Goal: Task Accomplishment & Management: Manage account settings

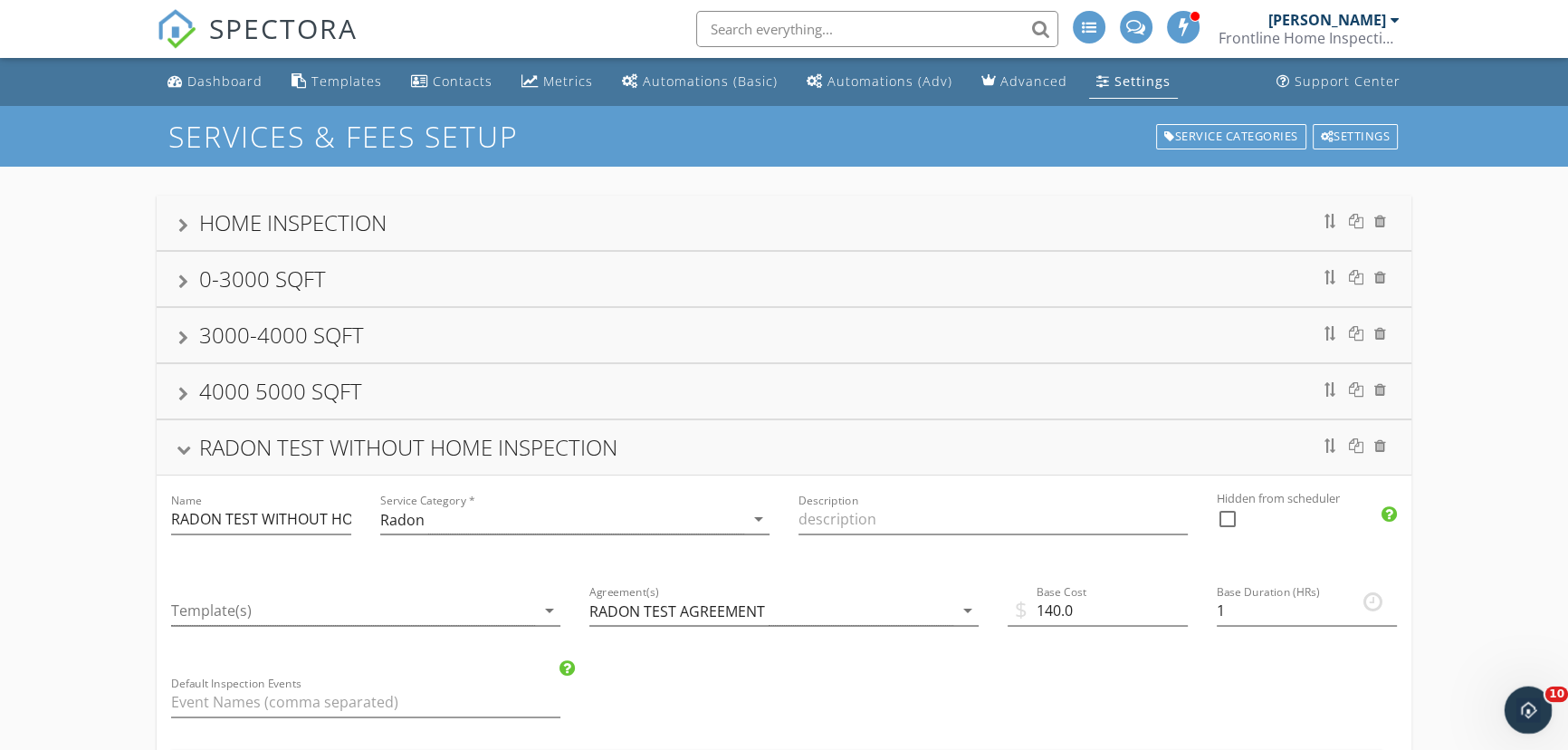
click at [1528, 712] on icon "Open Intercom Messenger" at bounding box center [1526, 708] width 29 height 29
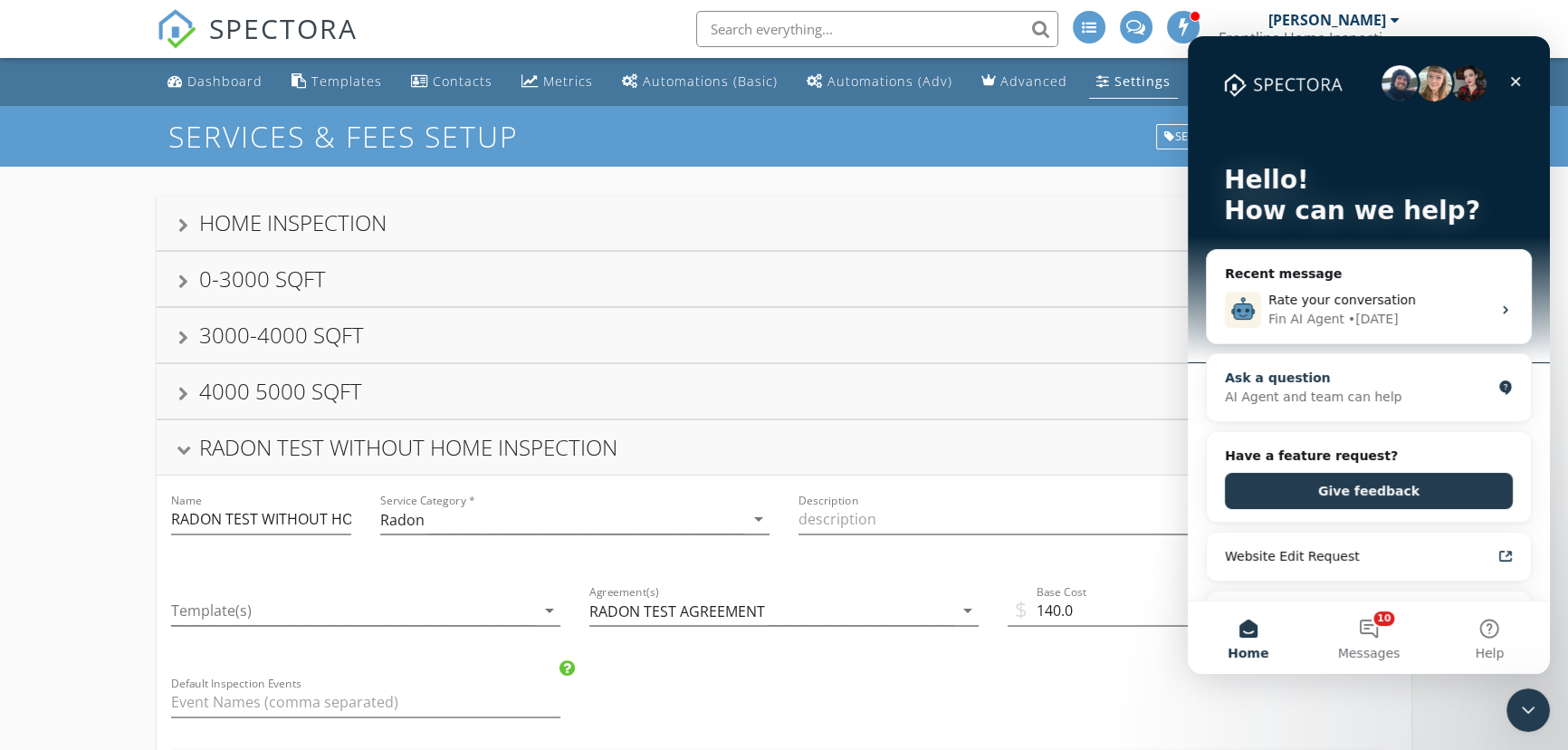
click at [1351, 392] on div "AI Agent and team can help" at bounding box center [1358, 397] width 266 height 19
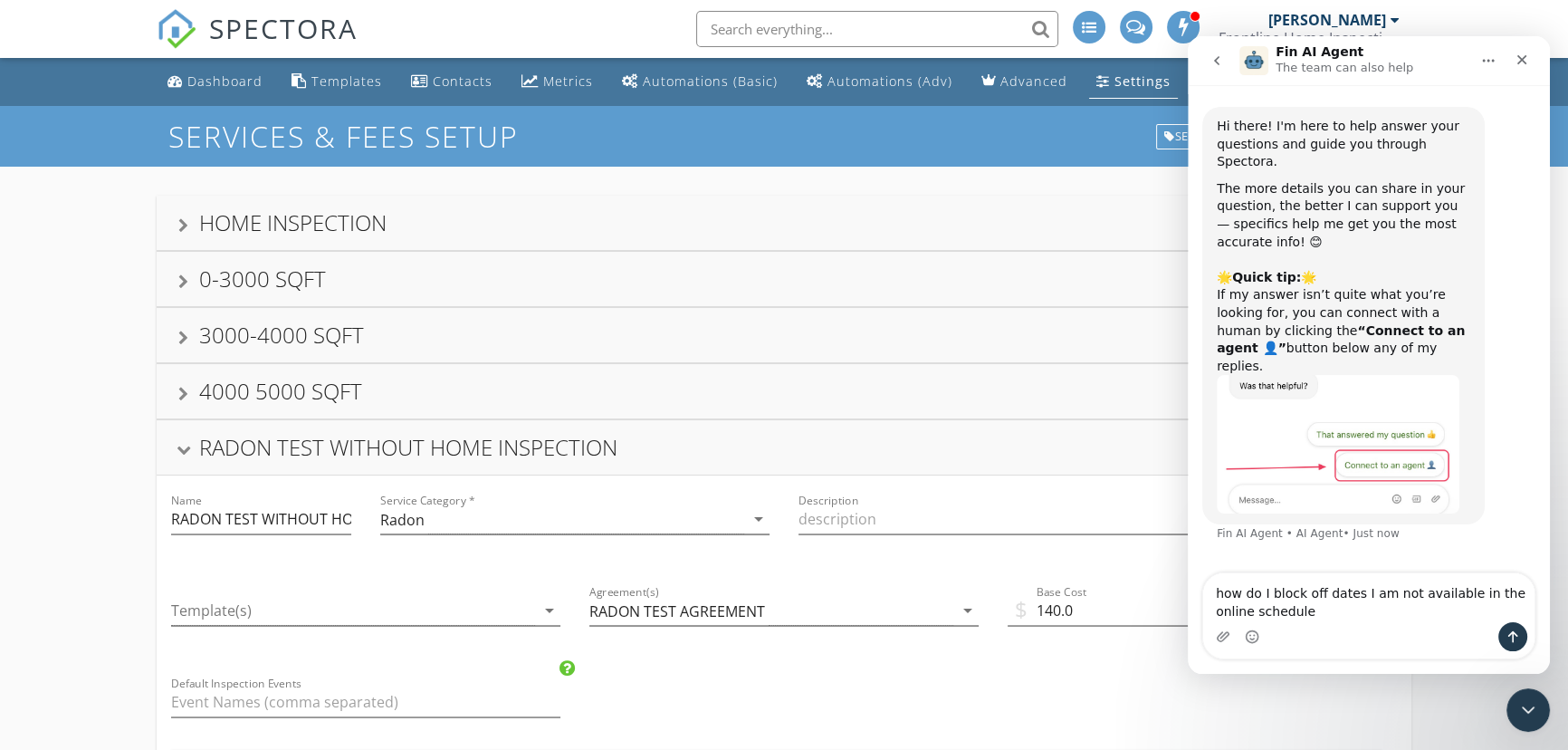
type textarea "how do I block off dates I am not available in the online scheduler"
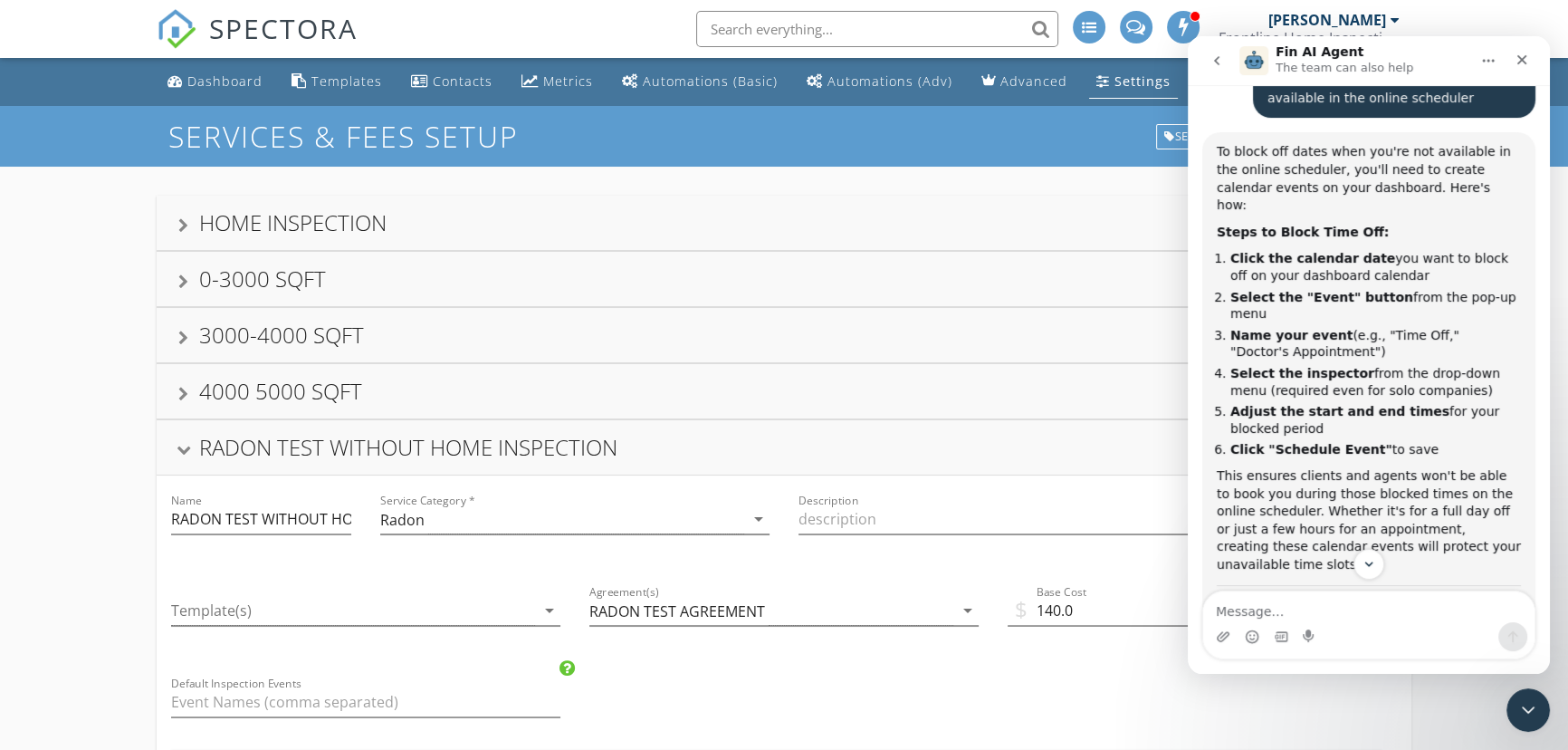
scroll to position [480, 0]
click at [222, 77] on div "Dashboard" at bounding box center [225, 81] width 76 height 18
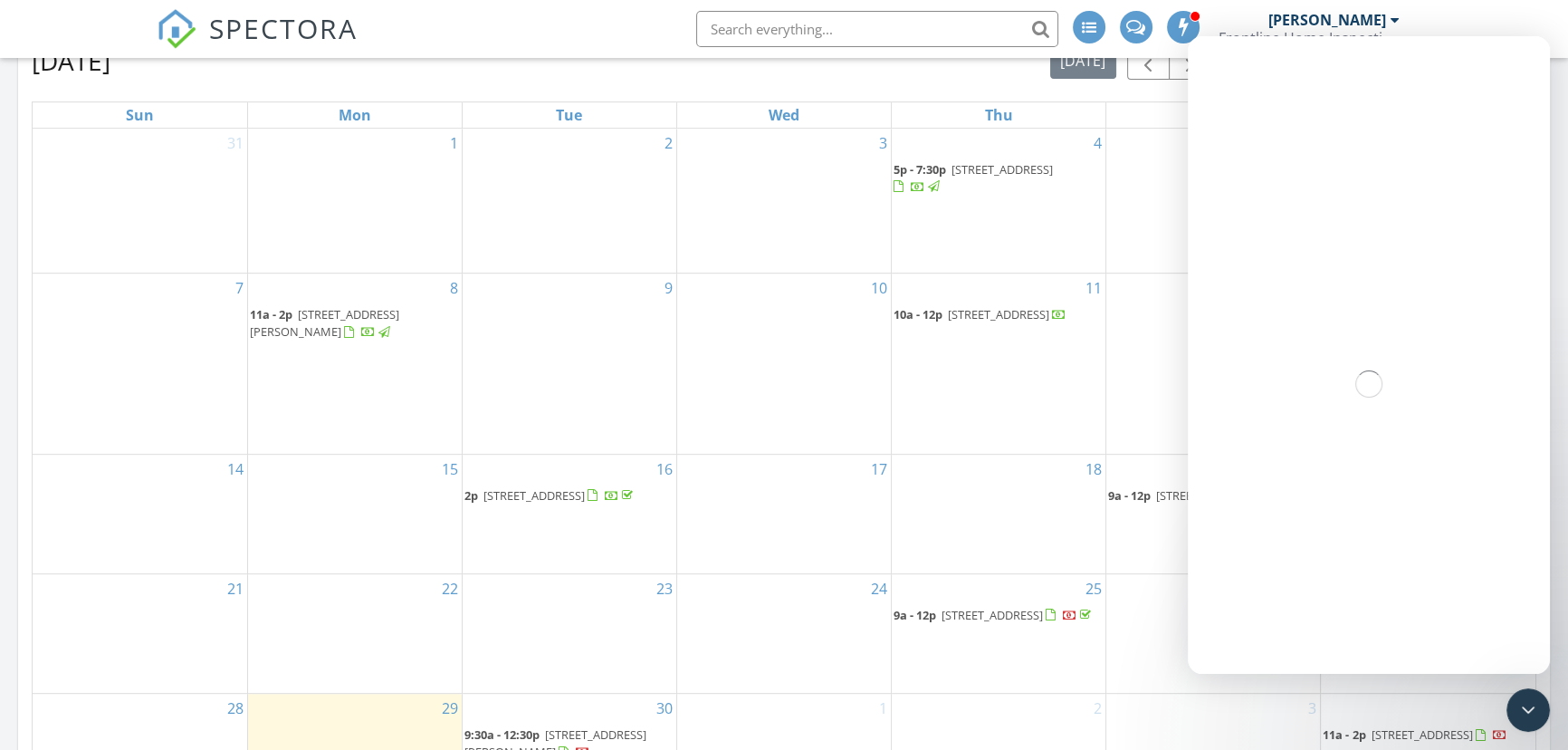
scroll to position [979, 0]
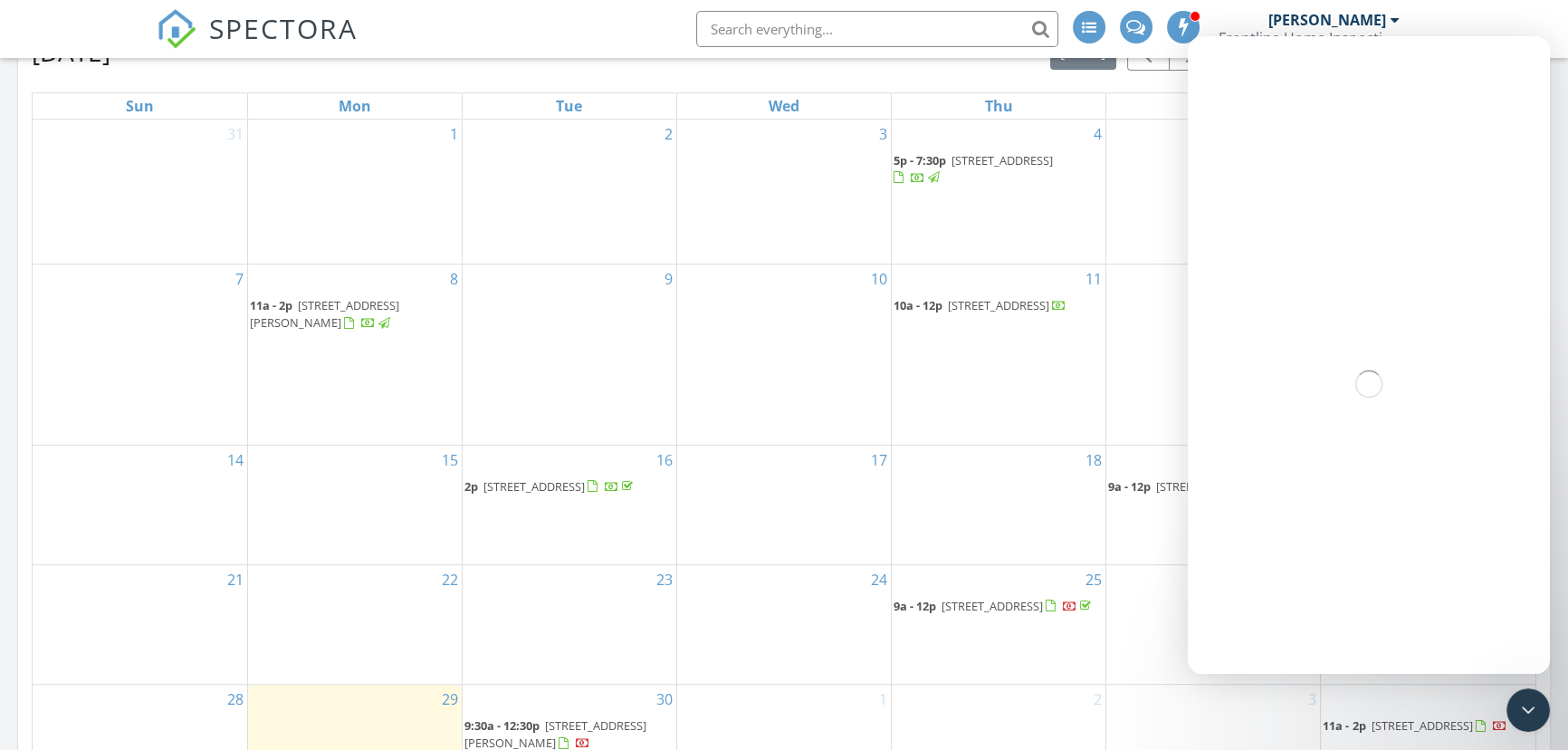
click at [725, 470] on div "17" at bounding box center [784, 505] width 214 height 119
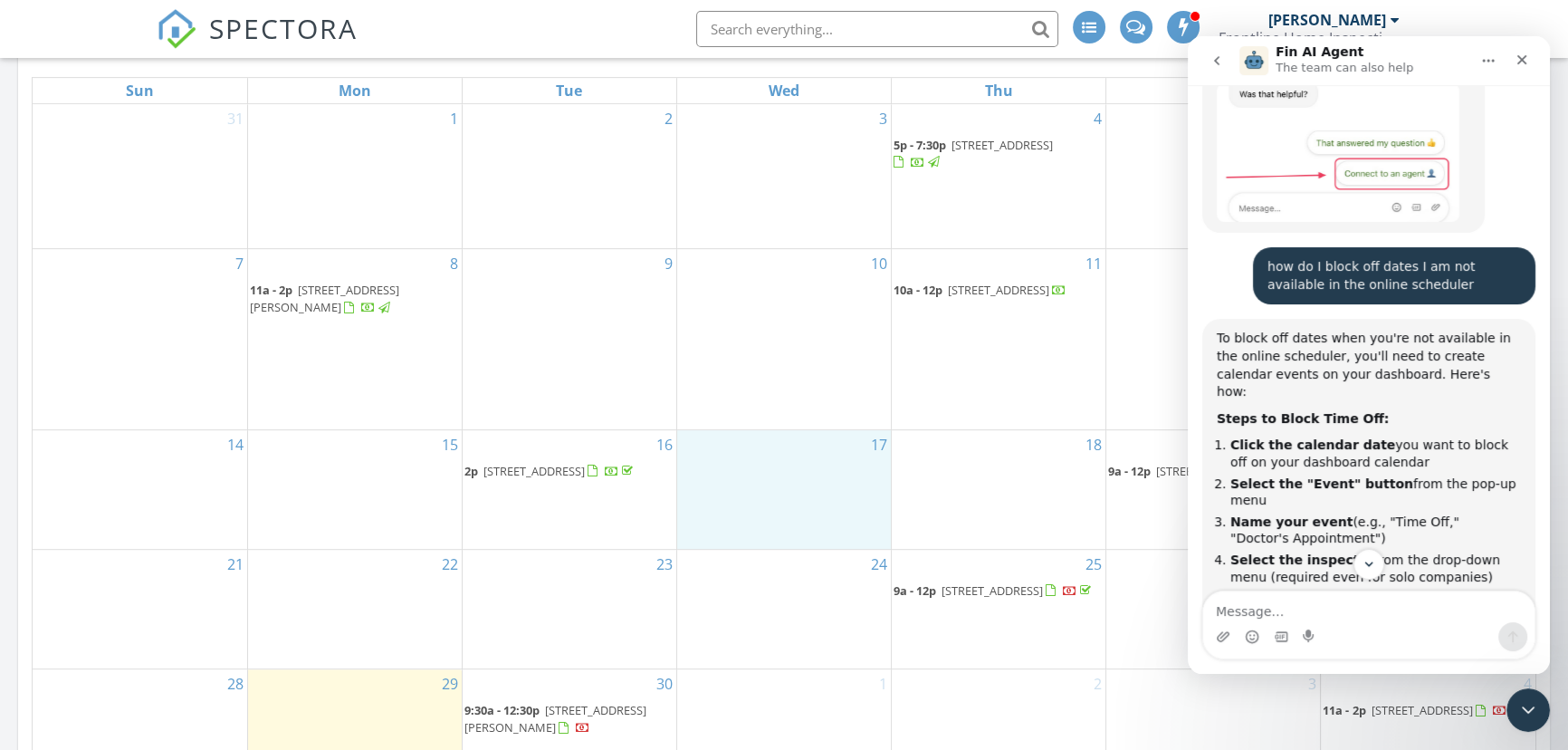
scroll to position [733, 0]
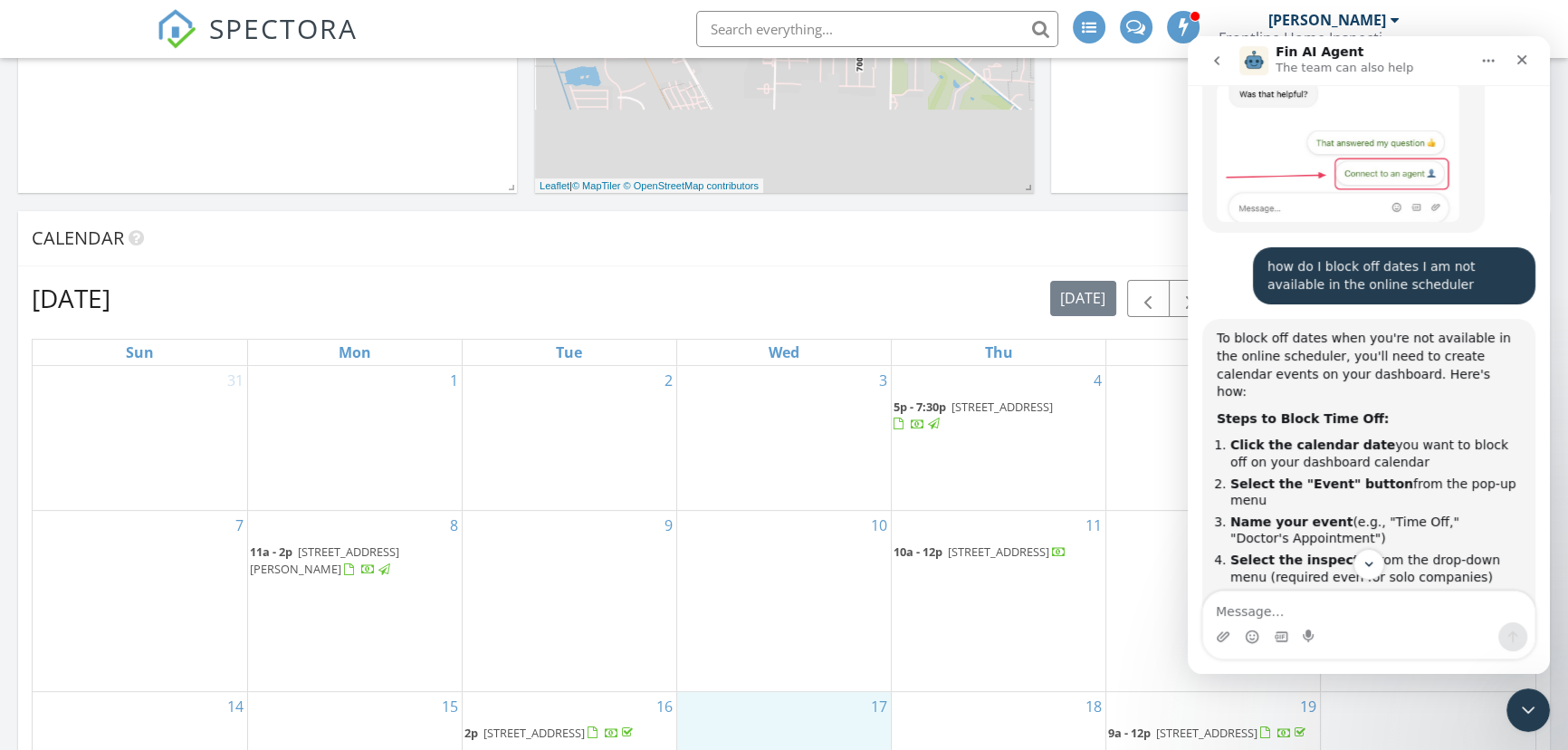
click at [1217, 63] on icon "go back" at bounding box center [1217, 61] width 6 height 9
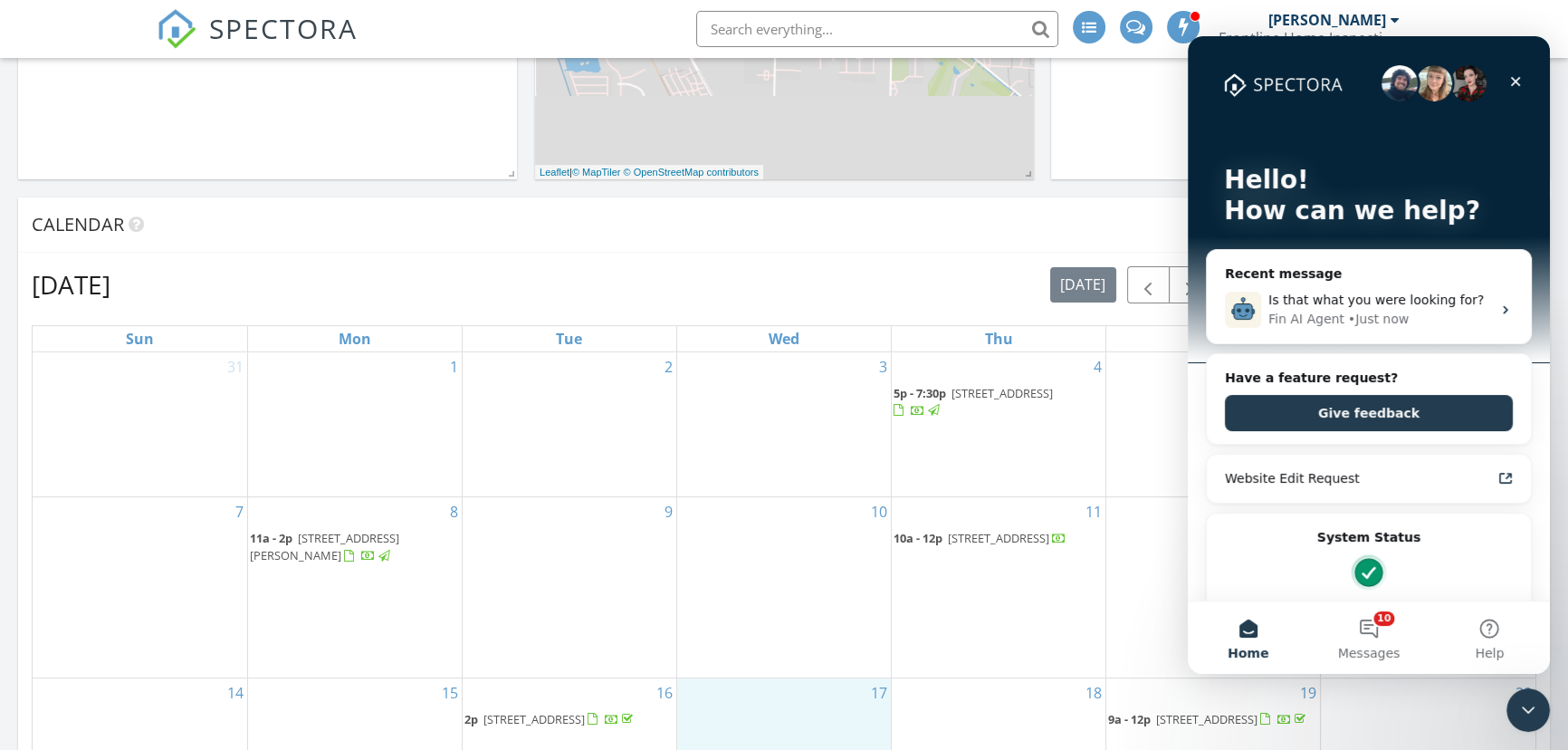
scroll to position [979, 0]
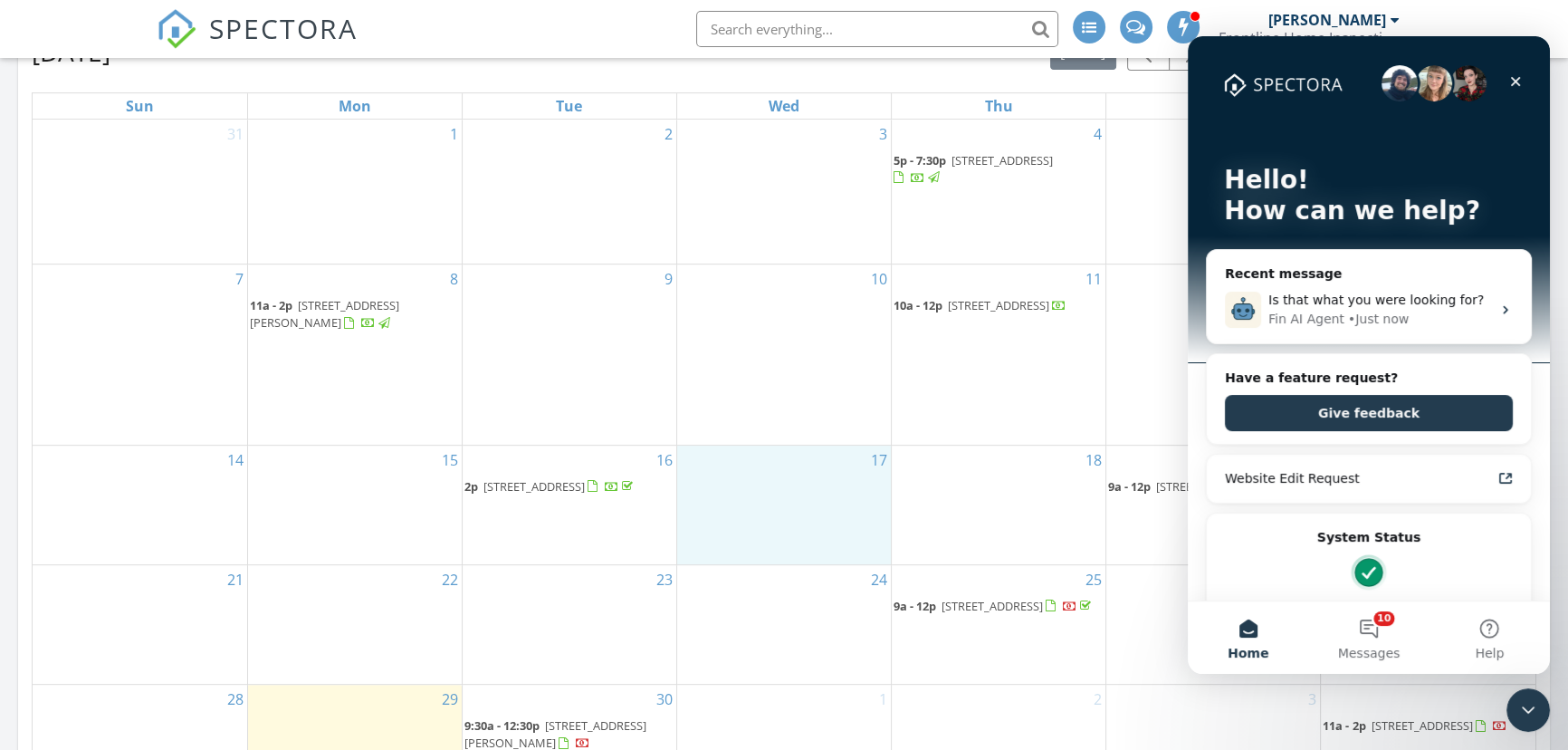
click at [1240, 631] on button "Home" at bounding box center [1247, 638] width 121 height 73
click at [1518, 80] on icon "Close" at bounding box center [1515, 82] width 15 height 15
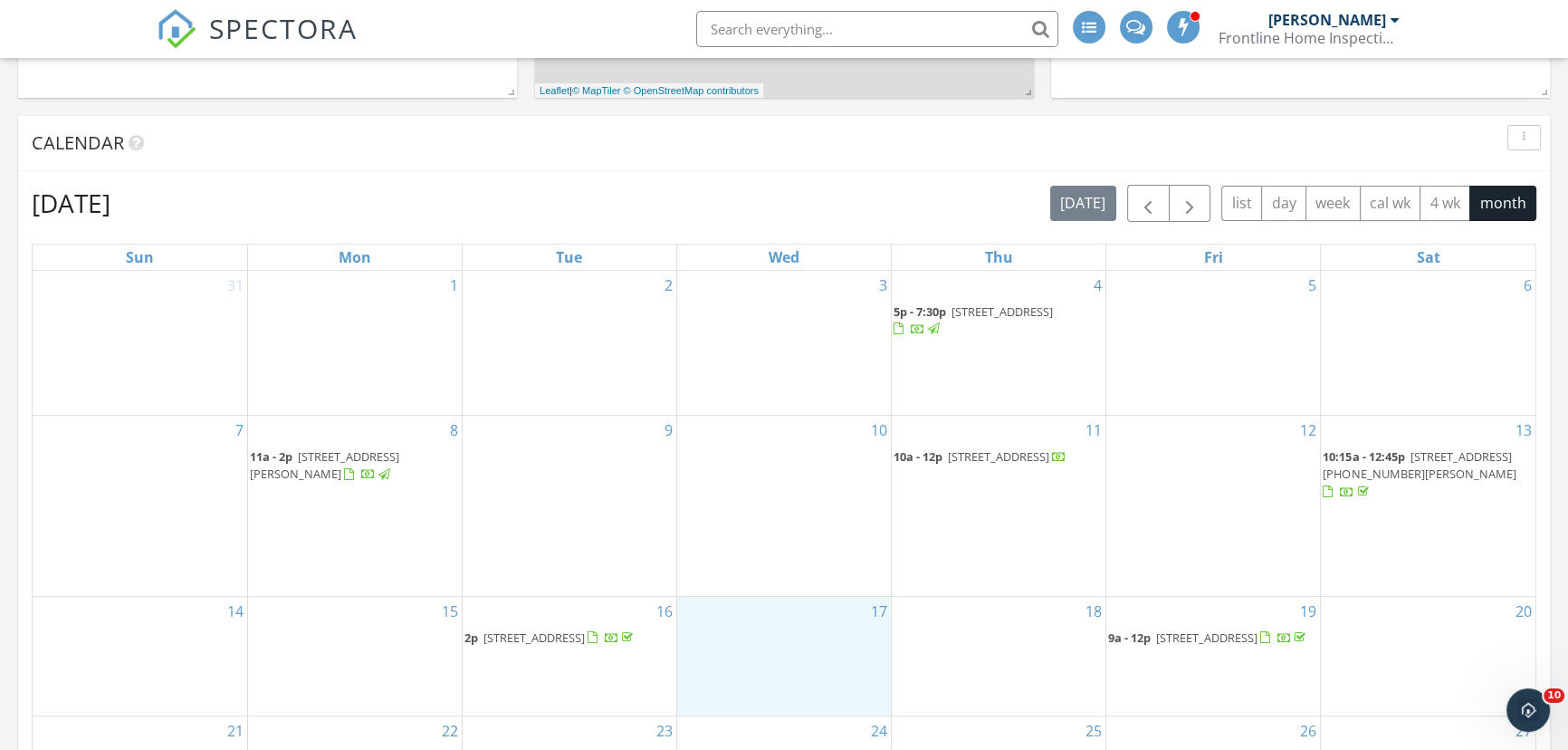
scroll to position [651, 0]
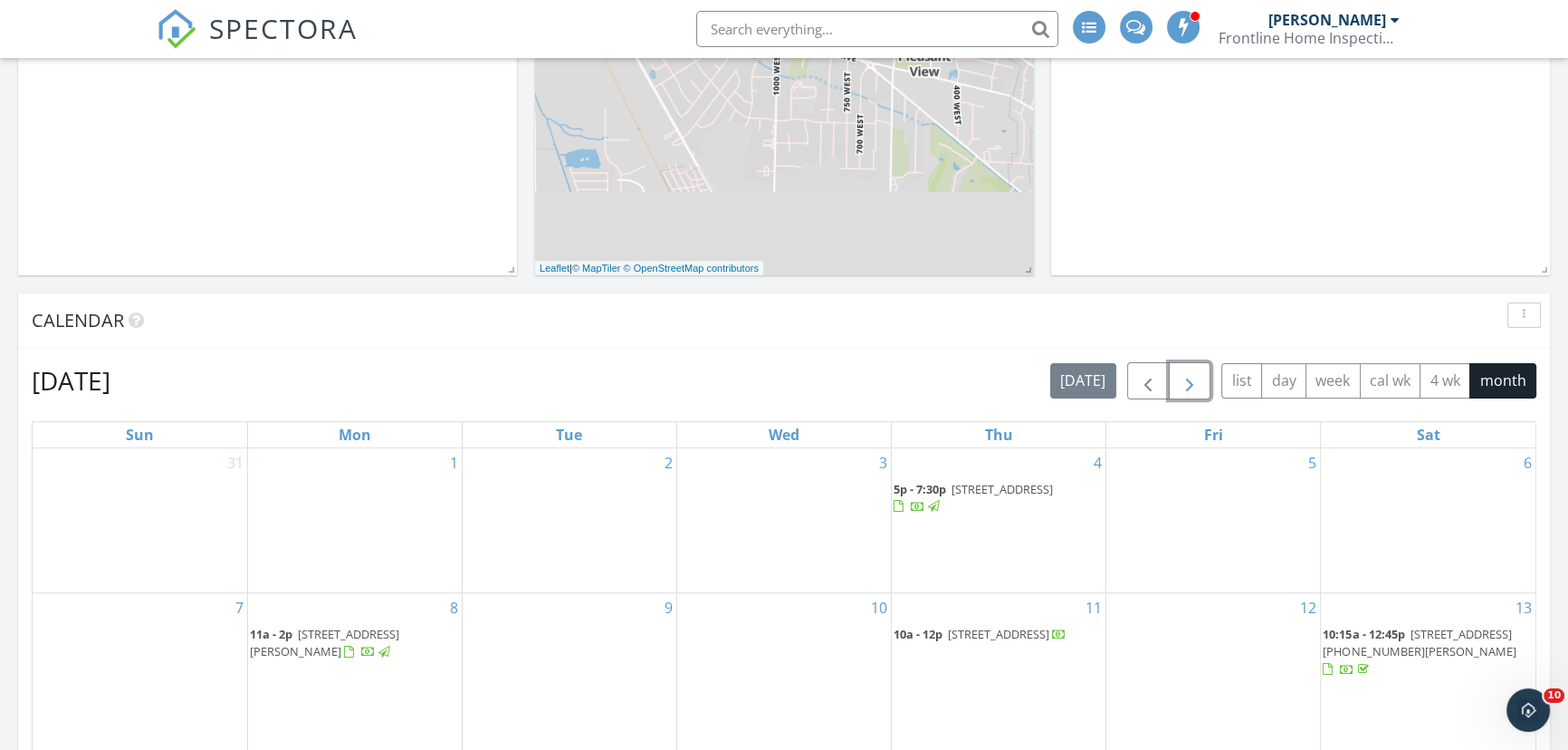
click at [1188, 375] on span "button" at bounding box center [1190, 381] width 22 height 22
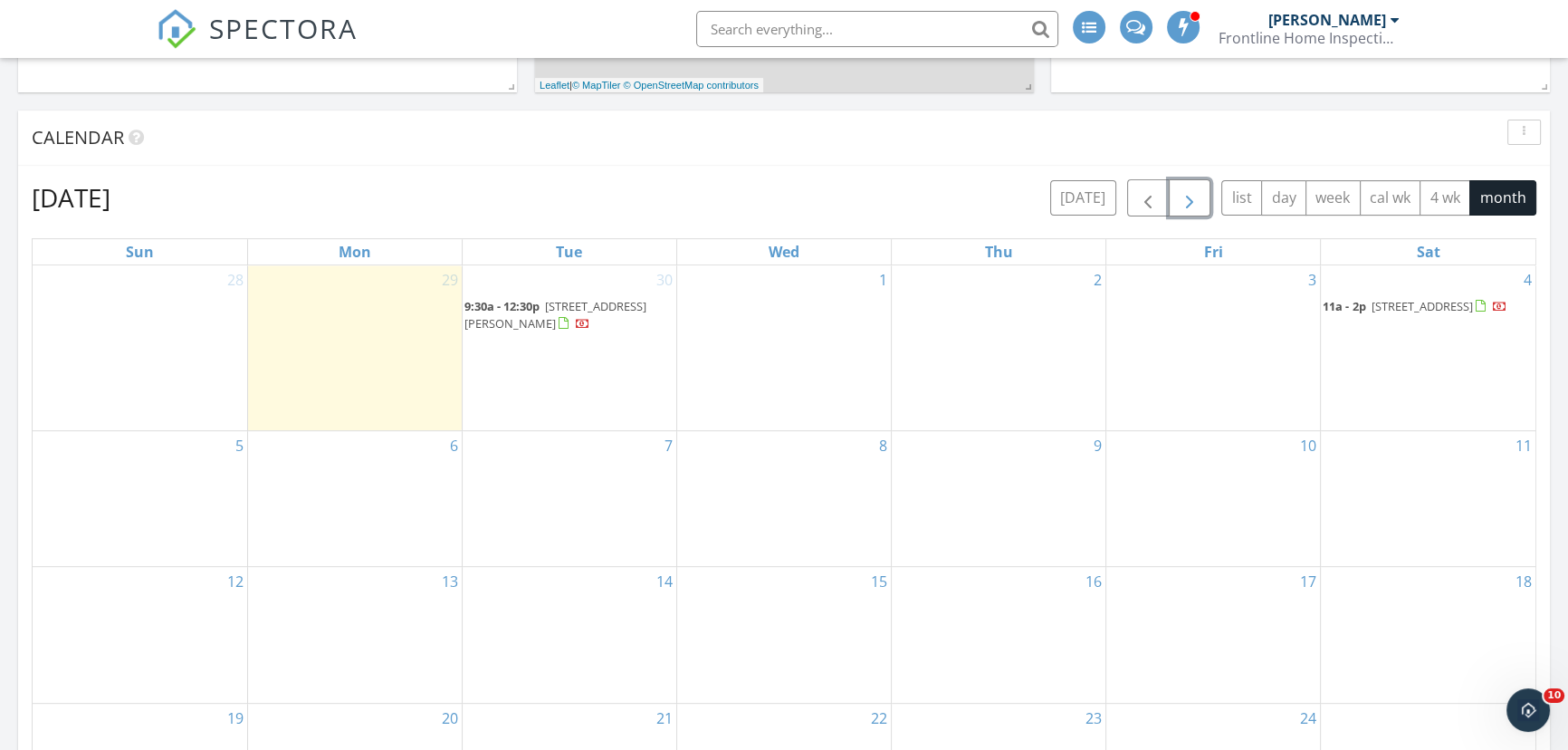
scroll to position [1062, 0]
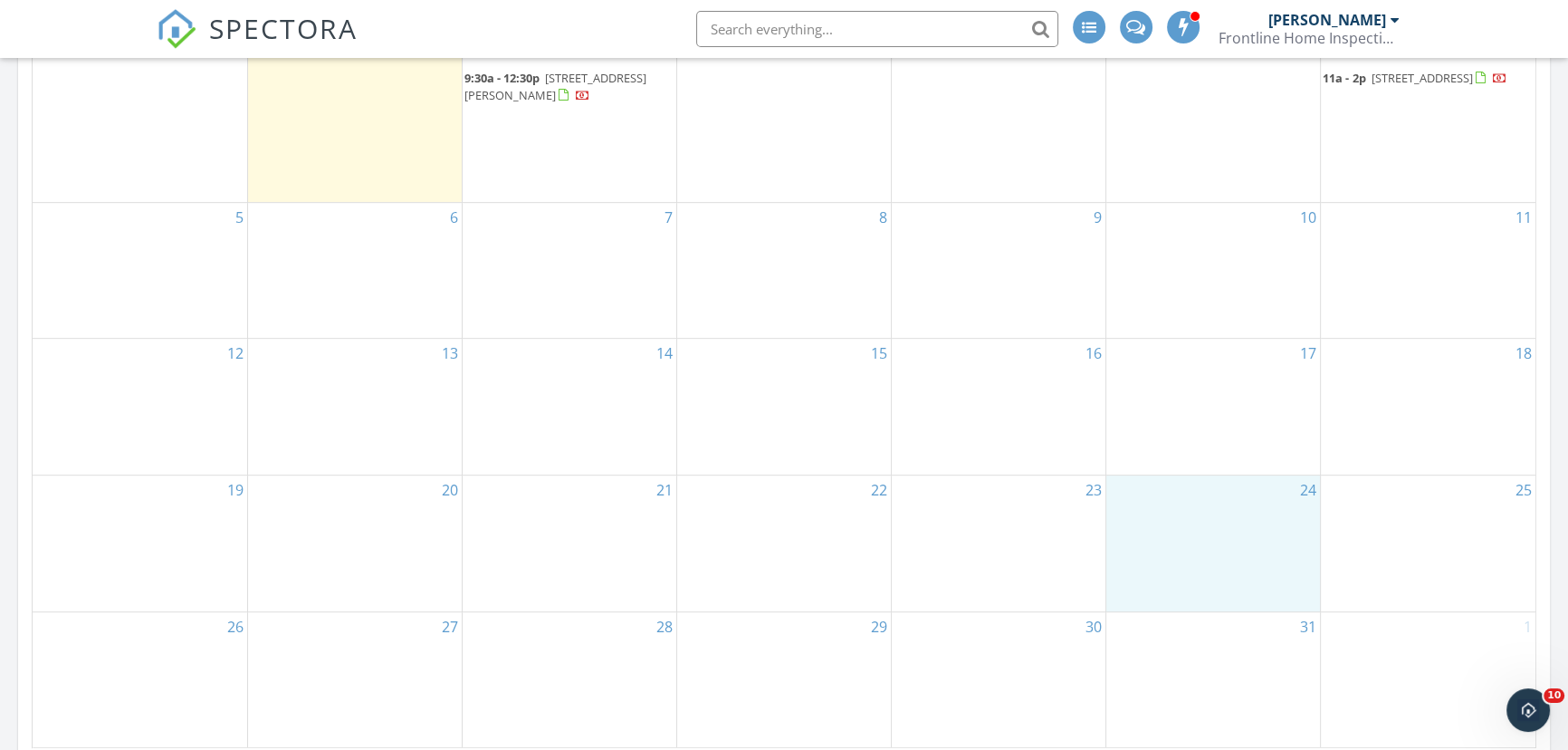
click at [1172, 540] on div "24" at bounding box center [1213, 543] width 214 height 135
click at [1194, 501] on link "Event" at bounding box center [1210, 495] width 93 height 29
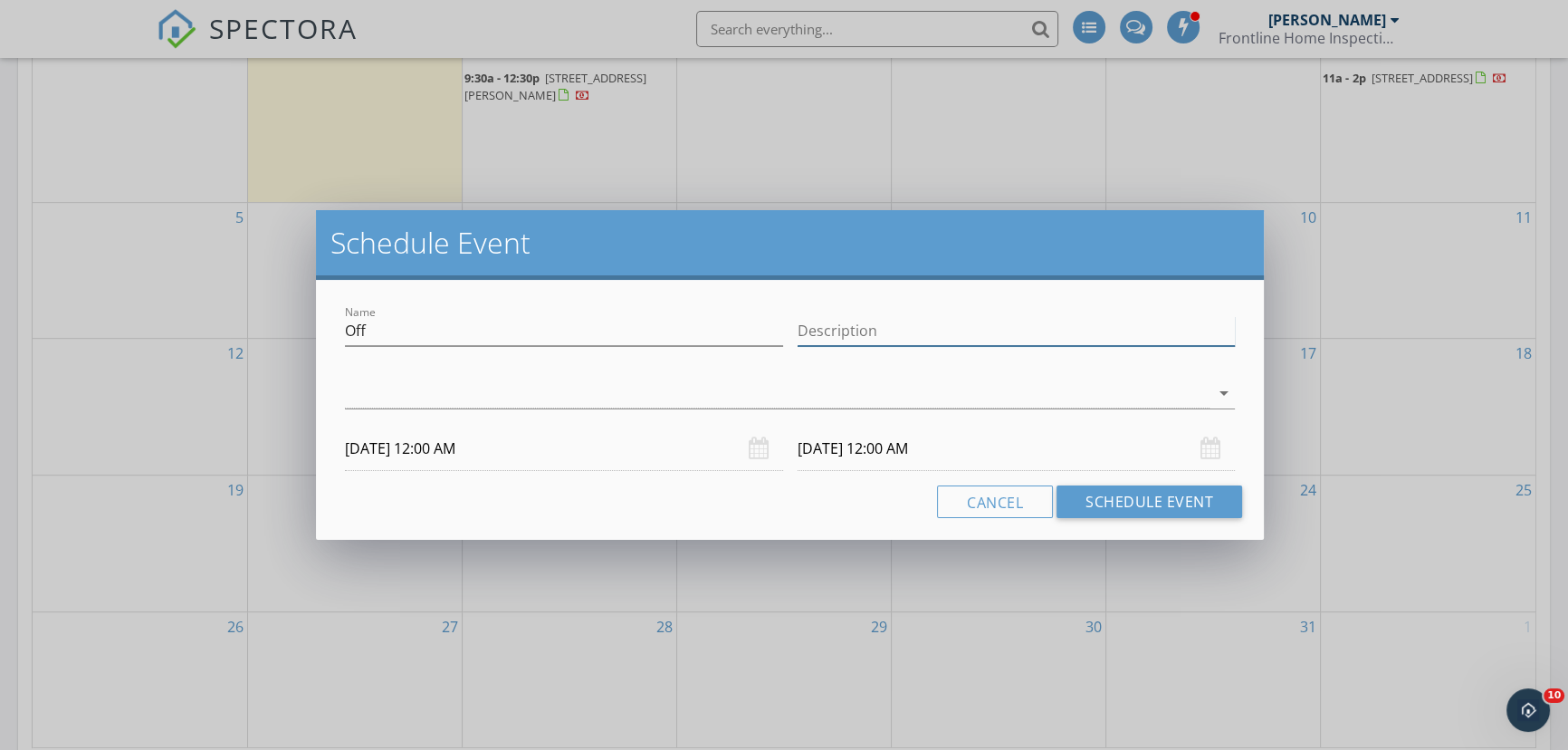
click at [955, 326] on input "Description" at bounding box center [1017, 331] width 439 height 29
click at [1153, 383] on div at bounding box center [777, 393] width 865 height 29
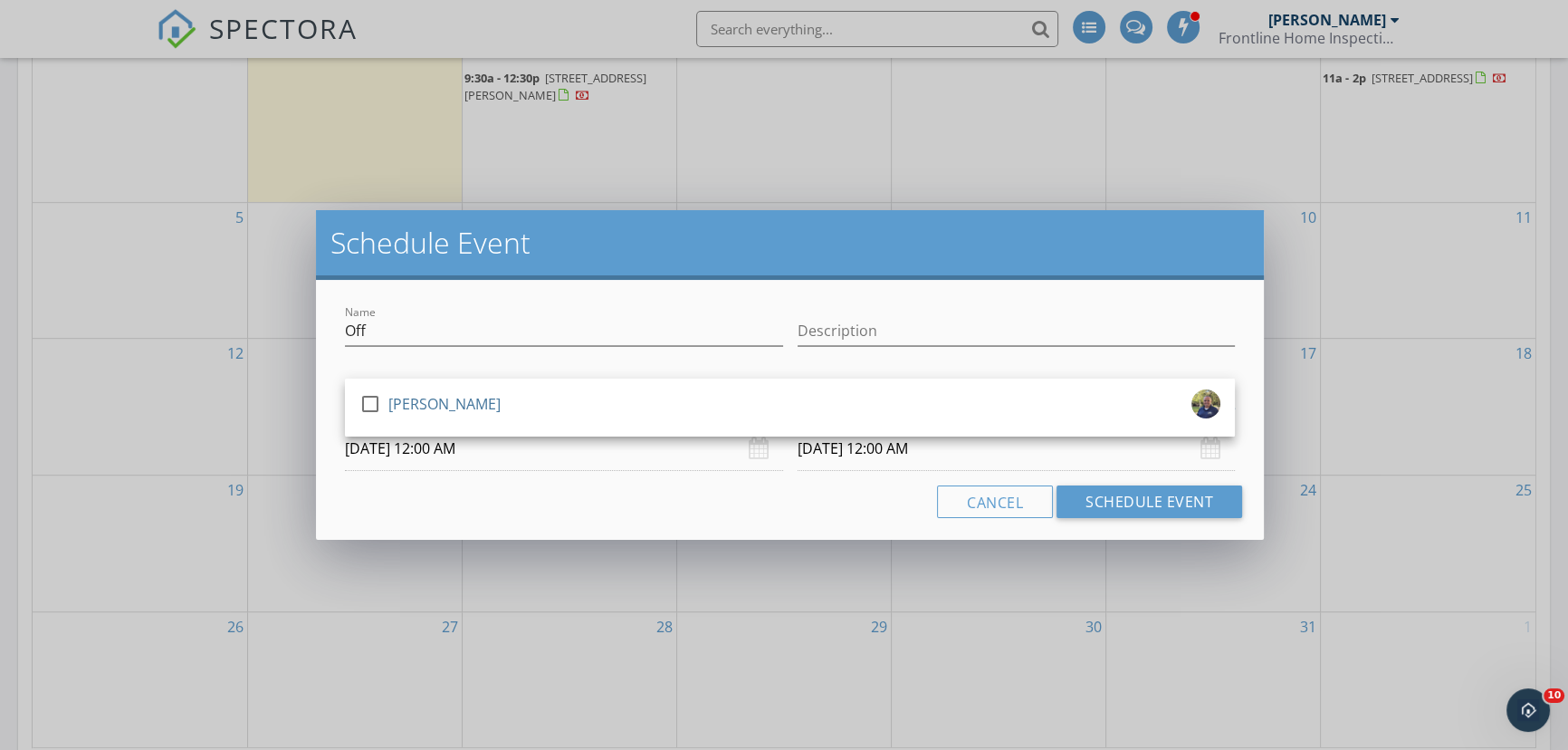
click at [549, 498] on div "Cancel Schedule Event" at bounding box center [790, 501] width 905 height 32
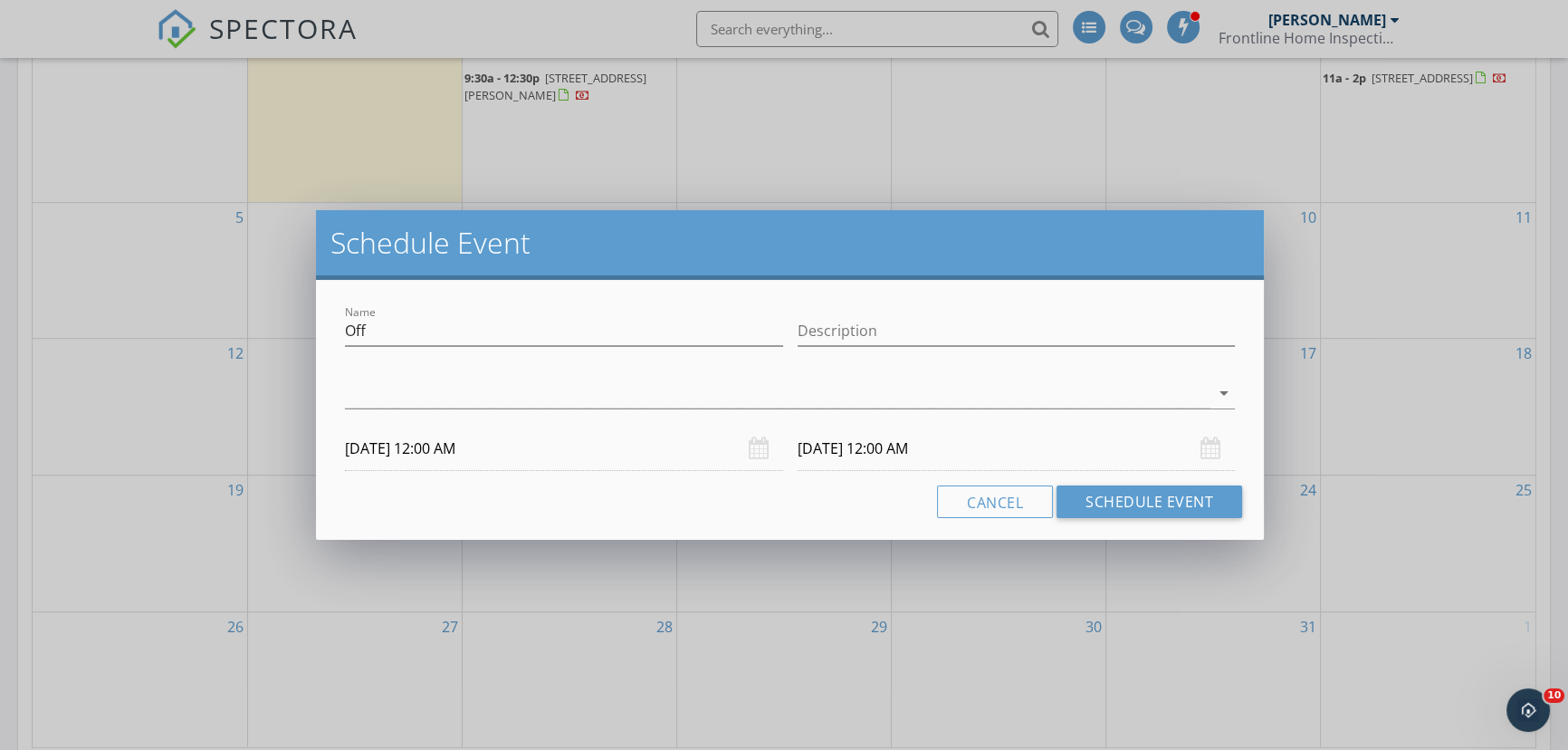
click at [516, 450] on input "10/24/2025 12:00 AM" at bounding box center [564, 449] width 439 height 44
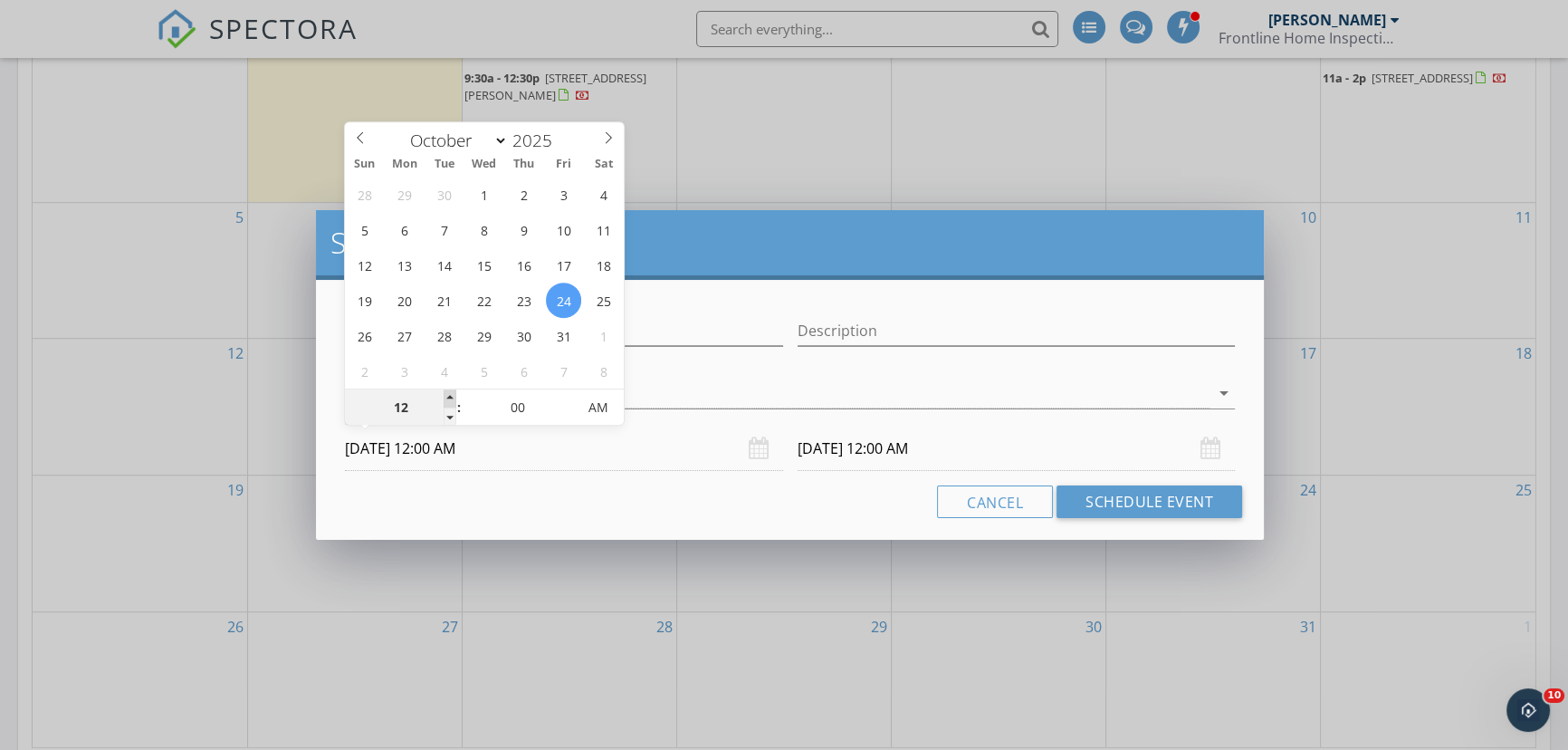
type input "01"
type input "10/24/2025 1:00 AM"
click at [453, 400] on span at bounding box center [451, 399] width 13 height 18
type input "10/25/2025 1:00 AM"
type input "02"
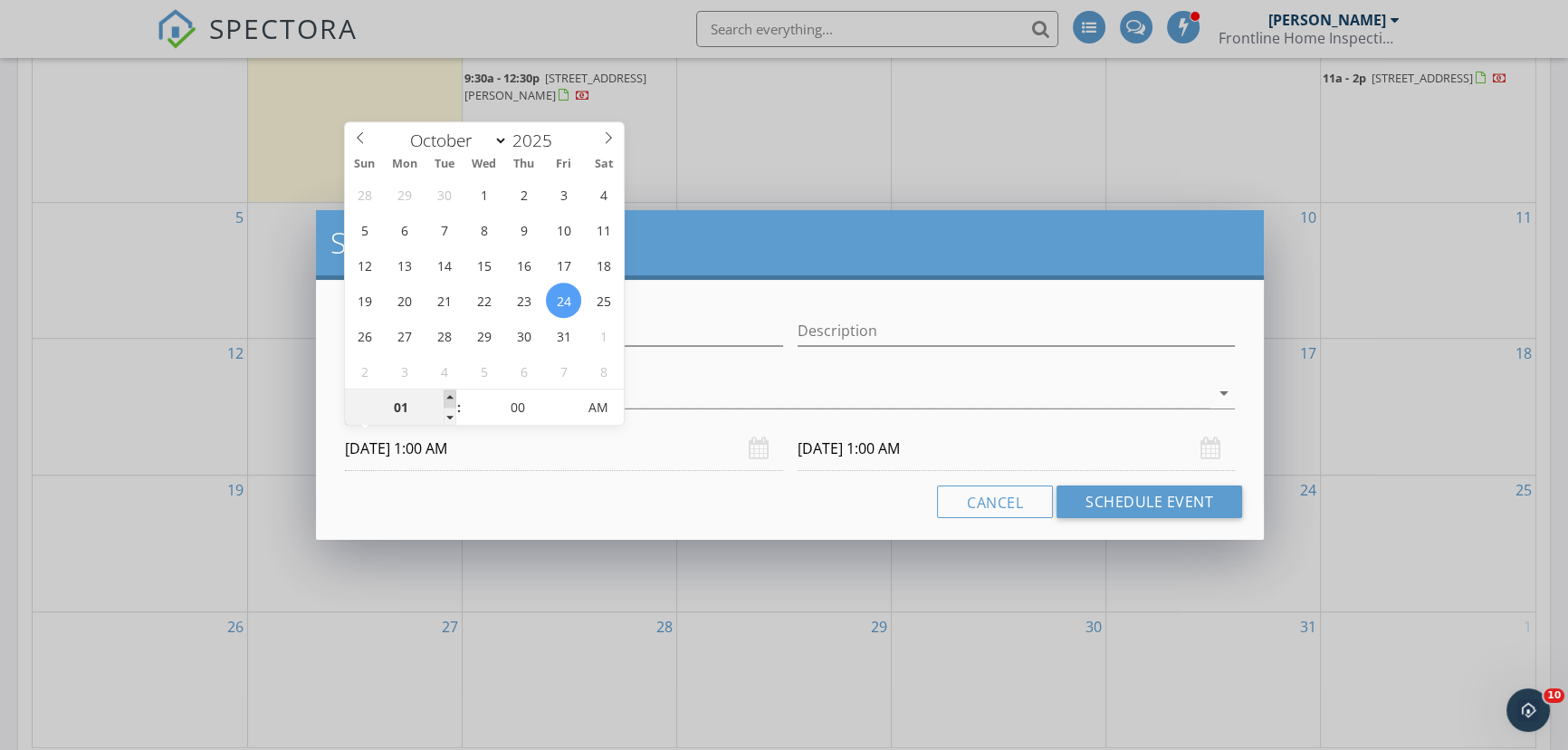
type input "10/24/2025 2:00 AM"
click at [453, 399] on span at bounding box center [451, 399] width 13 height 18
type input "03"
type input "10/24/2025 3:00 AM"
click at [453, 399] on span at bounding box center [451, 399] width 13 height 18
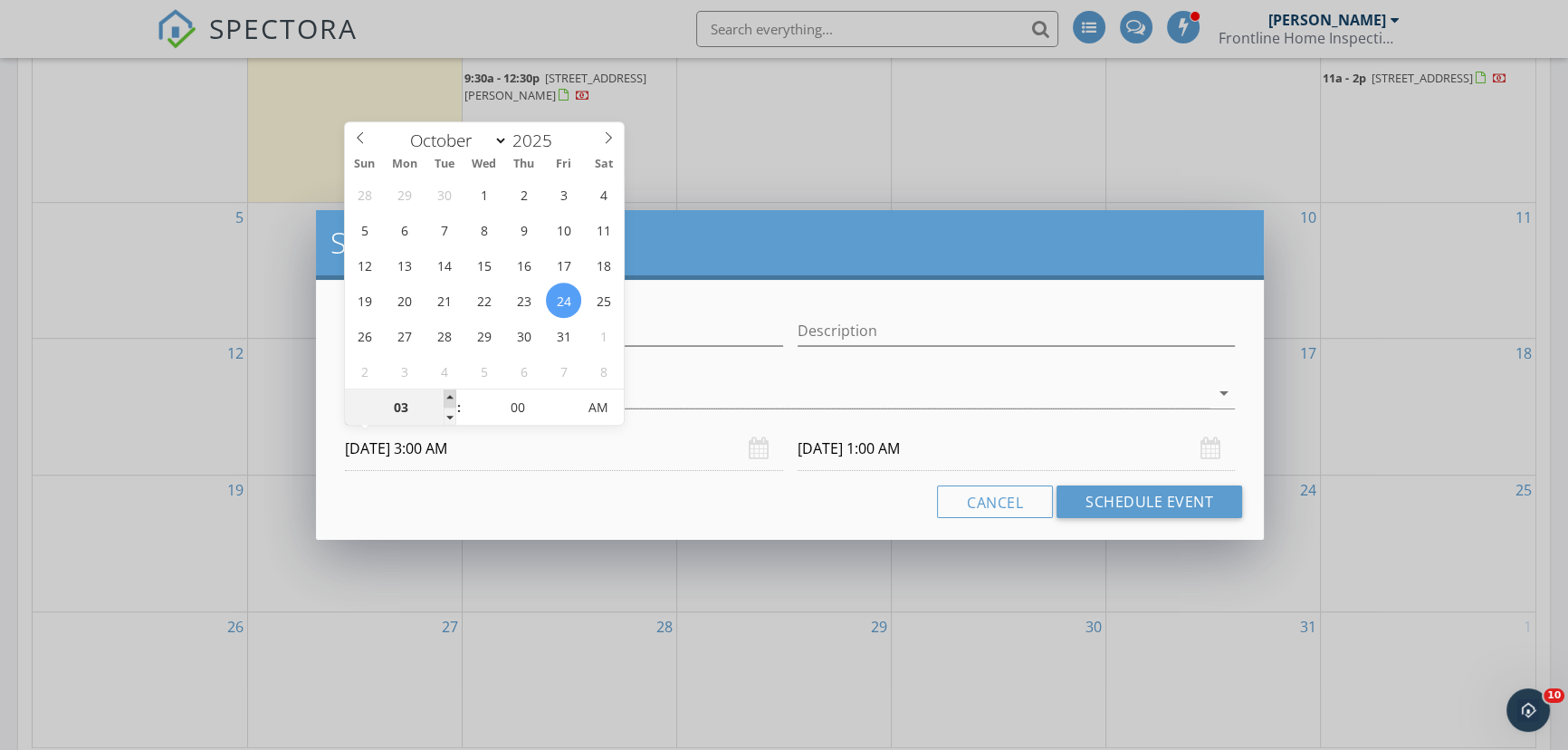
type input "10/25/2025 3:00 AM"
type input "04"
type input "10/24/2025 4:00 AM"
click at [453, 399] on span at bounding box center [451, 399] width 13 height 18
type input "05"
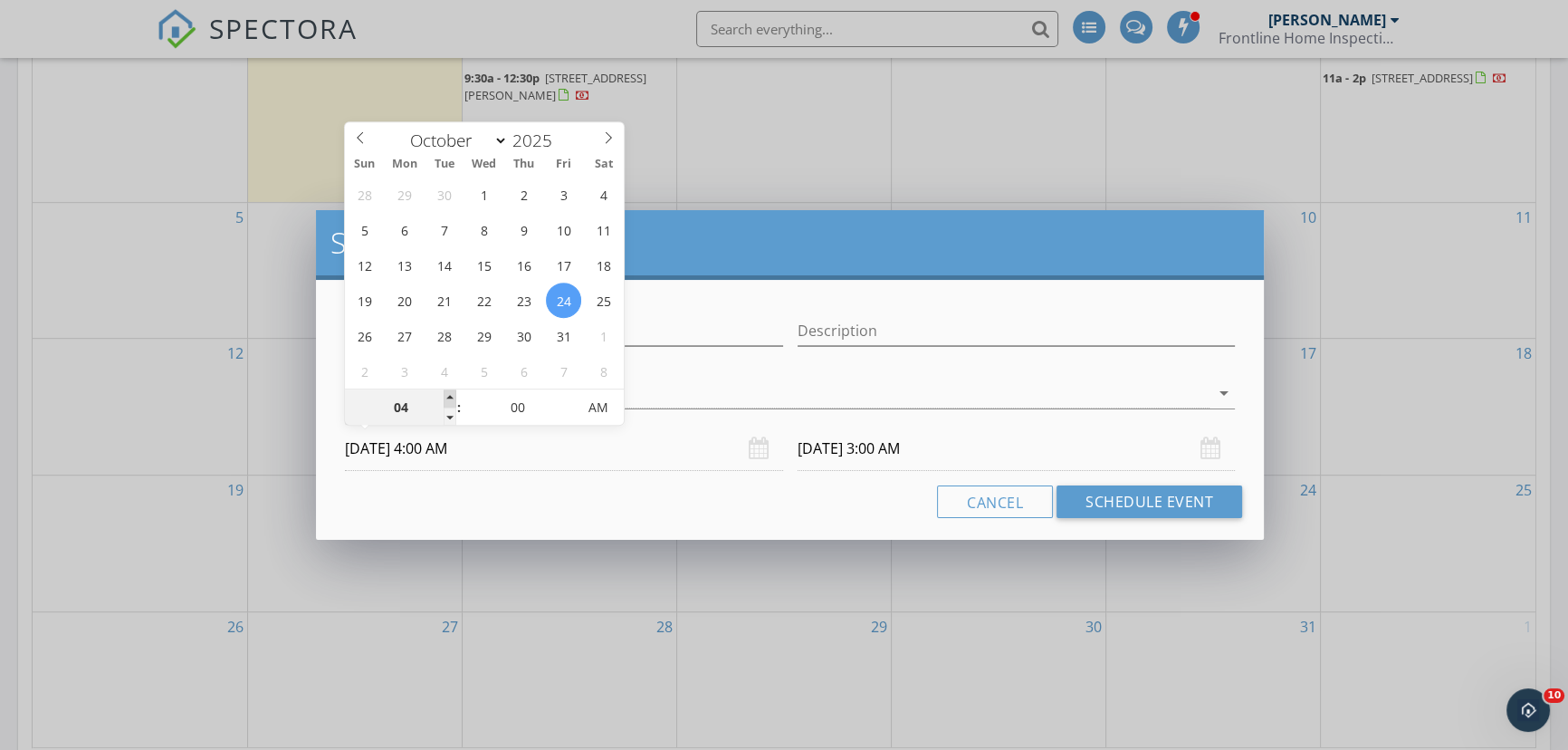
type input "10/24/2025 5:00 AM"
click at [453, 399] on span at bounding box center [451, 399] width 13 height 18
type input "06"
type input "10/24/2025 6:00 AM"
click at [453, 399] on span at bounding box center [451, 399] width 13 height 18
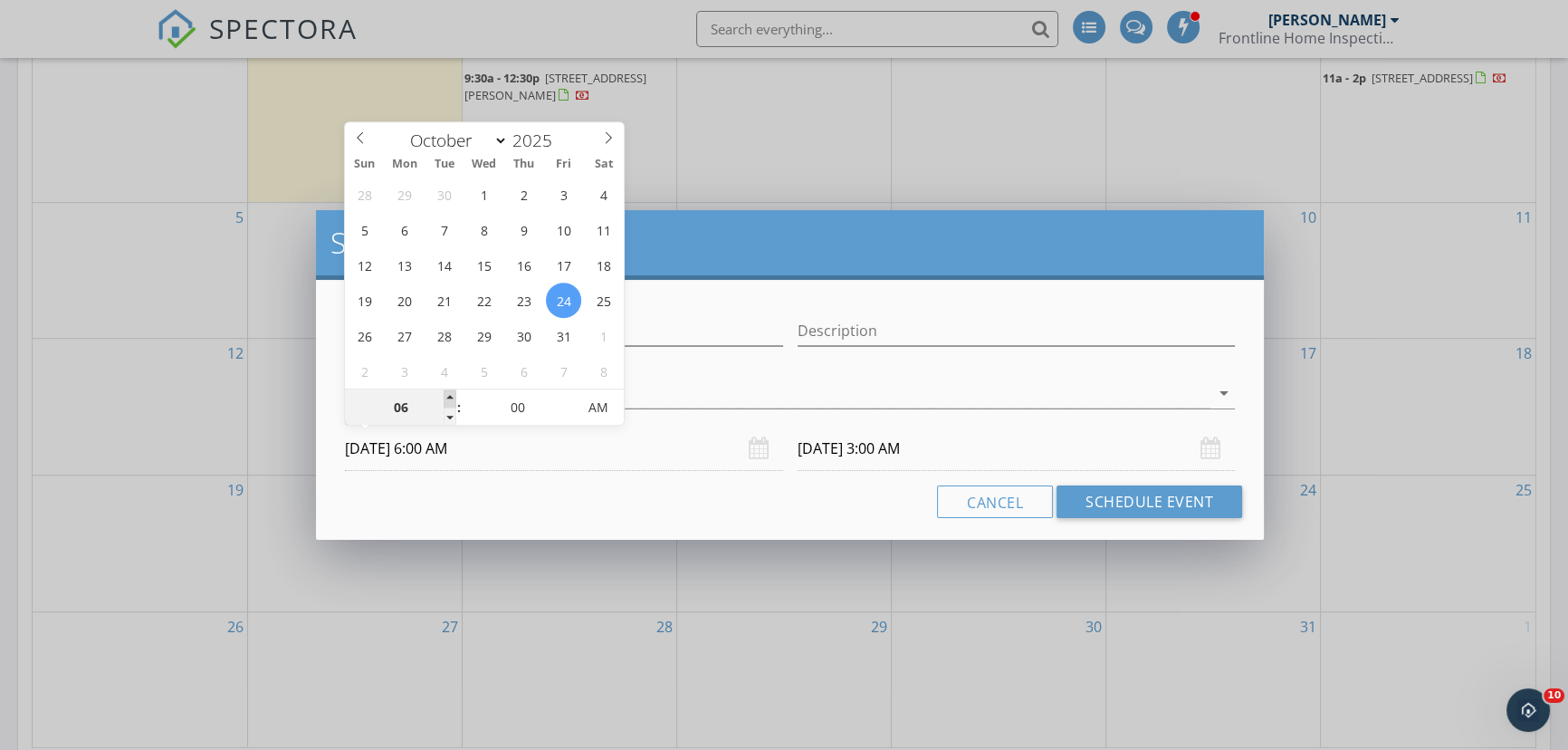
type input "07"
type input "10/24/2025 7:00 AM"
click at [453, 399] on span at bounding box center [451, 399] width 13 height 18
type input "08"
type input "10/24/2025 8:00 AM"
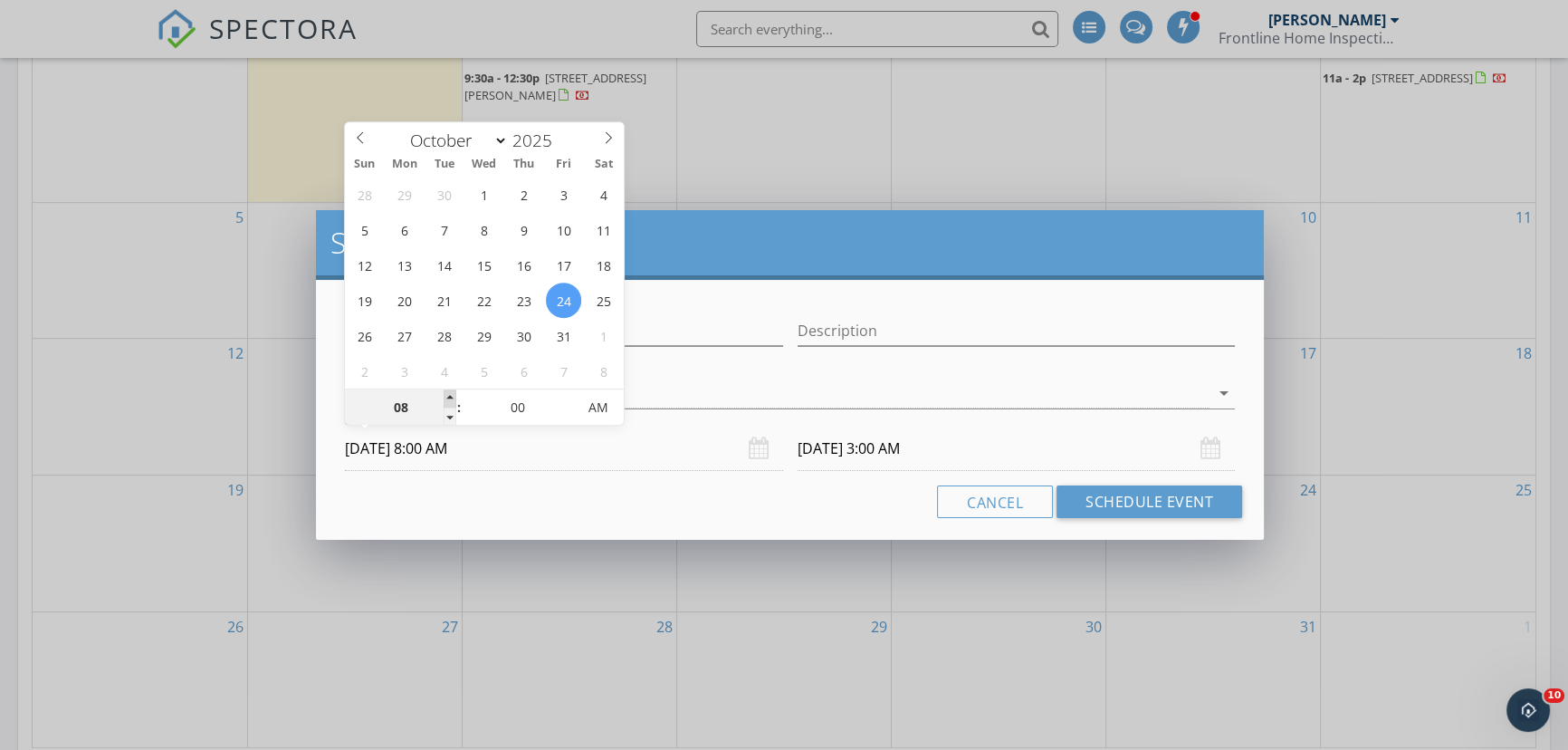
click at [453, 399] on span at bounding box center [451, 399] width 13 height 18
type input "09"
type input "10/24/2025 9:00 AM"
click at [453, 399] on span at bounding box center [451, 399] width 13 height 18
type input "10"
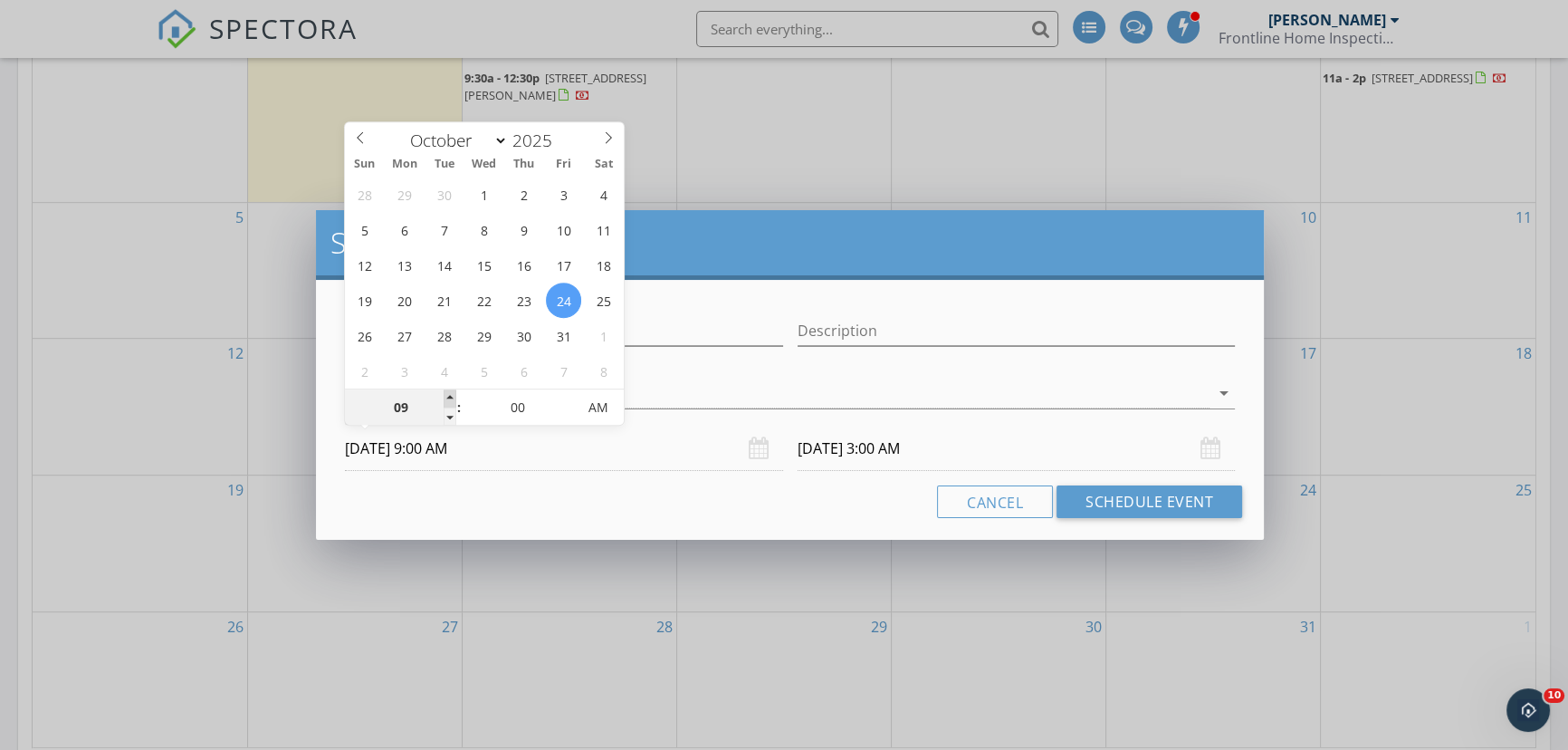
type input "10/24/2025 10:00 AM"
click at [453, 399] on span at bounding box center [451, 399] width 13 height 18
type input "11"
type input "10/24/2025 11:00 AM"
click at [453, 399] on span at bounding box center [451, 399] width 13 height 18
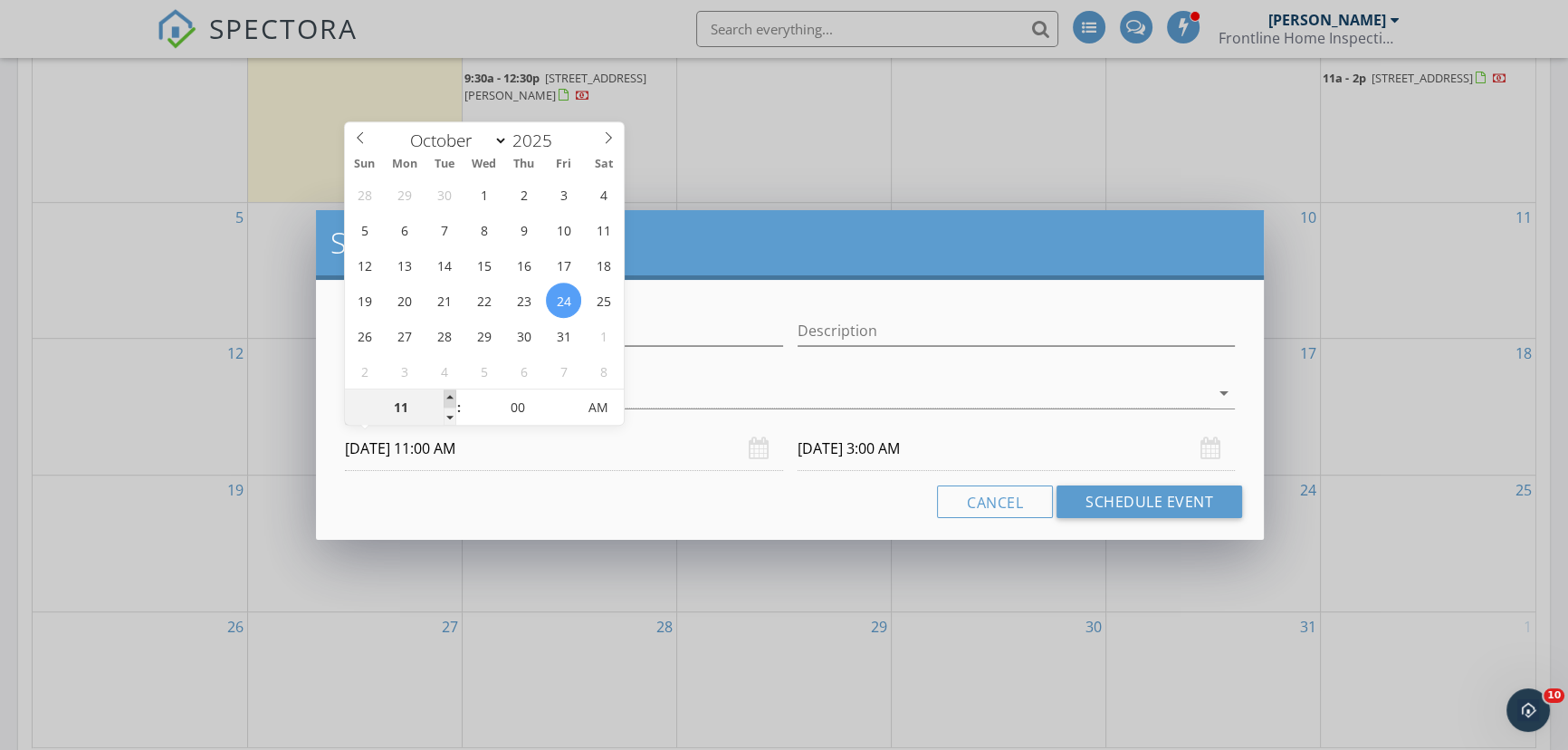
type input "12"
type input "10/24/2025 12:00 PM"
click at [453, 399] on span at bounding box center [451, 399] width 13 height 18
type input "01"
type input "10/24/2025 1:00 PM"
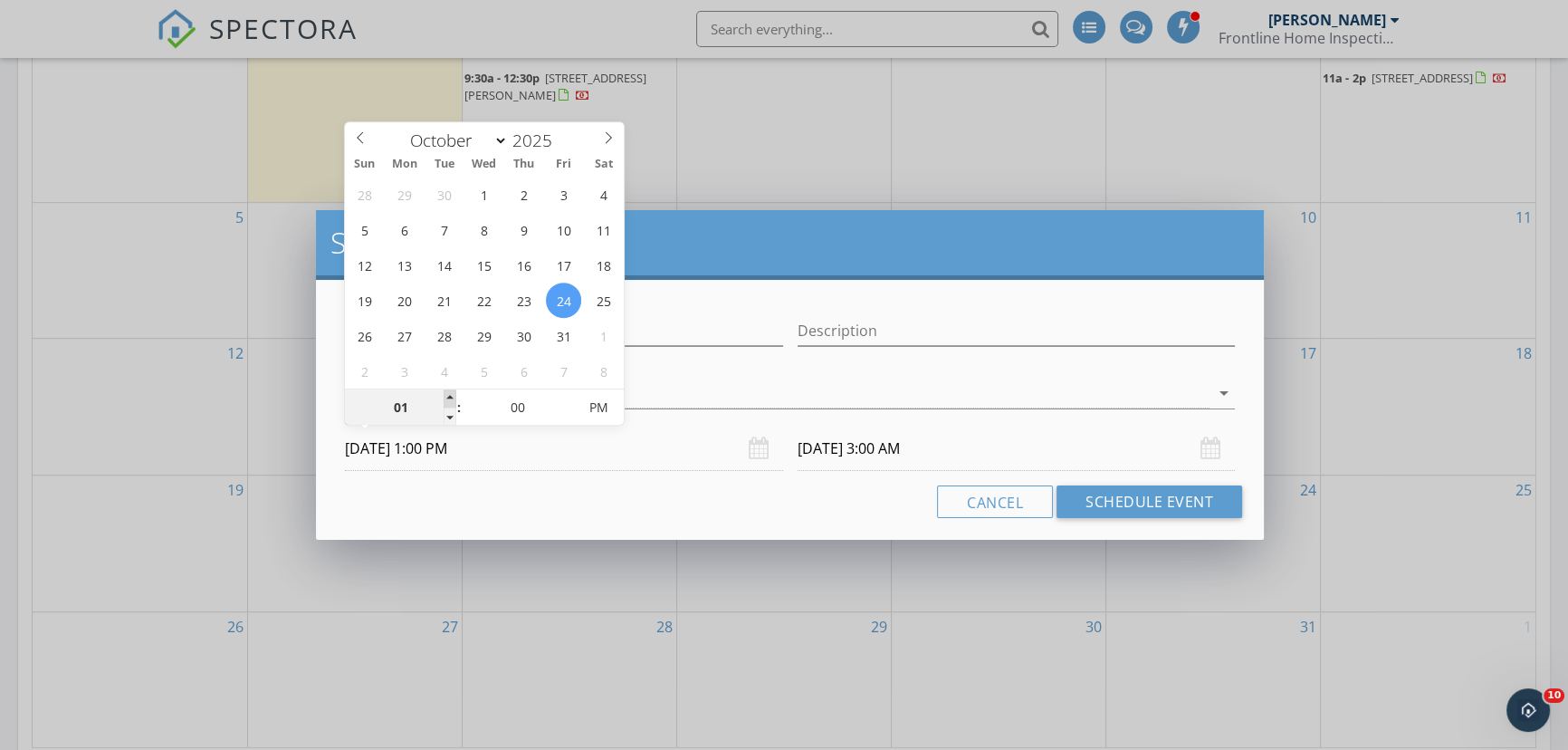
click at [453, 399] on span at bounding box center [451, 399] width 13 height 18
type input "10/25/2025 1:00 PM"
type input "12"
type input "10/24/2025 12:00 PM"
click at [451, 411] on span at bounding box center [451, 416] width 13 height 18
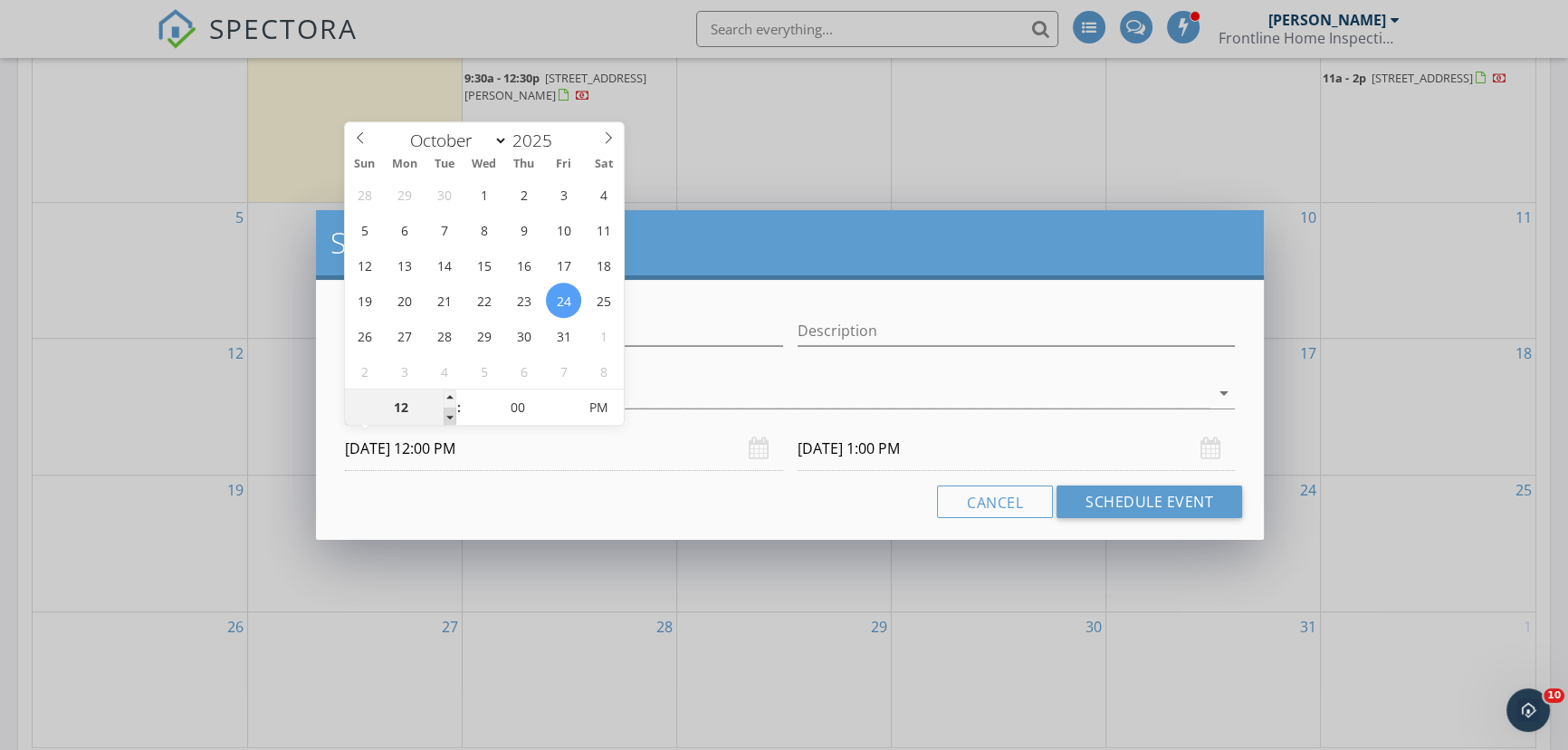
type input "10/25/2025 12:00 PM"
click at [945, 441] on input "10/25/2025 12:00 PM" at bounding box center [1017, 449] width 439 height 44
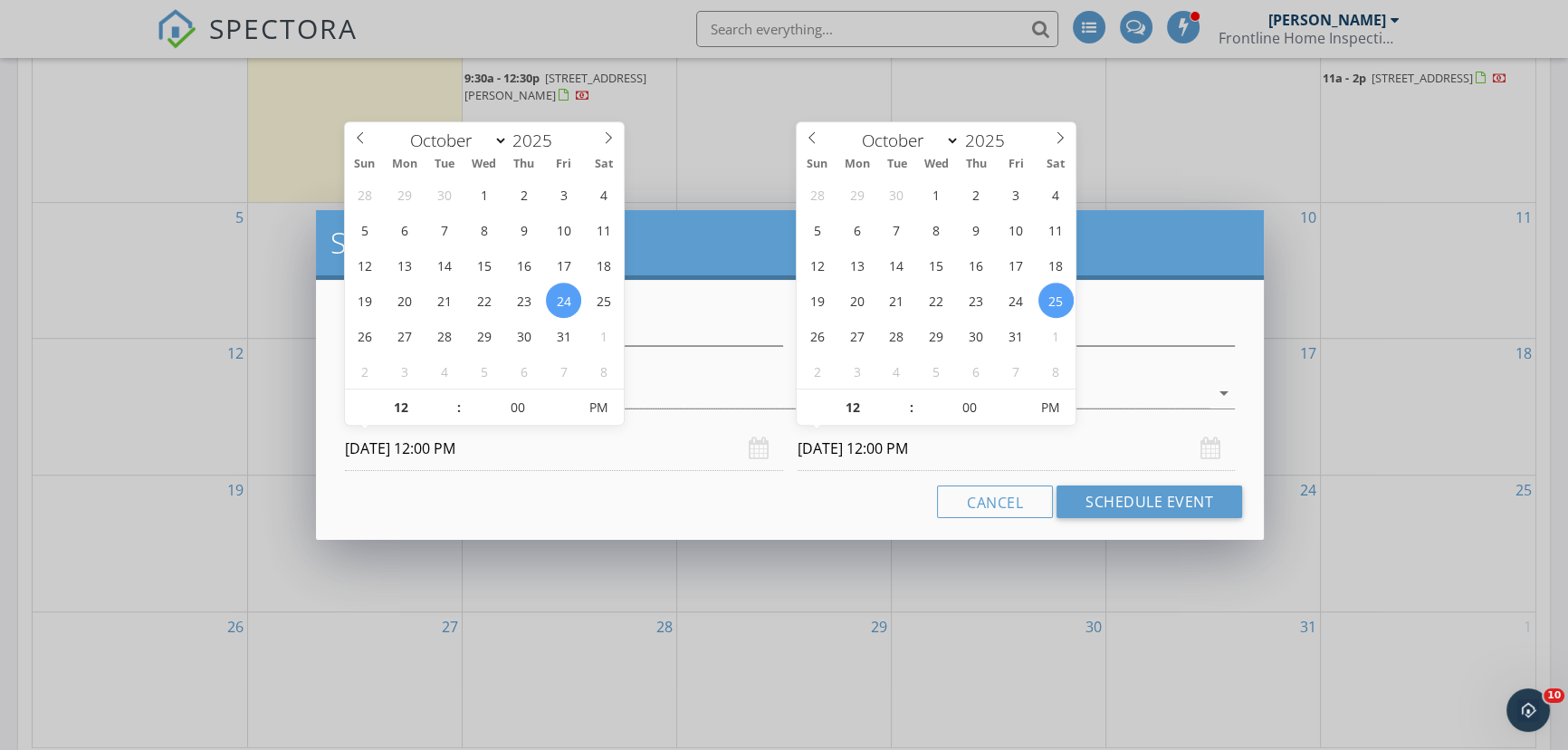
click at [927, 447] on input "10/25/2025 12:00 PM" at bounding box center [1017, 449] width 439 height 44
click at [965, 450] on input "10/25/2025 12:00 PM" at bounding box center [1017, 449] width 439 height 44
type input "05"
type input "10/25/2025 12:05 PM"
click at [1014, 395] on span at bounding box center [1020, 399] width 13 height 18
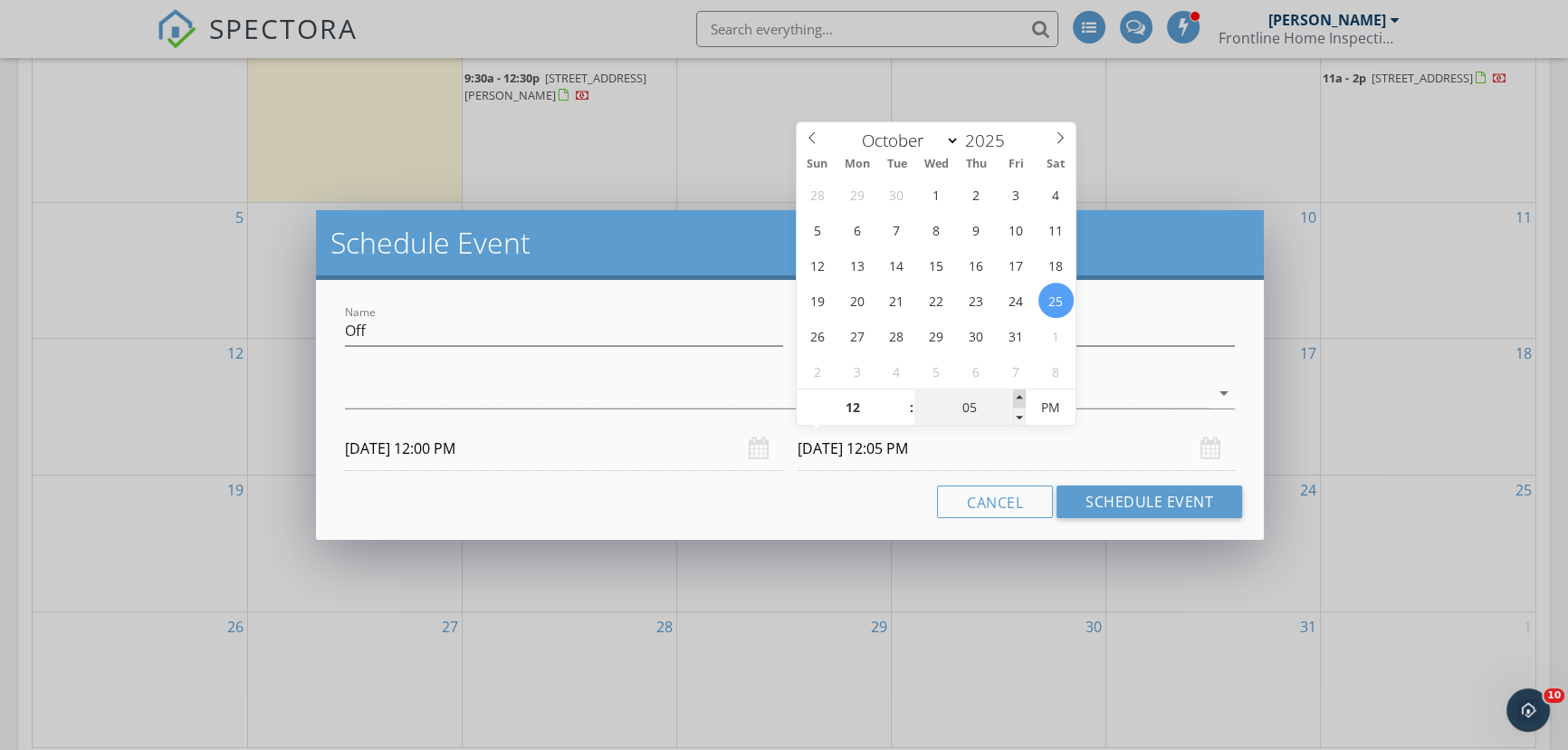
type input "10"
type input "10/25/2025 12:10 PM"
click at [1014, 395] on span at bounding box center [1020, 399] width 13 height 18
type input "15"
type input "10/25/2025 12:15 PM"
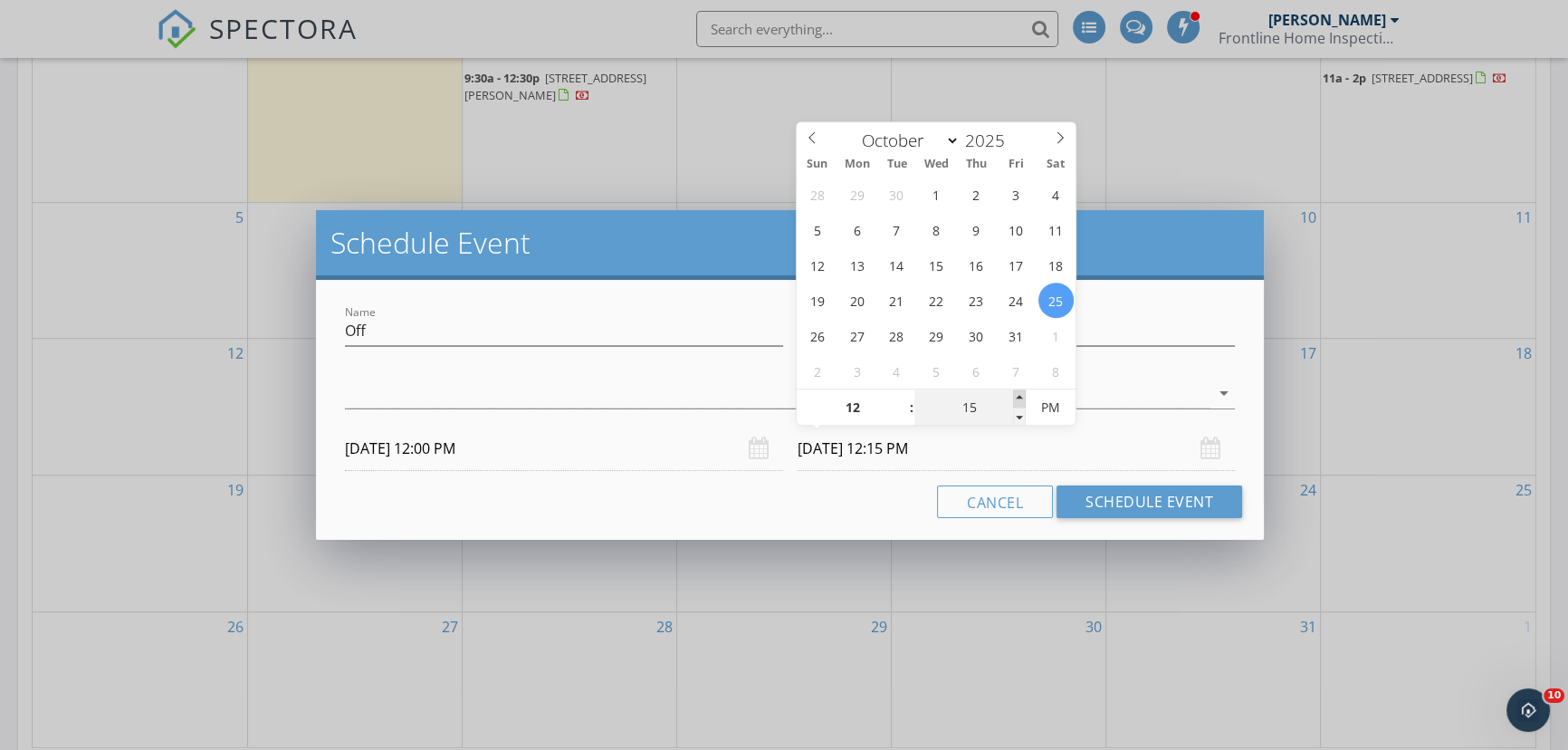
click at [1014, 395] on span at bounding box center [1020, 399] width 13 height 18
type input "20"
type input "10/25/2025 12:20 PM"
click at [1014, 395] on span at bounding box center [1020, 399] width 13 height 18
type input "25"
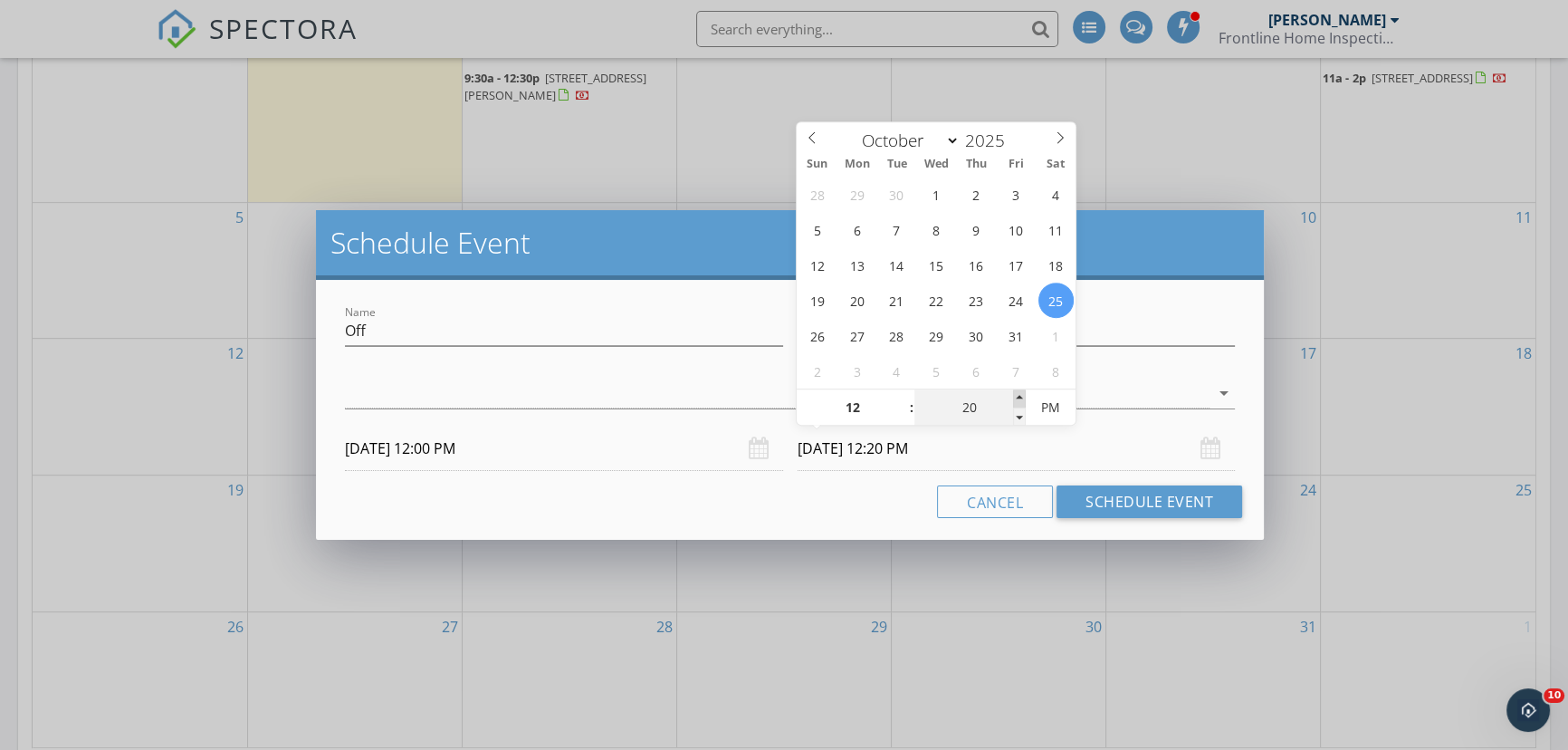
type input "10/25/2025 12:25 PM"
click at [1014, 395] on span at bounding box center [1020, 399] width 13 height 18
type input "30"
type input "10/25/2025 12:30 PM"
click at [1014, 395] on span at bounding box center [1020, 399] width 13 height 18
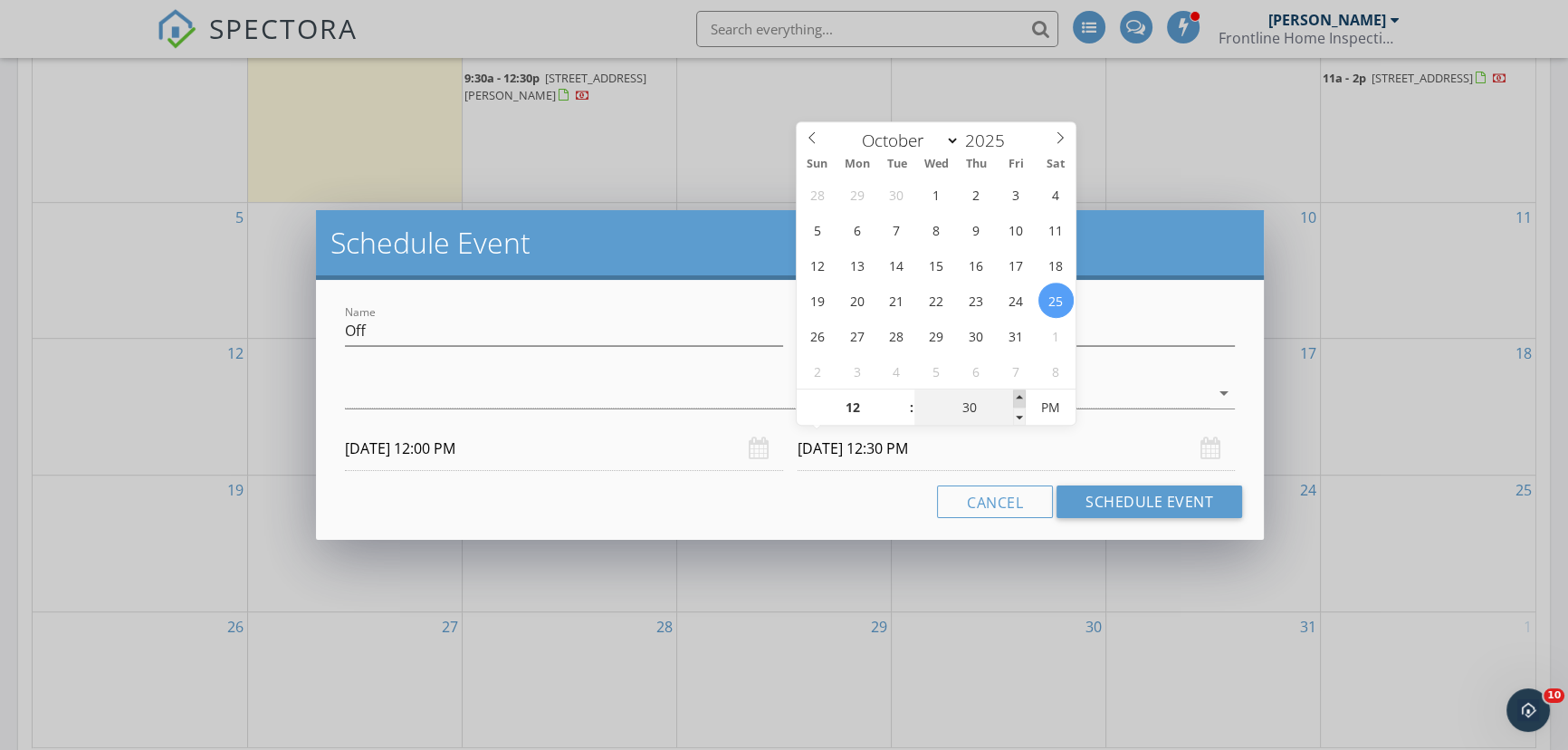
type input "35"
type input "10/25/2025 12:35 PM"
click at [1014, 395] on span at bounding box center [1020, 399] width 13 height 18
type input "40"
type input "10/25/2025 12:40 PM"
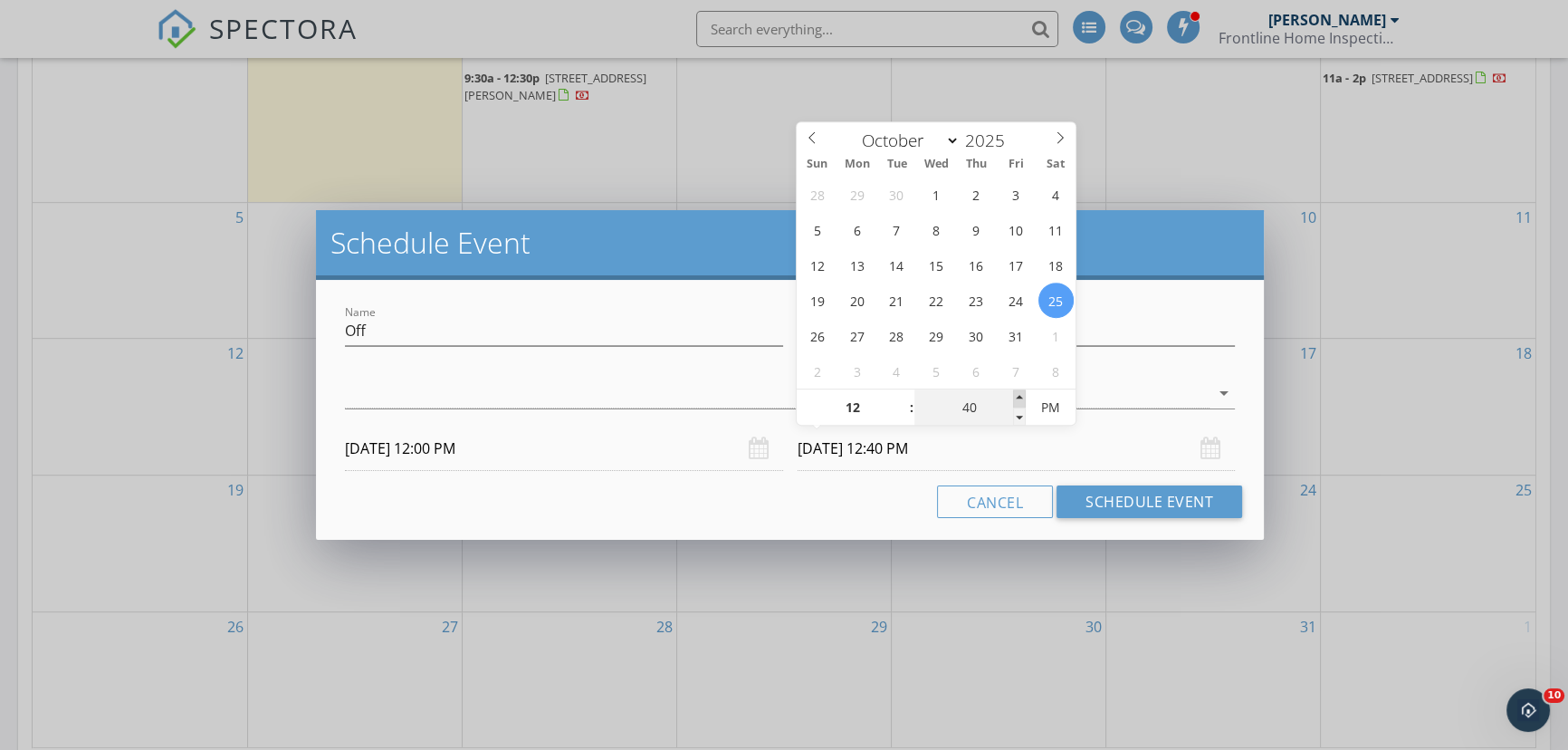
click at [1014, 395] on span at bounding box center [1020, 399] width 13 height 18
type input "45"
type input "10/25/2025 12:45 PM"
click at [1014, 395] on span at bounding box center [1020, 399] width 13 height 18
type input "40"
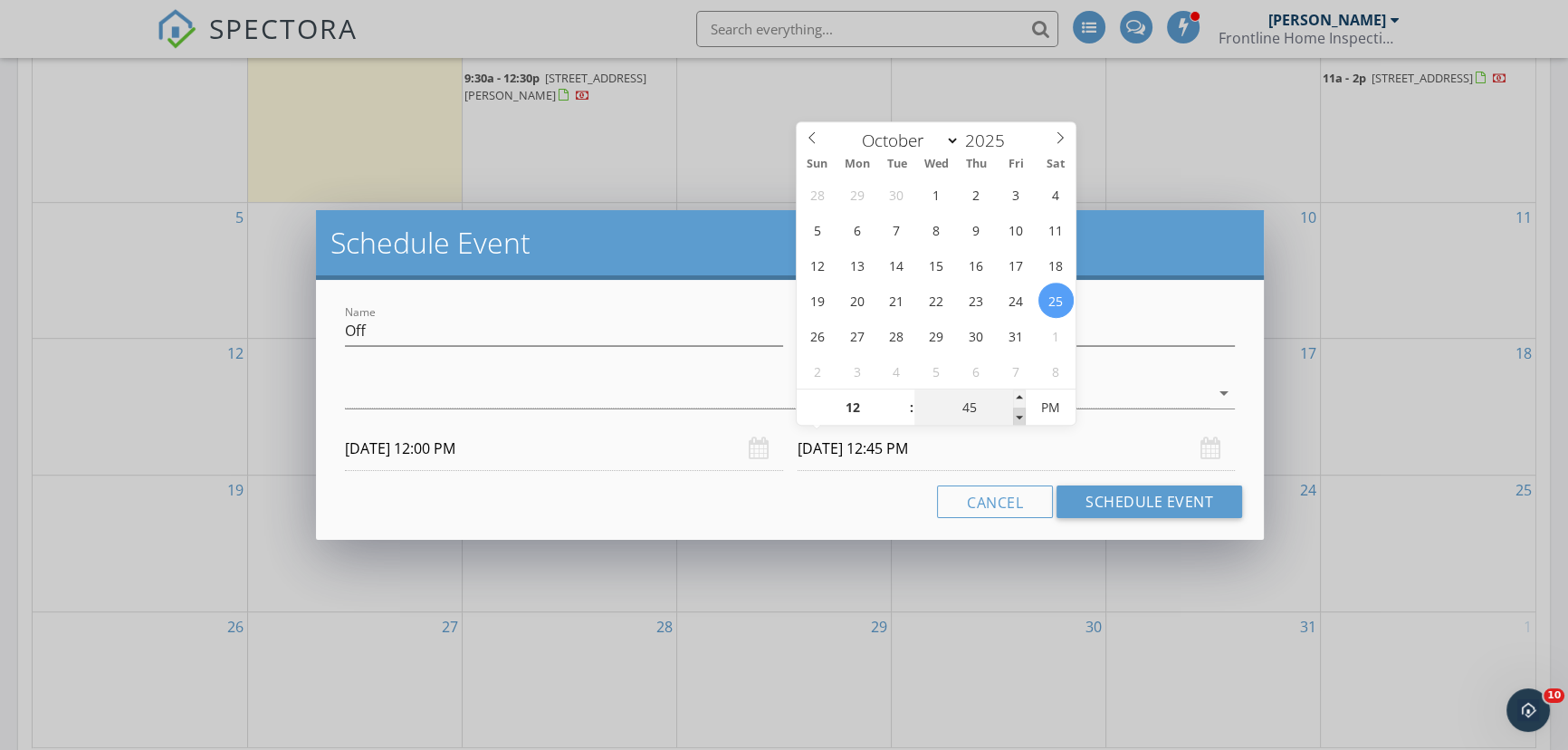
type input "10/25/2025 12:40 PM"
click at [1014, 409] on span at bounding box center [1020, 416] width 13 height 18
type input "35"
type input "10/25/2025 12:35 PM"
click at [1014, 409] on span at bounding box center [1020, 416] width 13 height 18
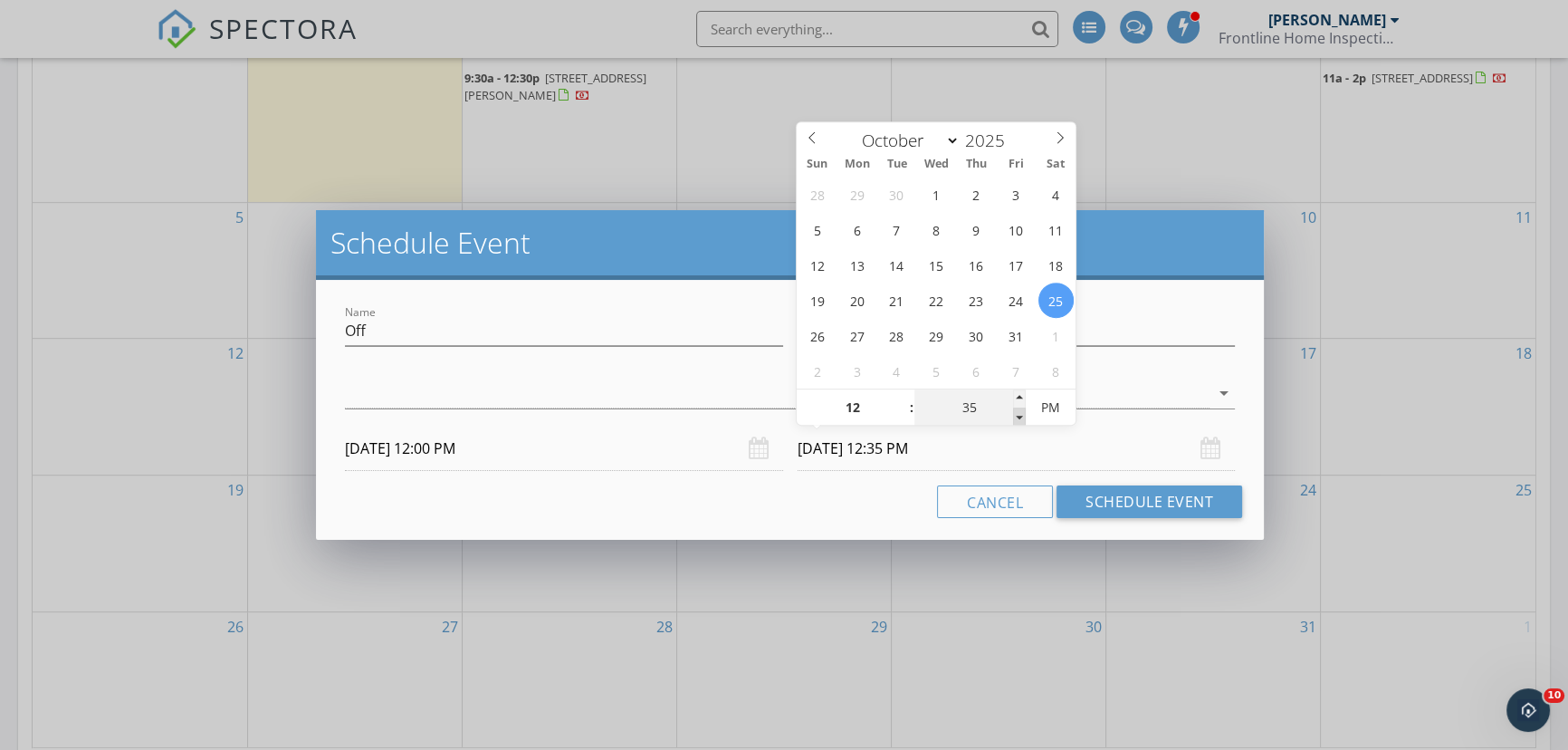
type input "30"
type input "10/25/2025 12:30 PM"
click at [1014, 409] on span at bounding box center [1020, 416] width 13 height 18
type input "25"
type input "10/25/2025 12:25 PM"
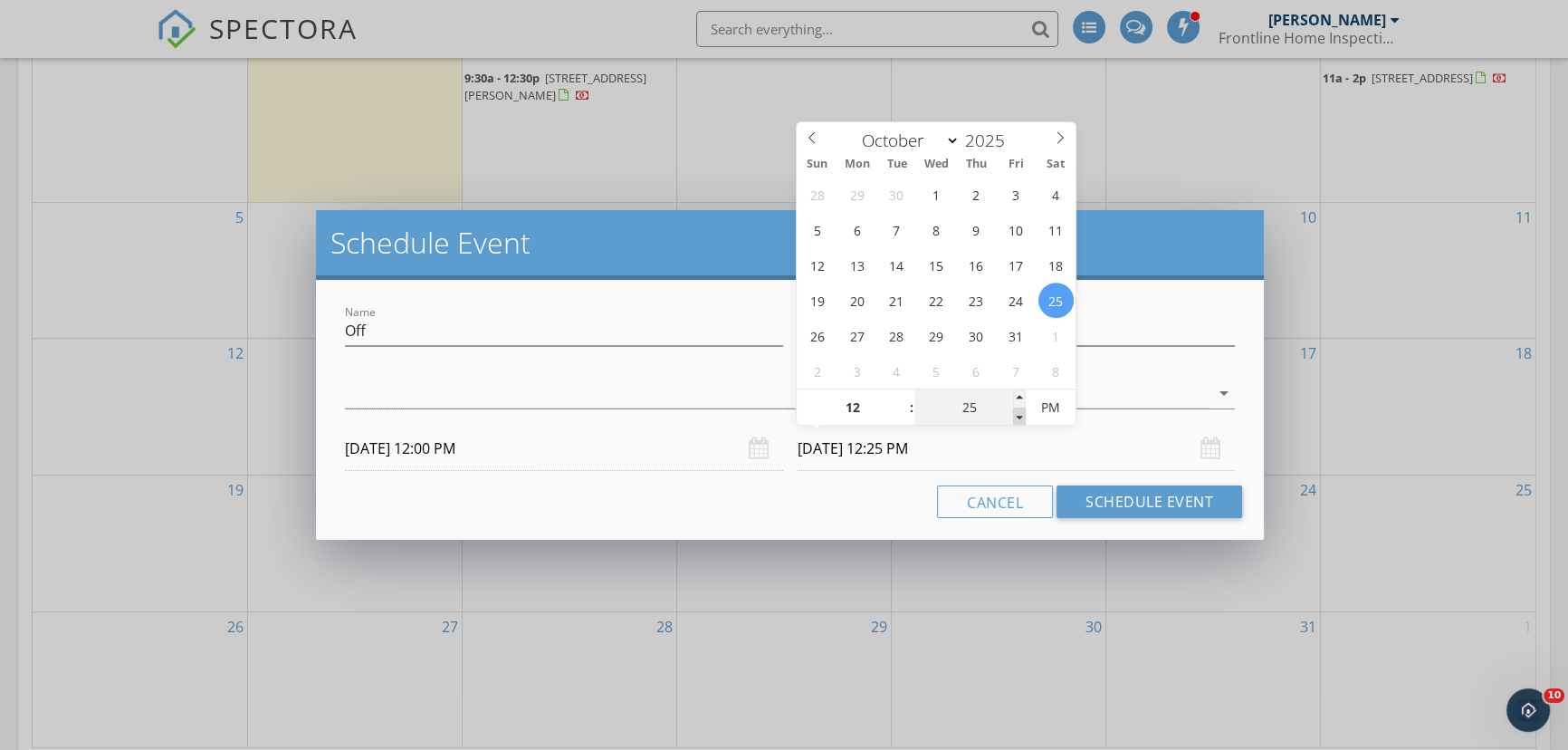
click at [1014, 409] on span at bounding box center [1020, 416] width 13 height 18
type input "20"
type input "10/25/2025 12:20 PM"
click at [1014, 409] on span at bounding box center [1020, 416] width 13 height 18
type input "15"
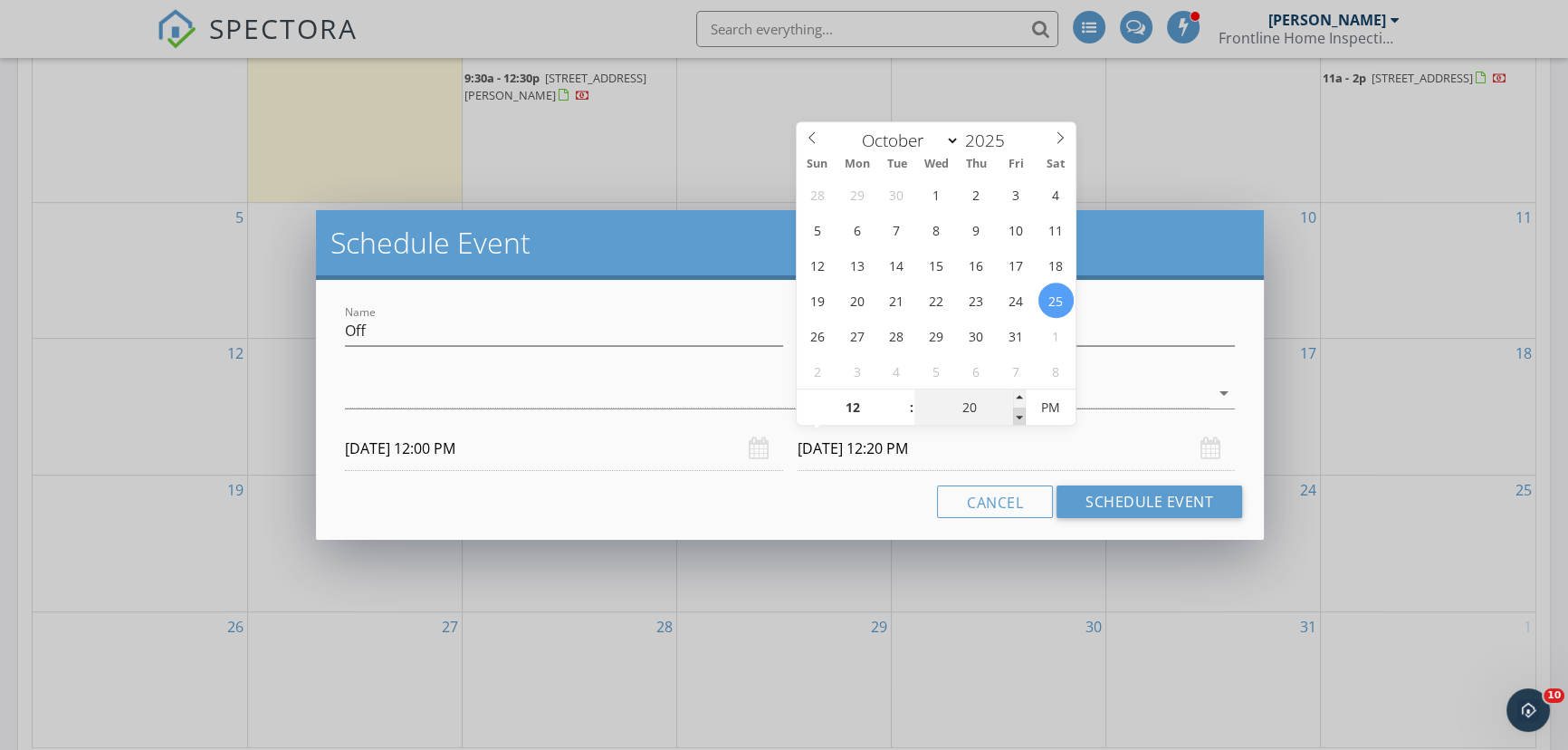
type input "10/25/2025 12:15 PM"
click at [1014, 409] on span at bounding box center [1020, 416] width 13 height 18
type input "10"
type input "10/25/2025 12:10 PM"
click at [1014, 409] on span at bounding box center [1020, 416] width 13 height 18
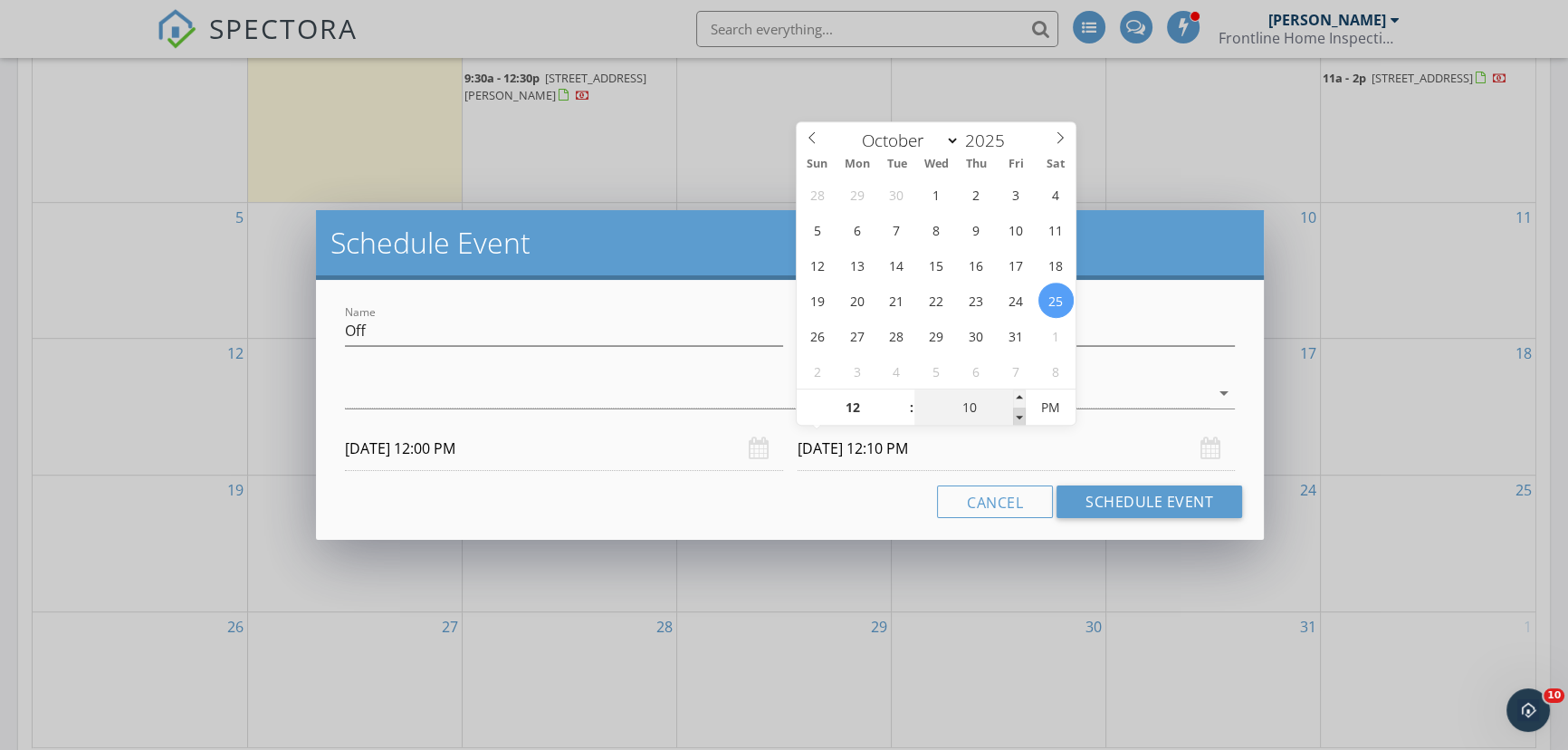
type input "05"
type input "10/25/2025 12:05 PM"
click at [1014, 409] on span at bounding box center [1020, 416] width 13 height 18
type input "00"
type input "10/25/2025 12:00 PM"
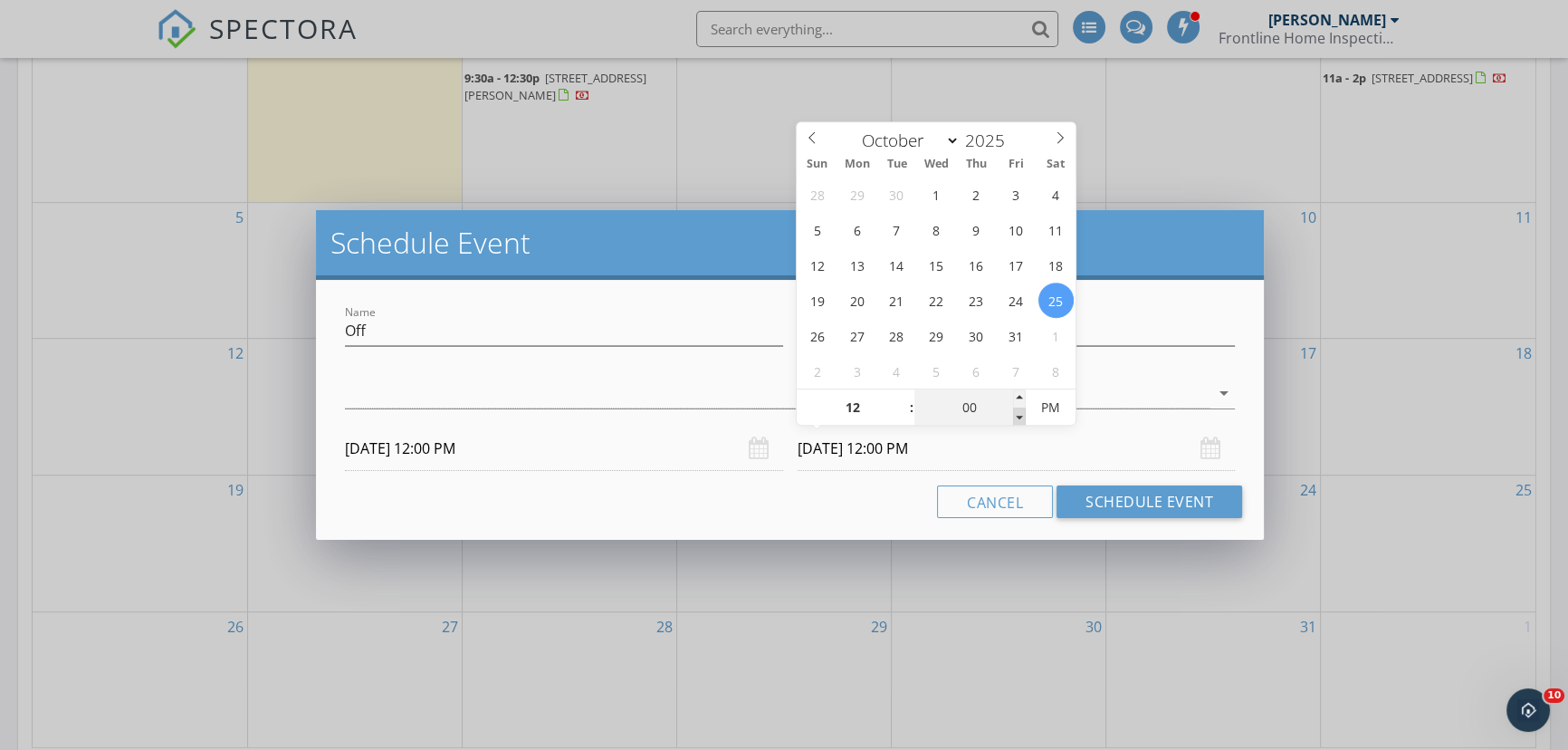
click at [1014, 409] on span at bounding box center [1020, 416] width 13 height 18
click at [887, 405] on input "12" at bounding box center [852, 408] width 111 height 36
type input "01"
type input "10/25/2025 1:00 PM"
click at [896, 398] on span at bounding box center [903, 399] width 13 height 18
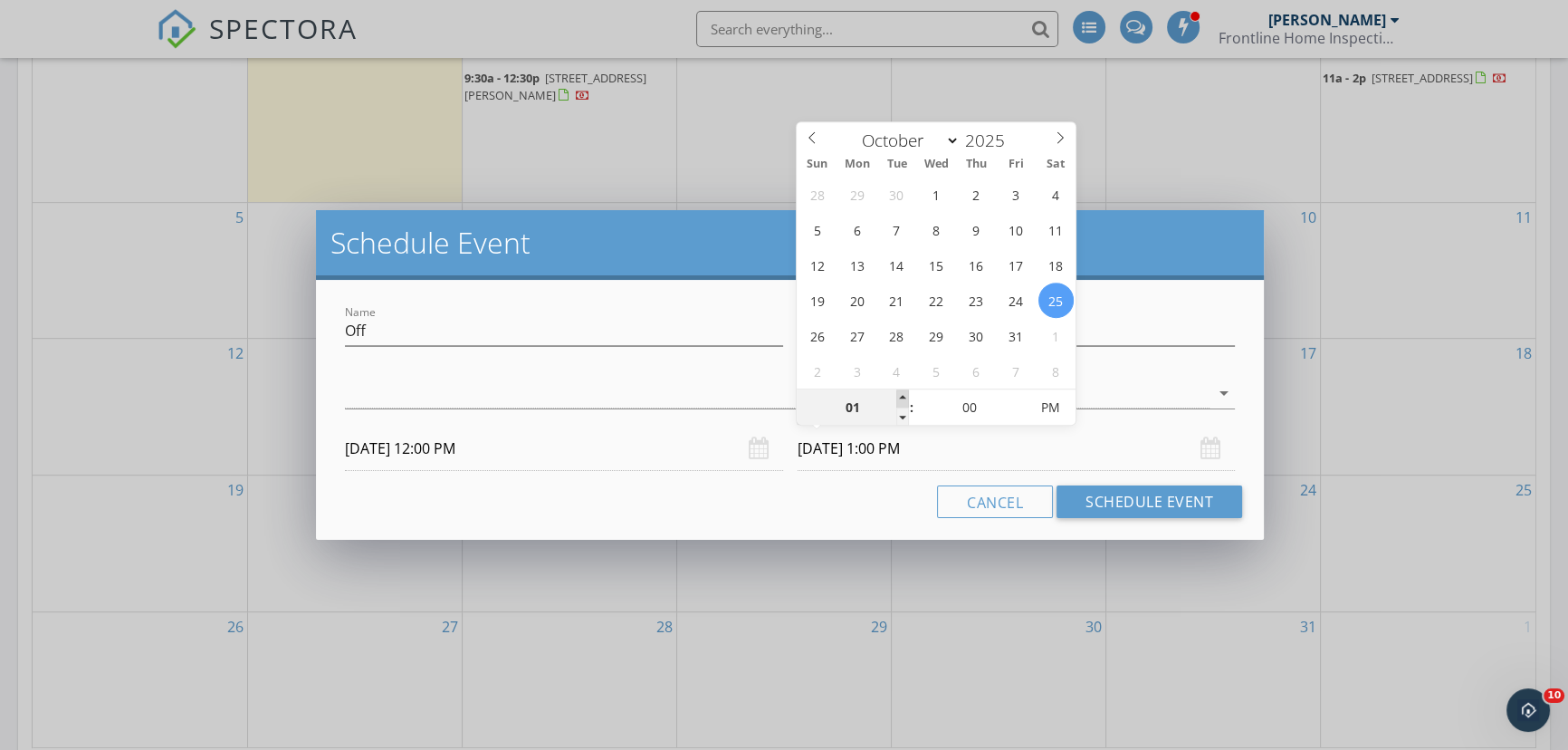
type input "02"
type input "10/25/2025 2:00 PM"
click at [896, 398] on span at bounding box center [903, 399] width 13 height 18
type input "03"
type input "10/25/2025 3:00 PM"
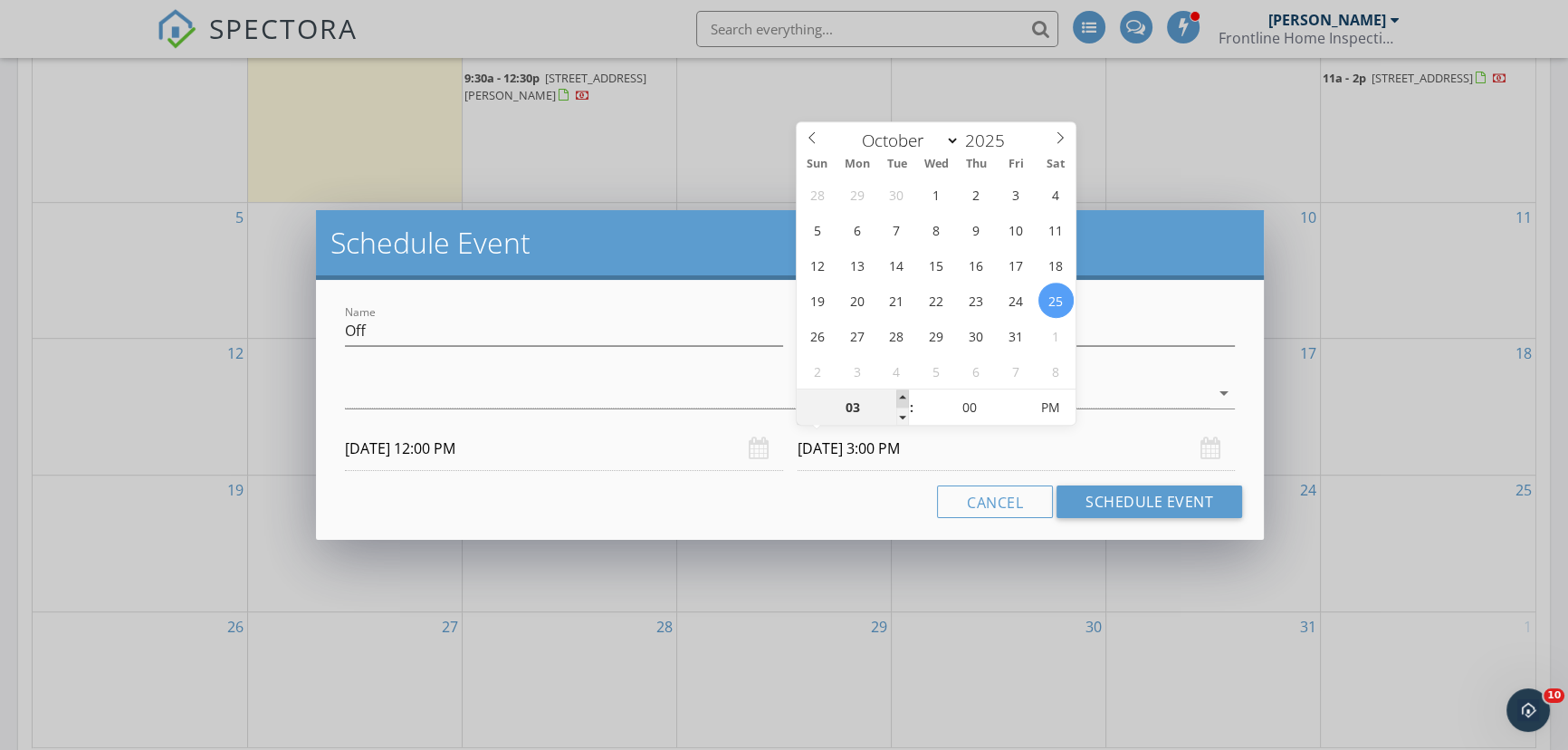
click at [896, 398] on span at bounding box center [903, 399] width 13 height 18
type input "04"
type input "10/25/2025 4:00 PM"
click at [896, 398] on span at bounding box center [903, 399] width 13 height 18
type input "05"
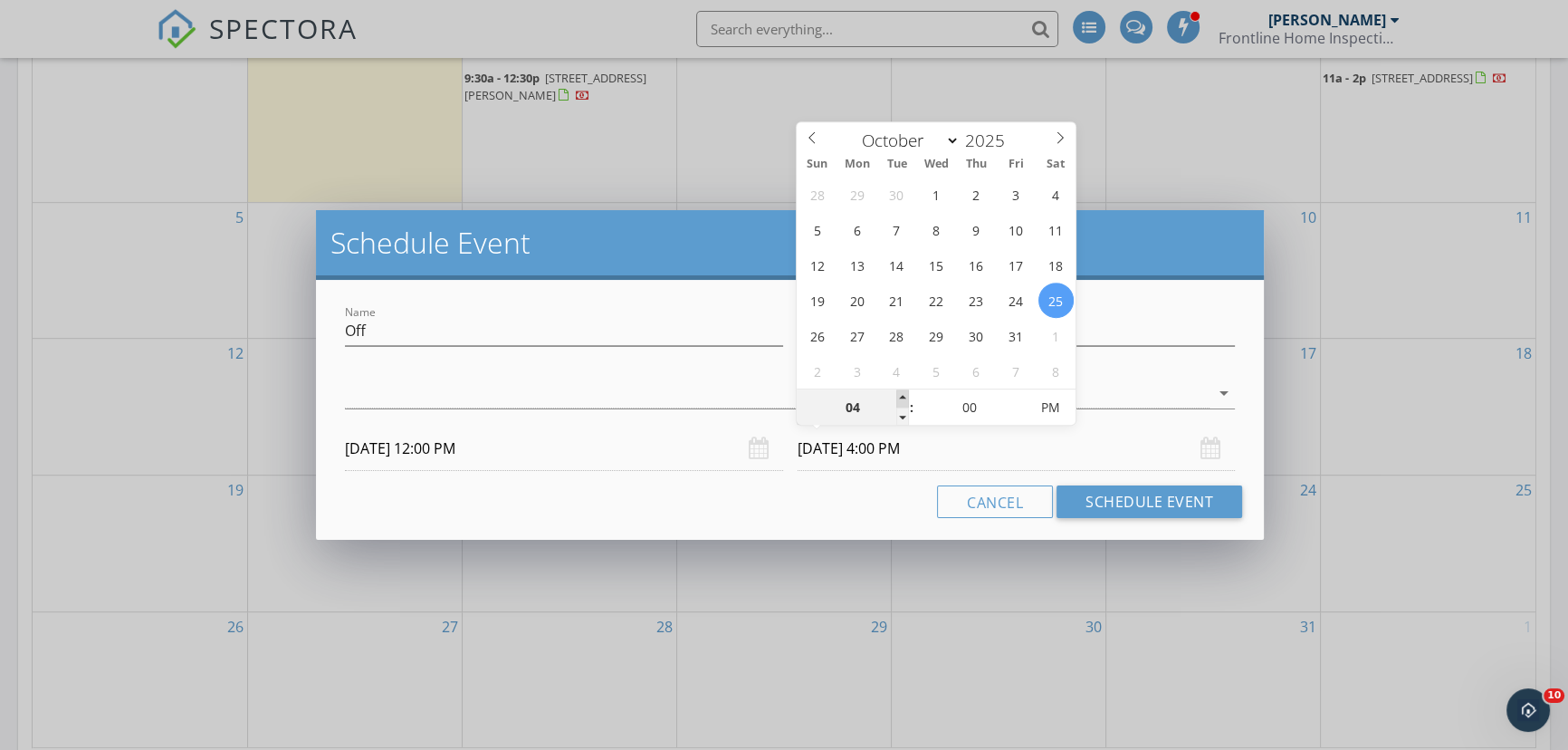
type input "10/25/2025 5:00 PM"
click at [896, 398] on span at bounding box center [903, 399] width 13 height 18
type input "06"
type input "10/25/2025 6:00 PM"
click at [896, 398] on span at bounding box center [903, 399] width 13 height 18
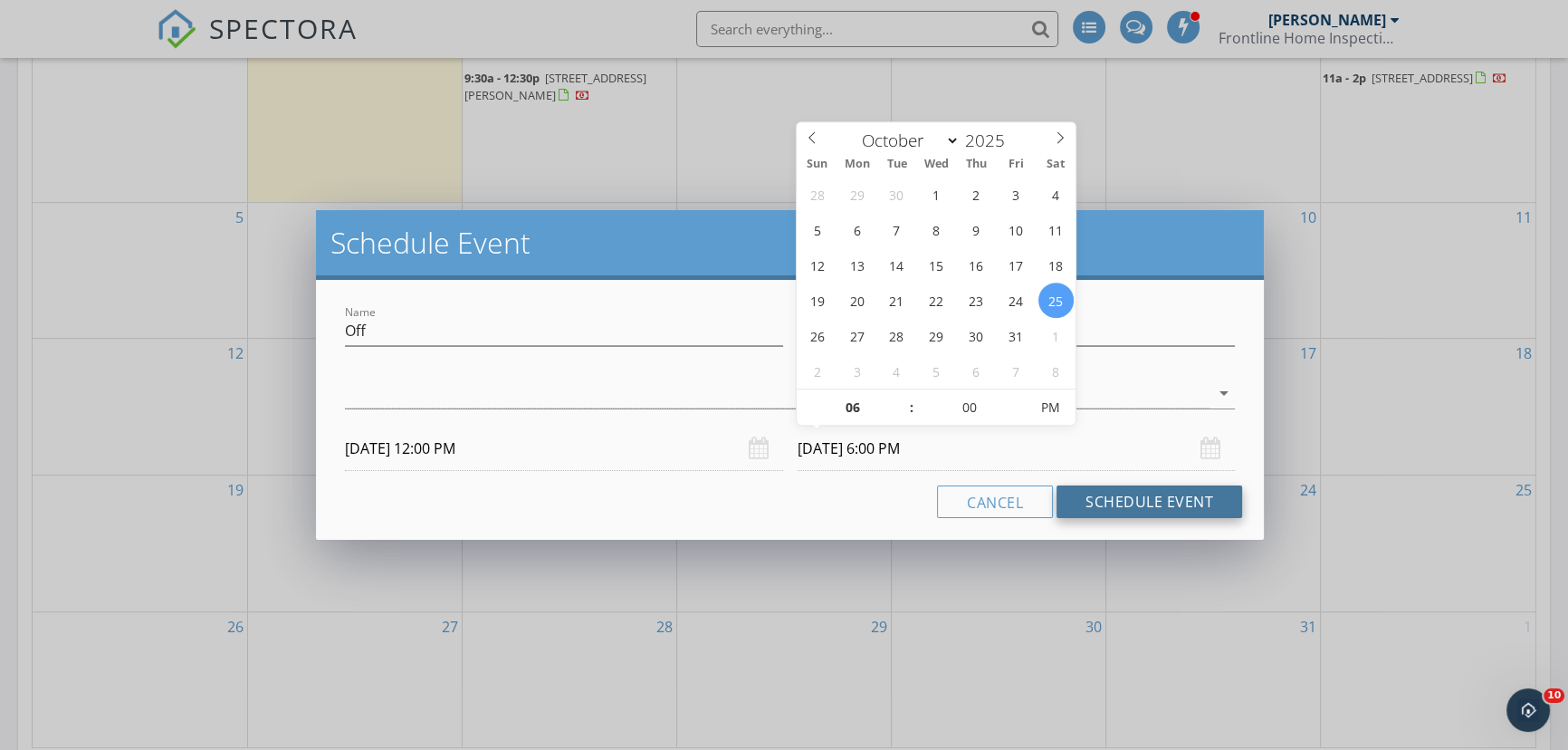
click at [1166, 507] on button "Schedule Event" at bounding box center [1149, 501] width 185 height 32
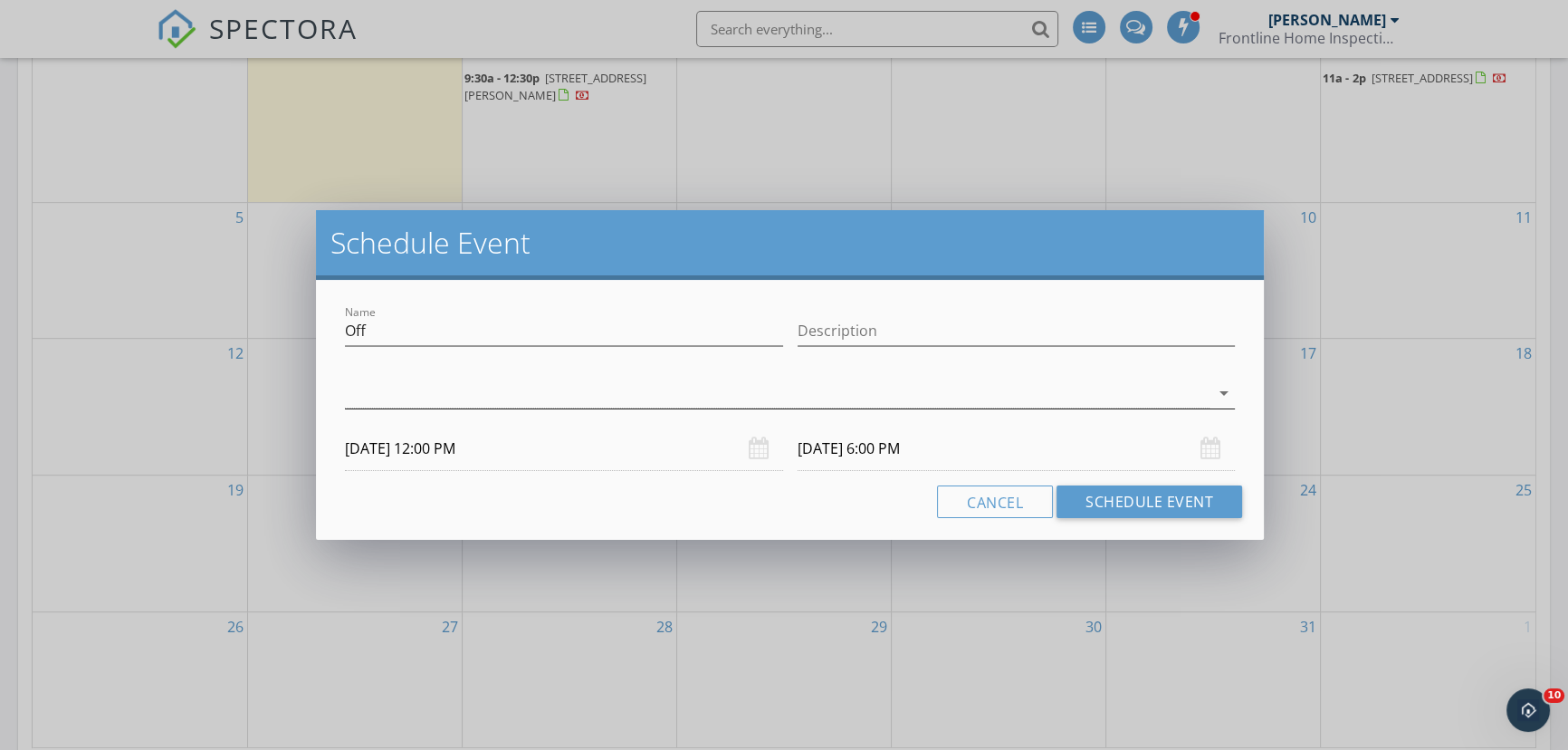
click at [690, 390] on div at bounding box center [777, 393] width 865 height 29
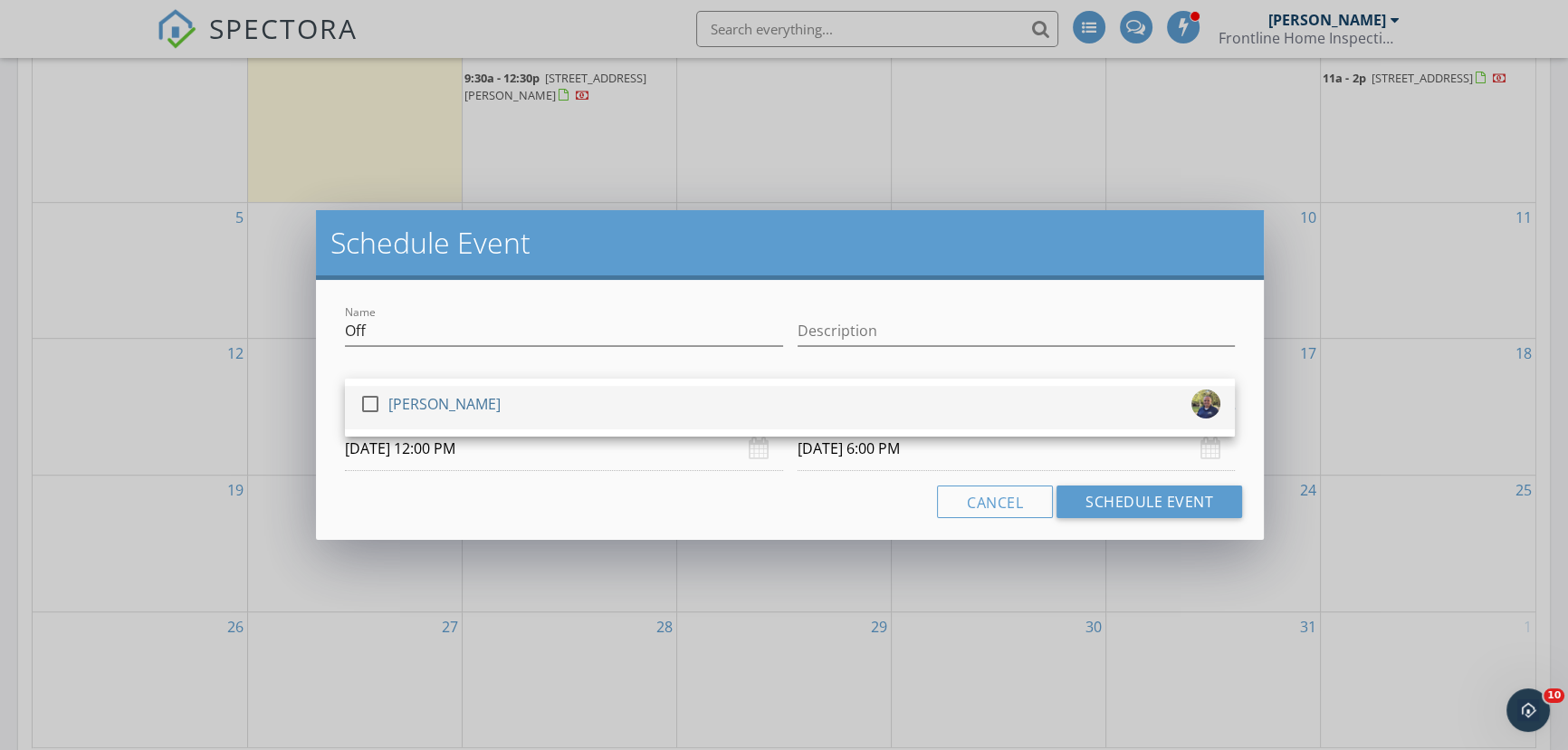
click at [370, 399] on div at bounding box center [369, 404] width 30 height 30
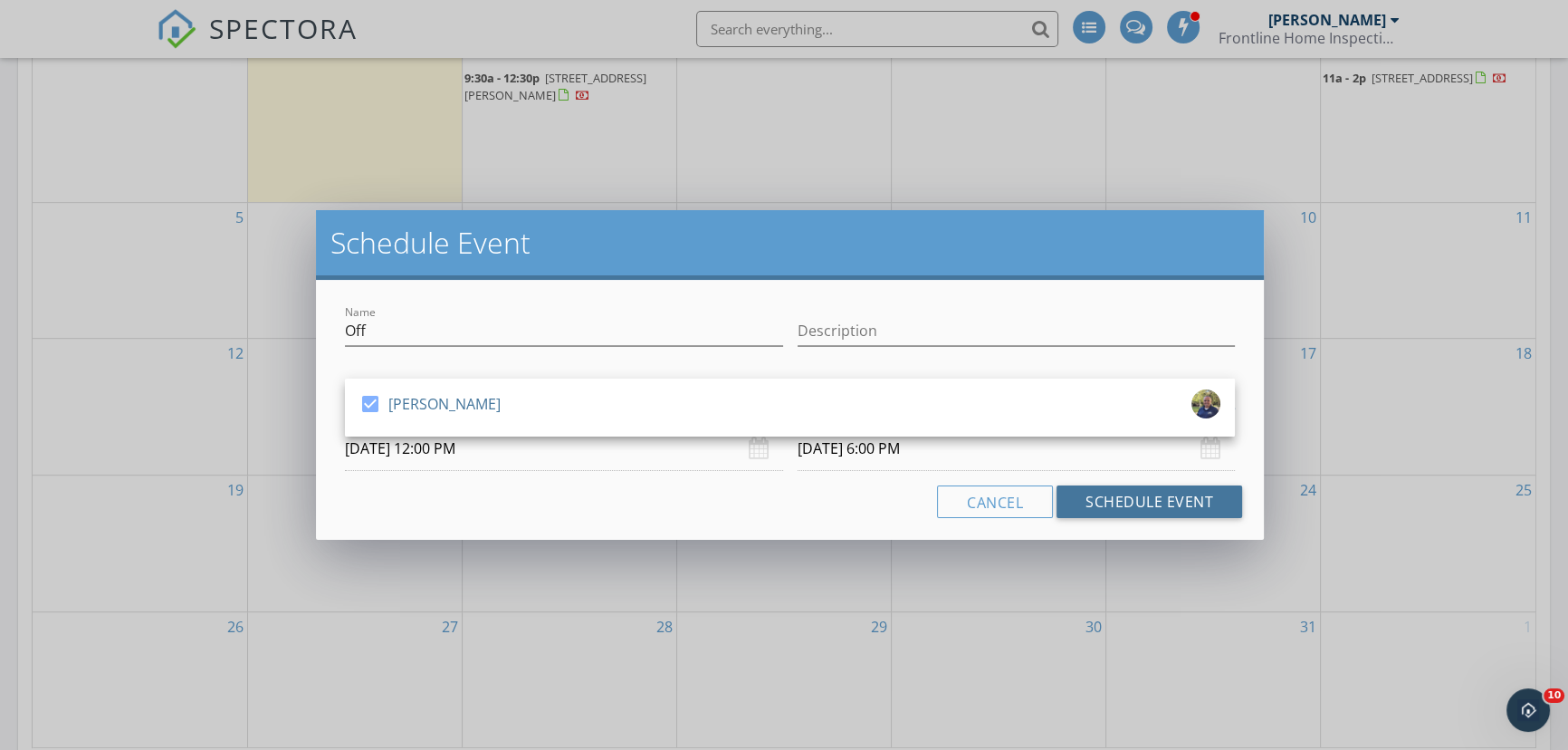
click at [1119, 507] on button "Schedule Event" at bounding box center [1149, 501] width 185 height 32
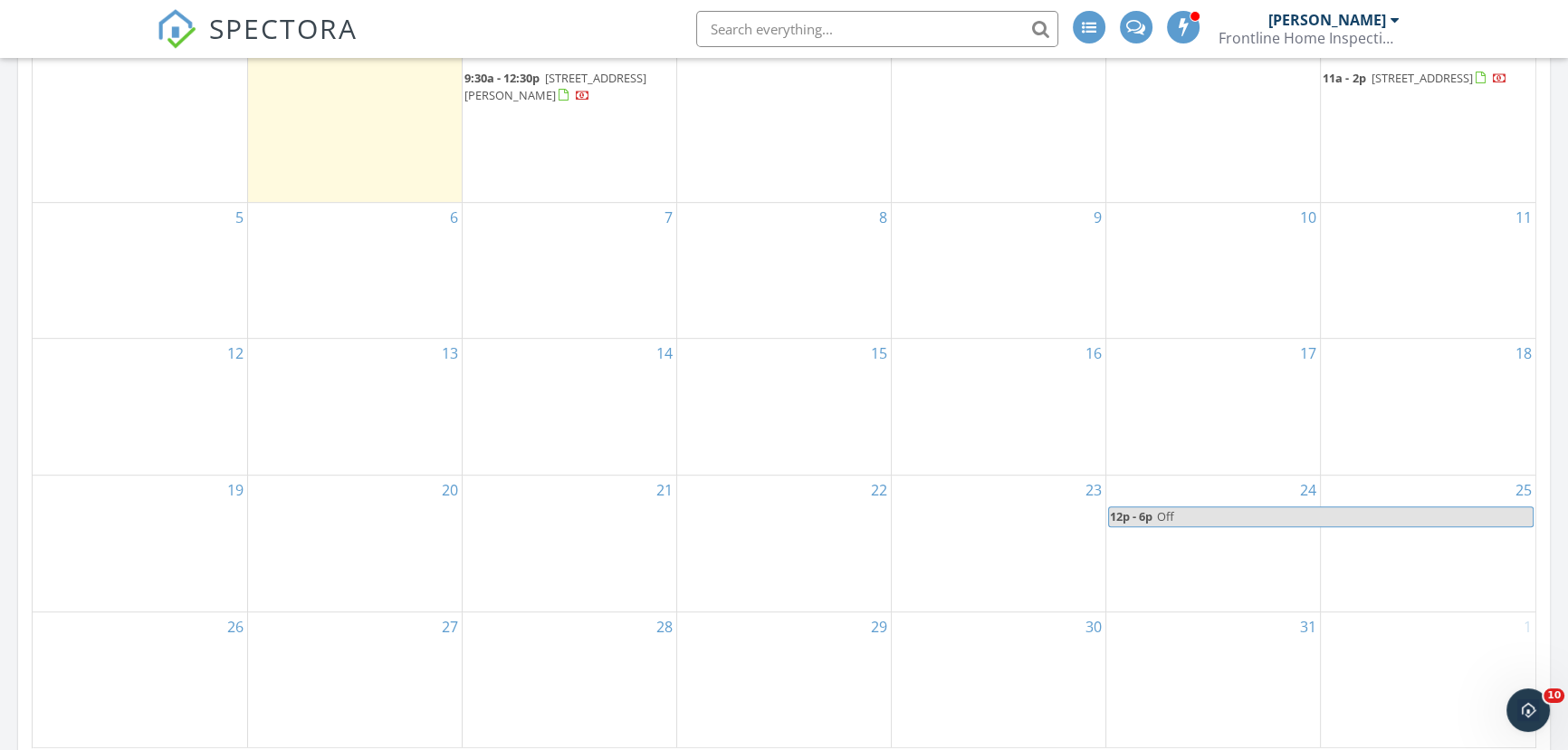
click at [1365, 517] on span "Off" at bounding box center [1344, 516] width 377 height 19
select select "9"
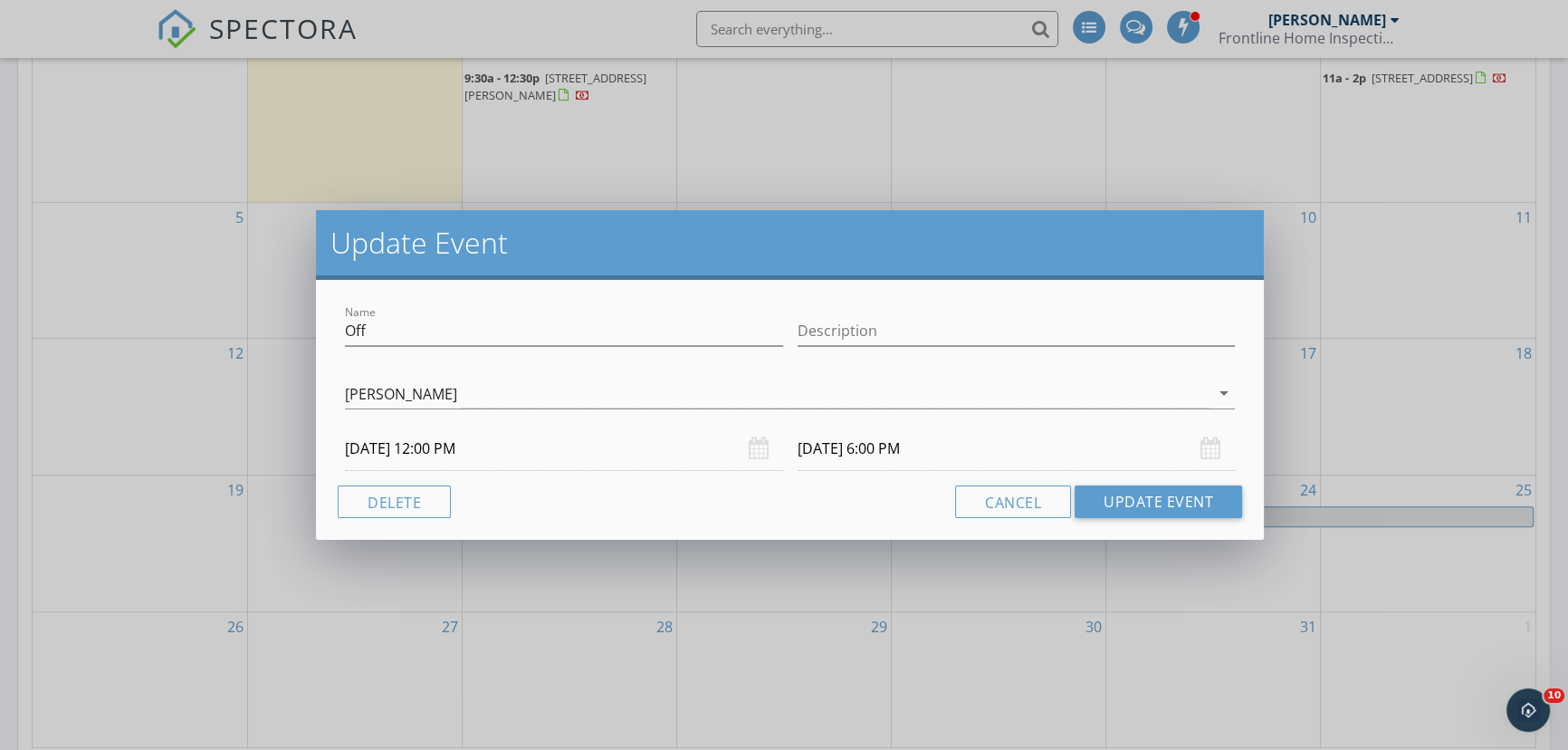
click at [1211, 447] on div "10/25/2025 6:00 PM" at bounding box center [1017, 449] width 439 height 44
click at [820, 447] on input "10/25/2025 6:00 PM" at bounding box center [1017, 449] width 439 height 44
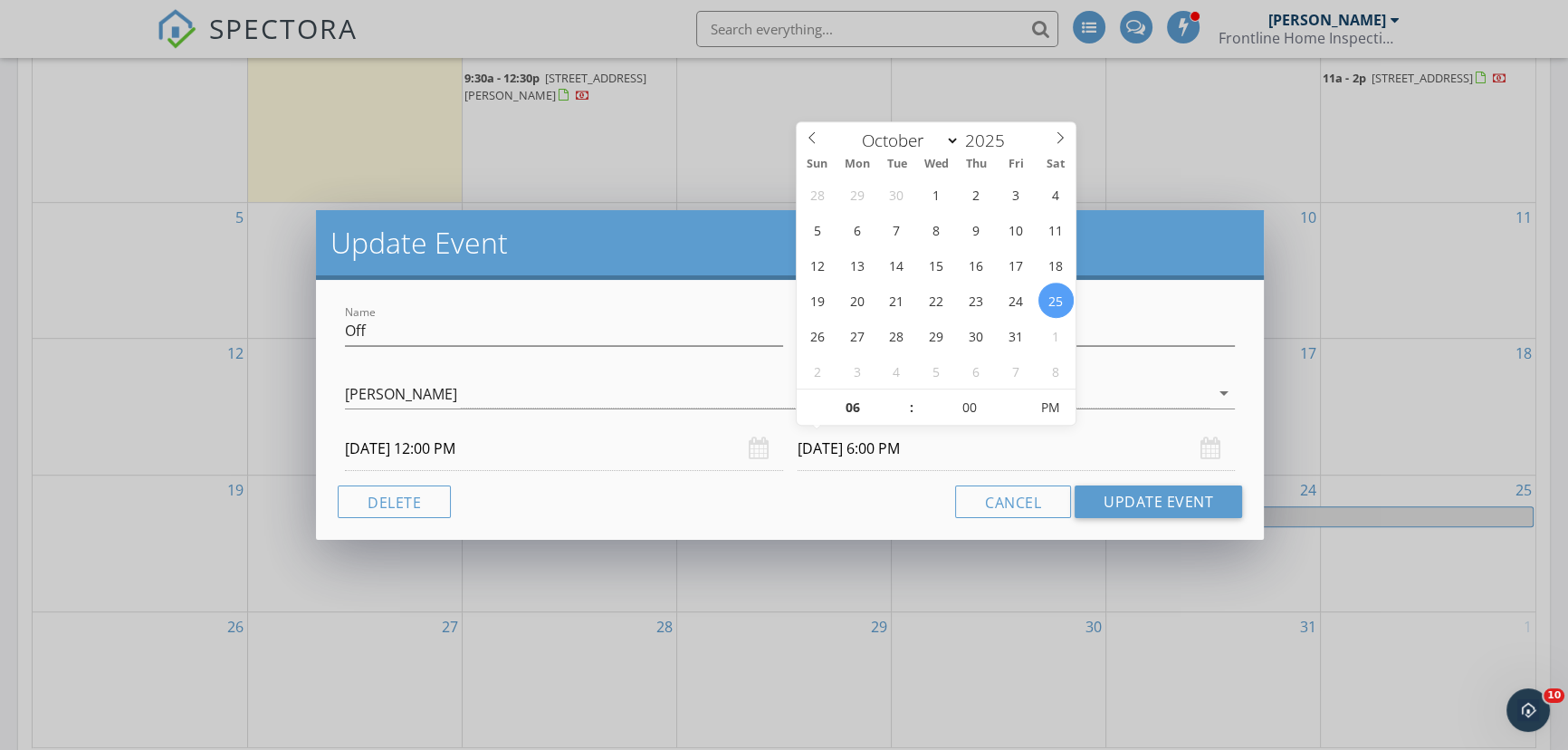
click at [1218, 448] on div "10/25/2025 6:00 PM" at bounding box center [1017, 449] width 439 height 44
type input "10/26/2025 6:00 PM"
click at [718, 505] on div "Cancel Update Event" at bounding box center [790, 501] width 905 height 32
click at [835, 445] on input "10/26/2025 6:00 PM" at bounding box center [1017, 449] width 439 height 44
click at [832, 445] on input "10/26/2025 6:00 PM" at bounding box center [1017, 449] width 439 height 44
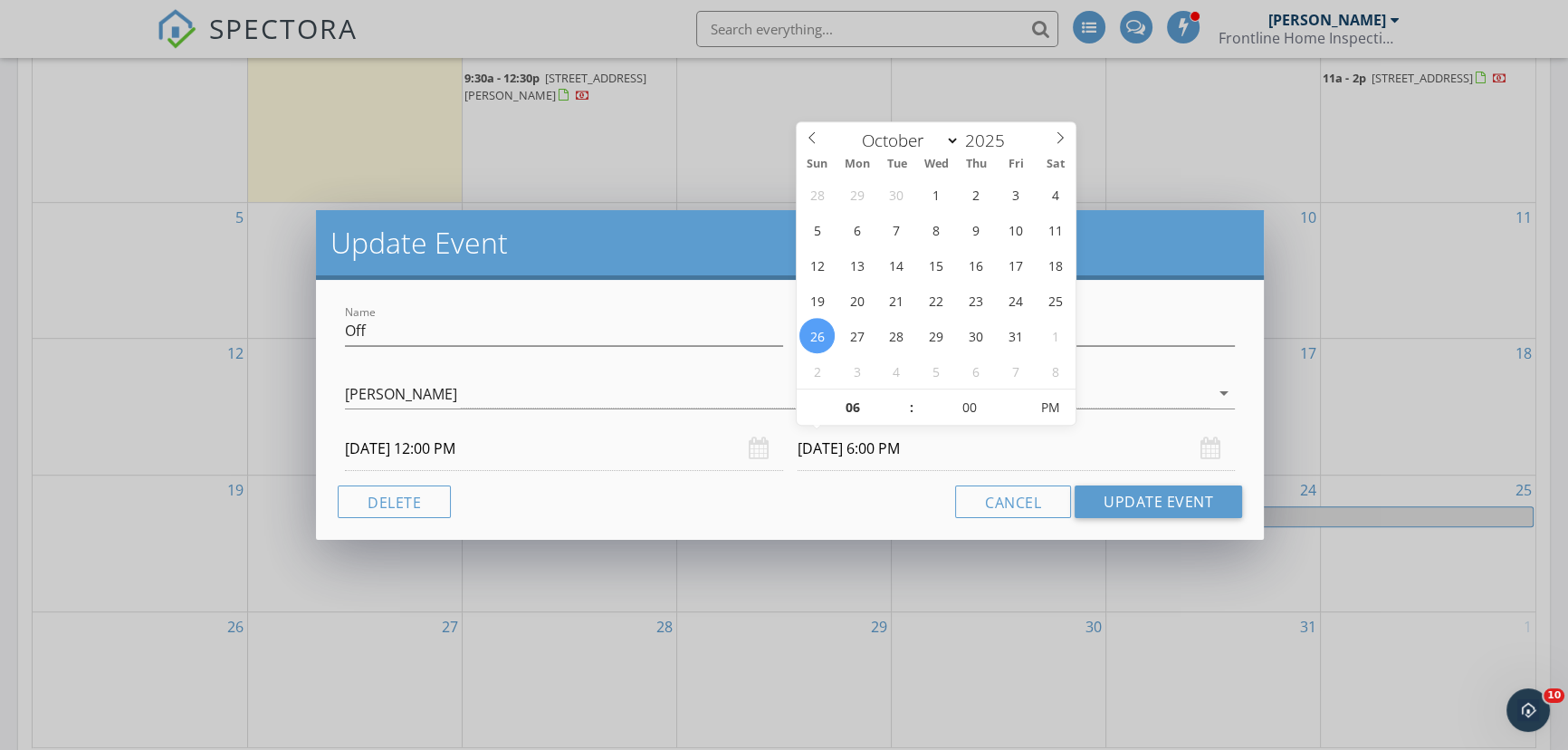
click at [832, 445] on input "10/26/2025 6:00 PM" at bounding box center [1017, 449] width 439 height 44
type input "12"
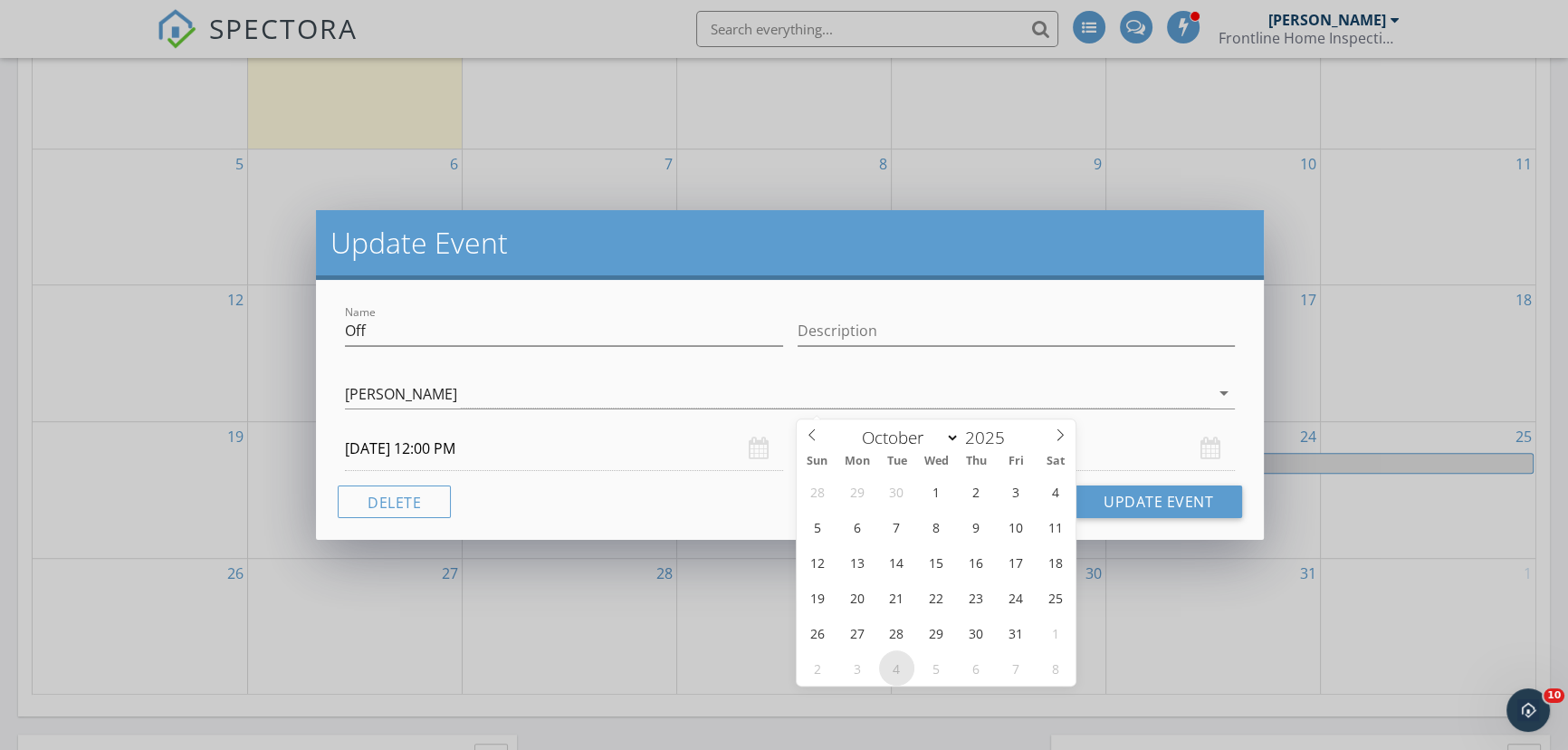
scroll to position [1144, 0]
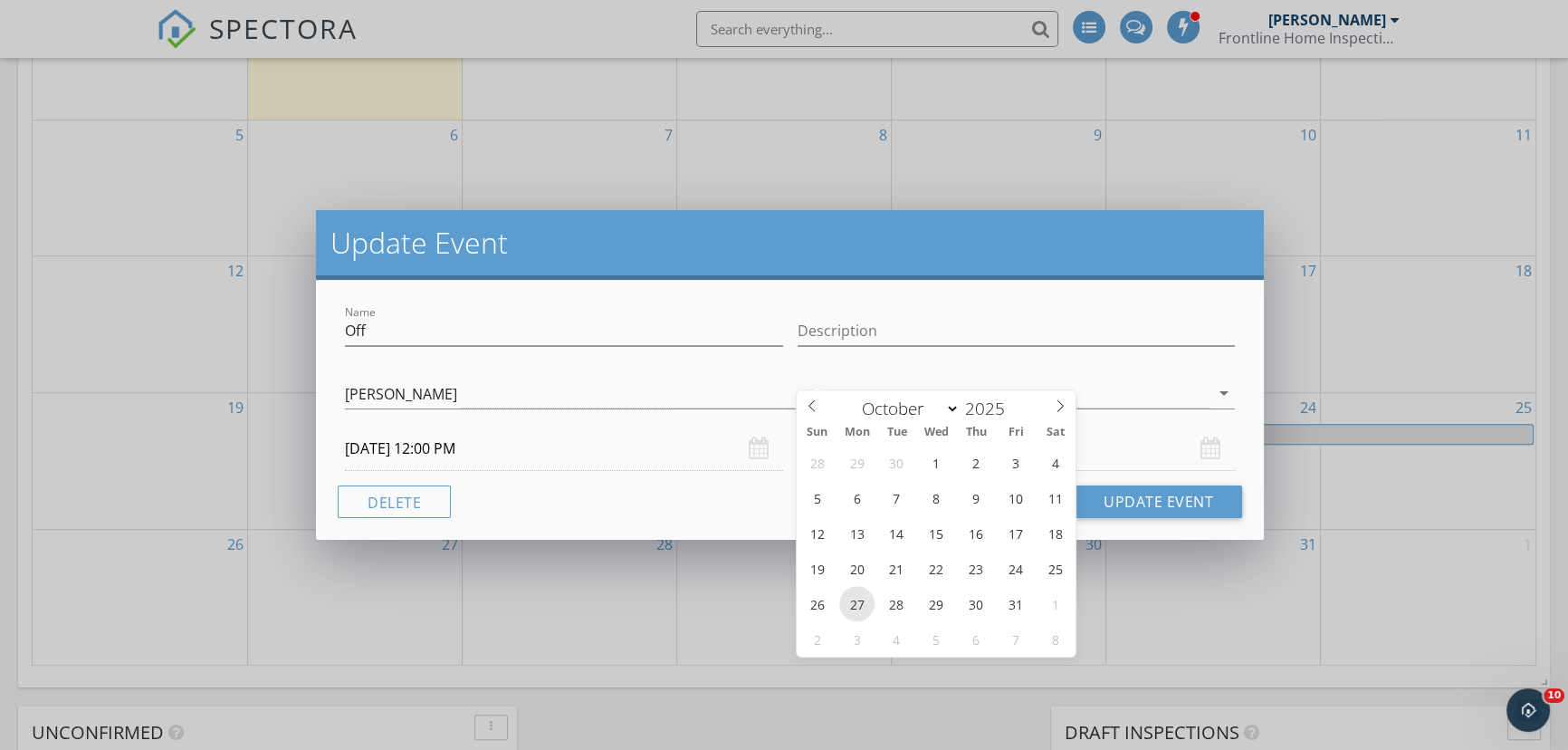
type input "10/27/2025 12:00 PM"
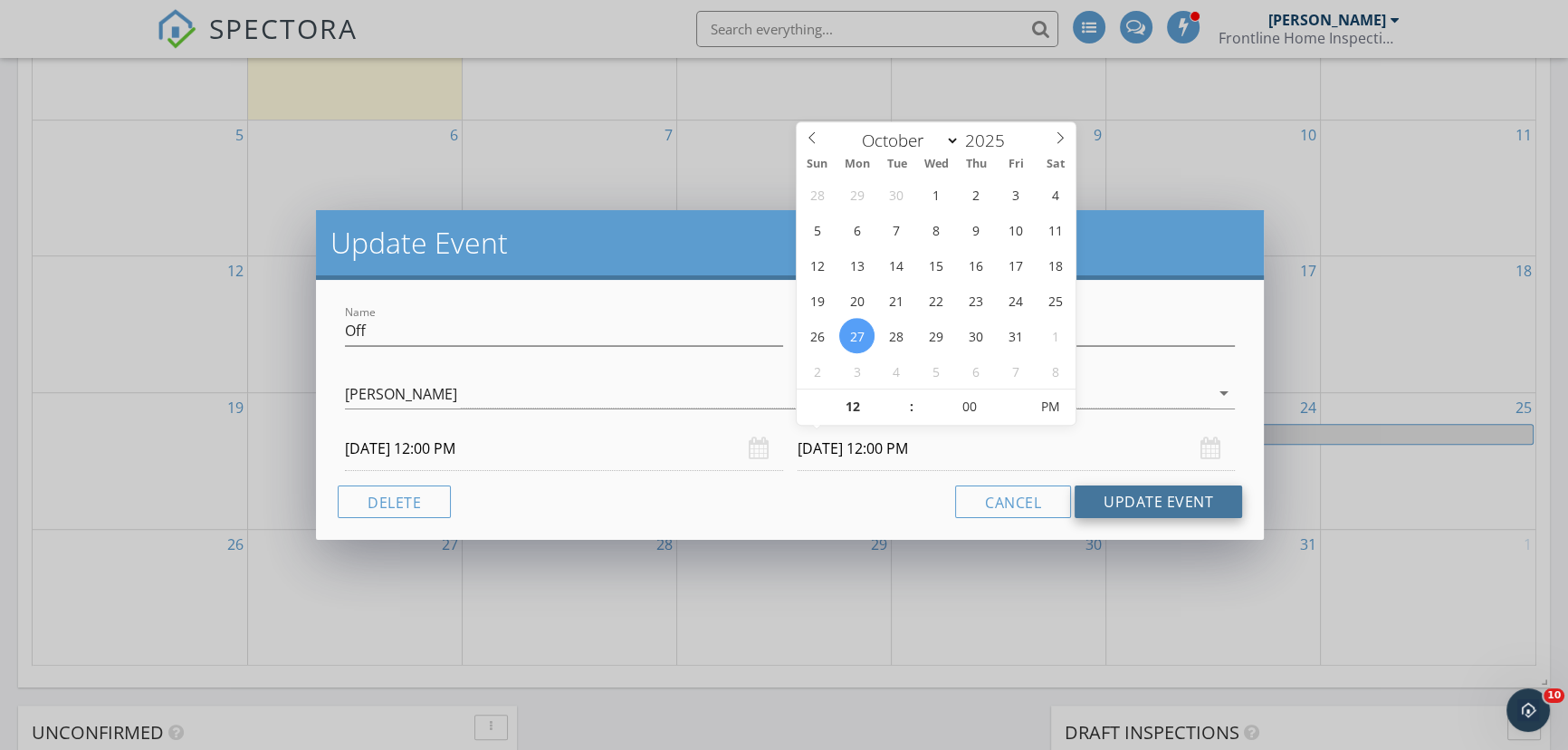
click at [1153, 498] on button "Update Event" at bounding box center [1159, 501] width 168 height 32
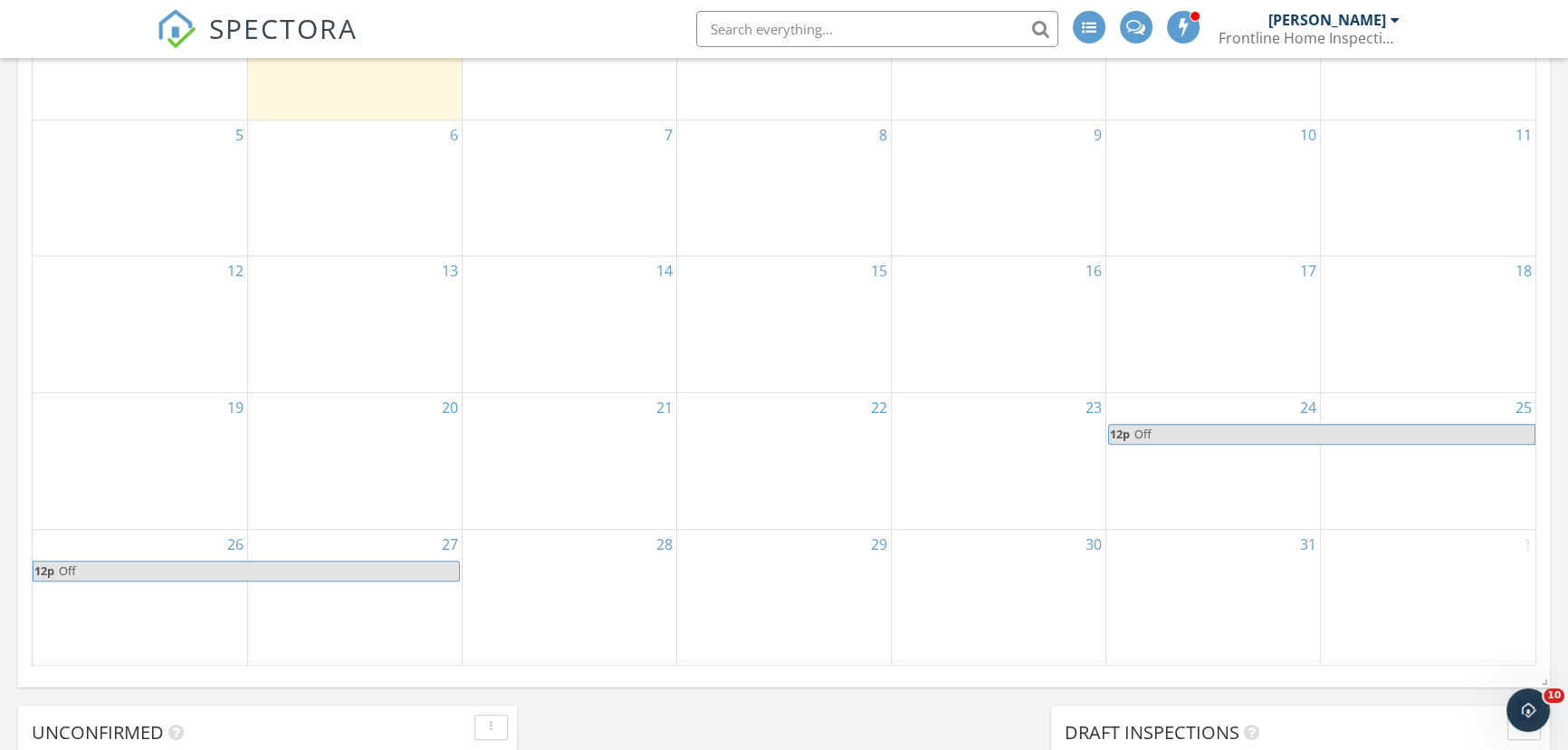
click at [346, 568] on span "Off" at bounding box center [258, 570] width 401 height 19
select select "9"
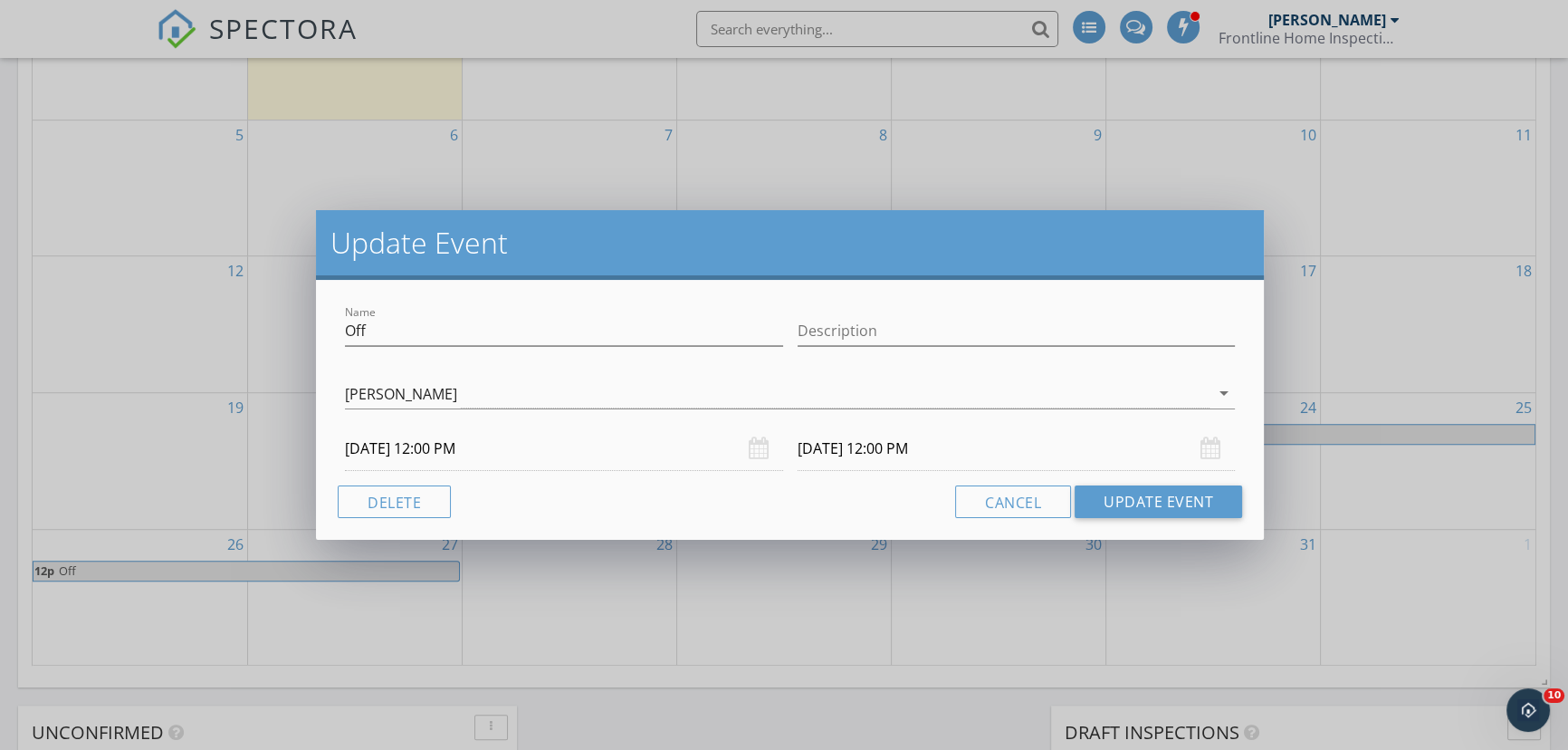
click at [833, 444] on input "10/27/2025 12:00 PM" at bounding box center [1017, 449] width 439 height 44
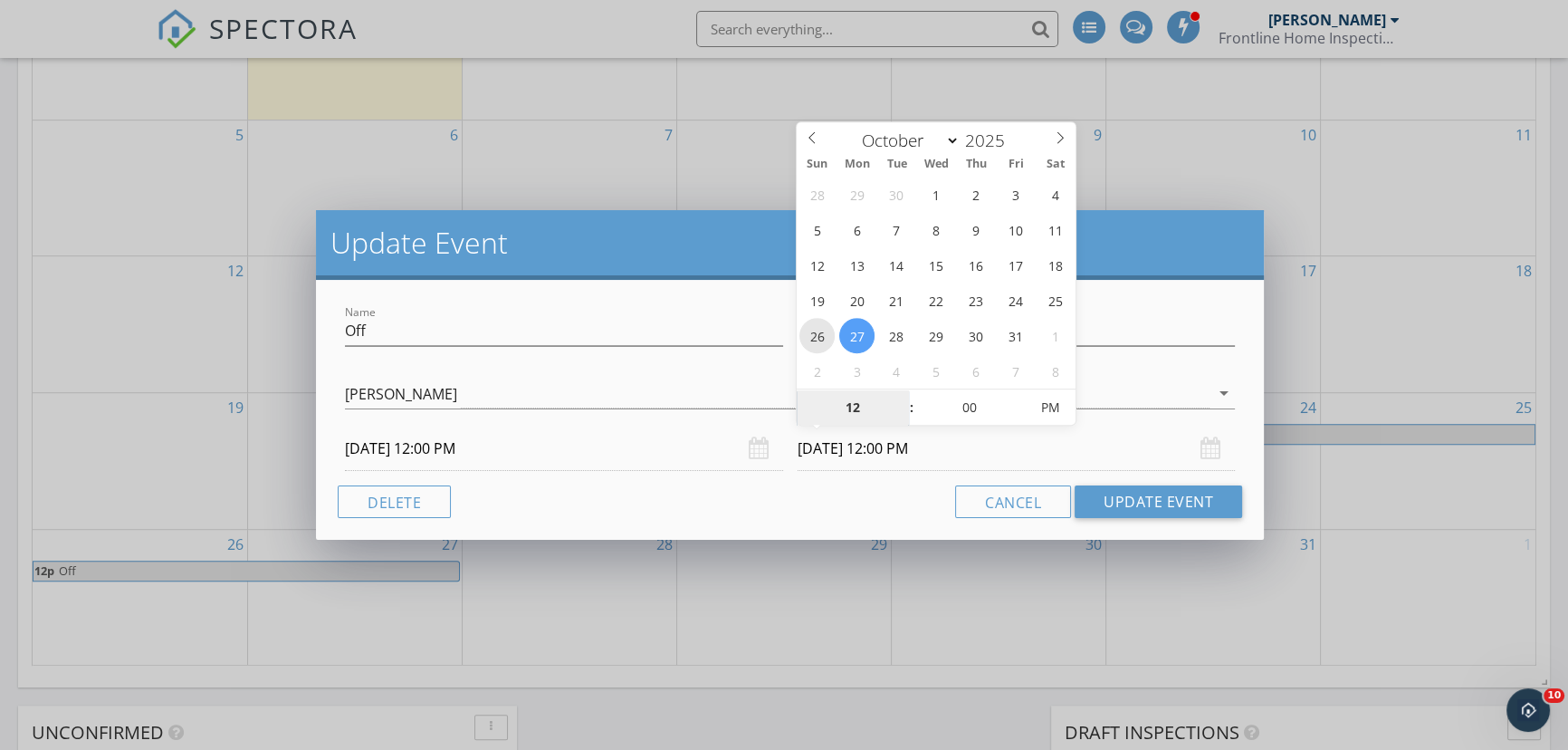
type input "10/26/2025 12:00 PM"
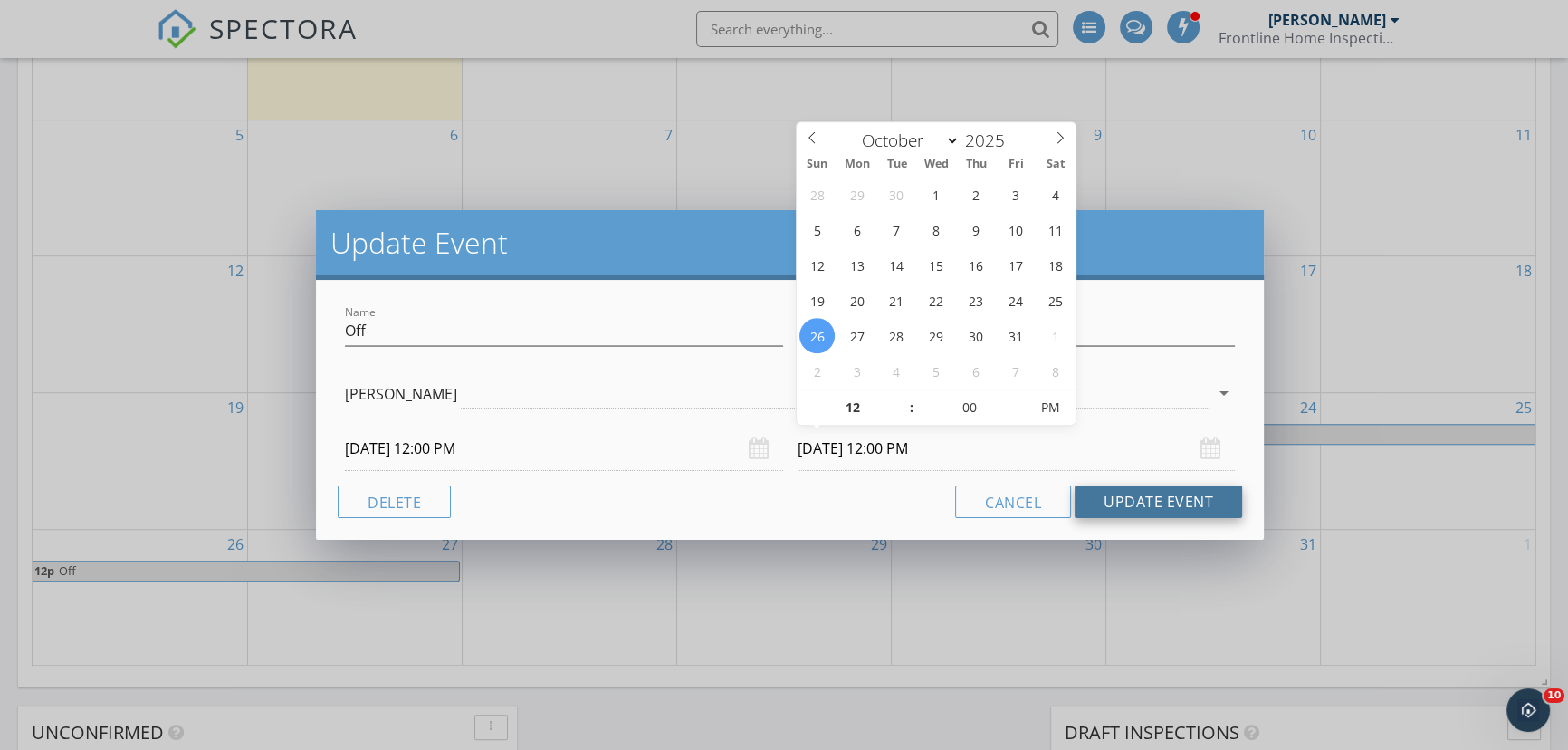
click at [1108, 490] on button "Update Event" at bounding box center [1159, 501] width 168 height 32
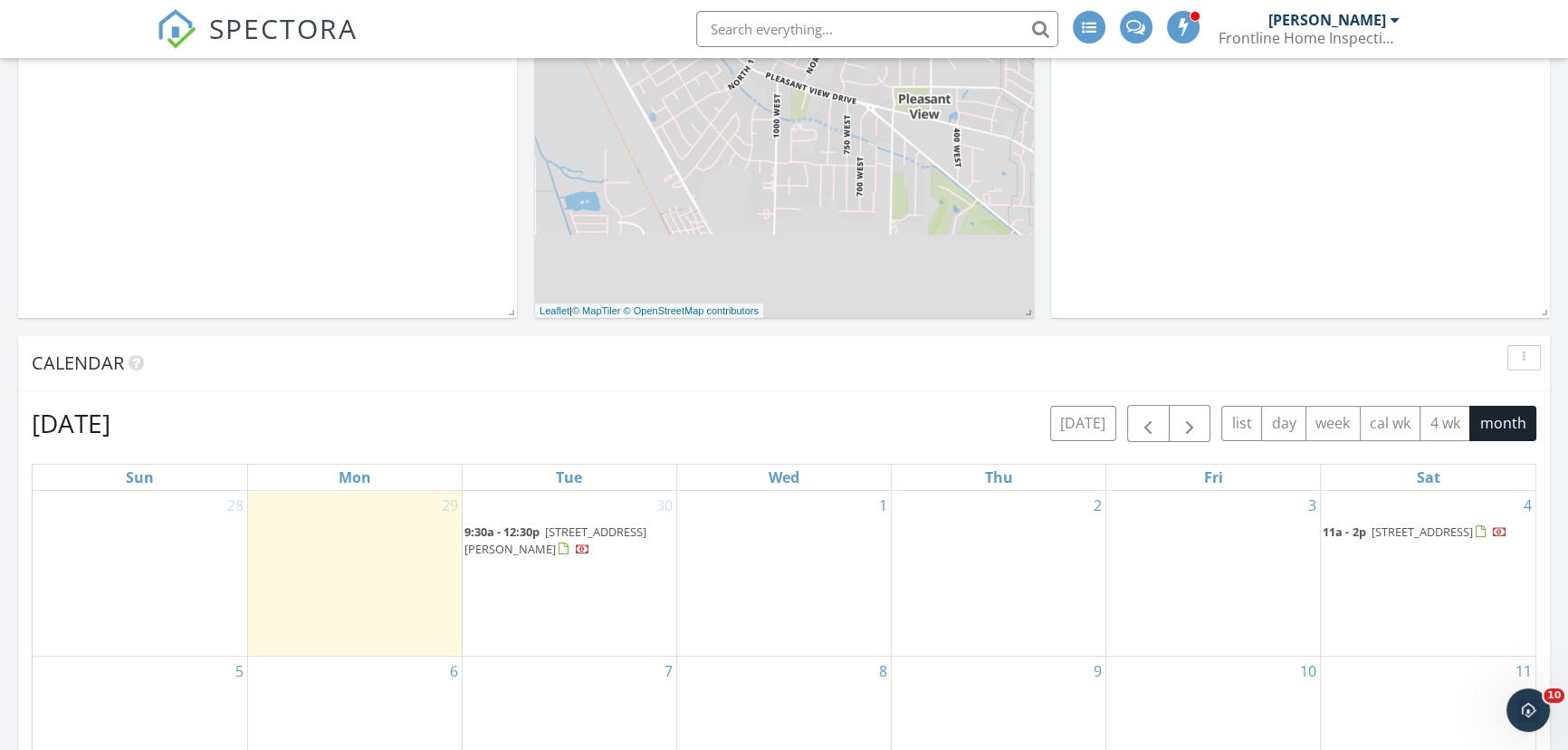
scroll to position [823, 0]
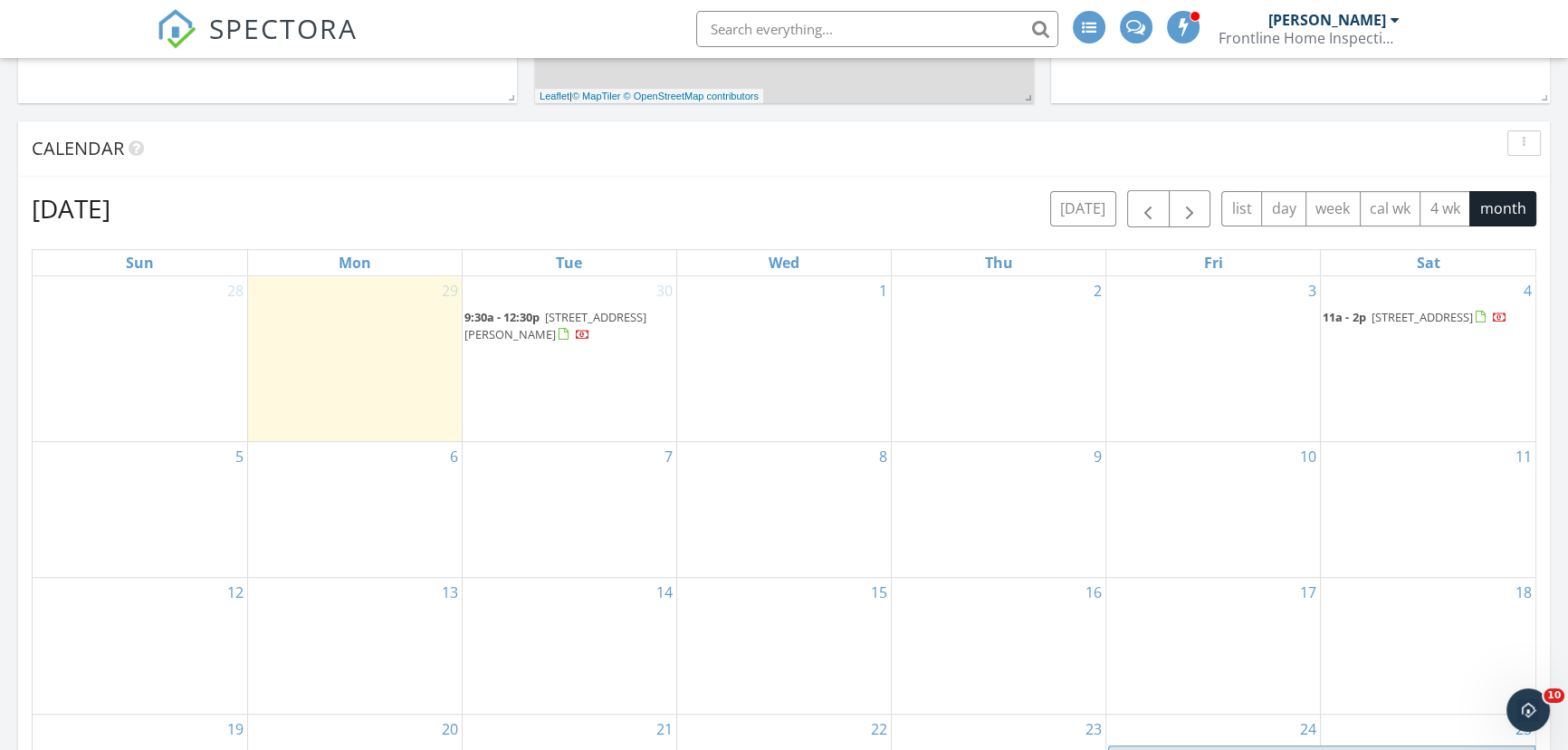
click at [589, 315] on span "1893 Skyline Dr, Ogden 84403" at bounding box center [556, 325] width 182 height 33
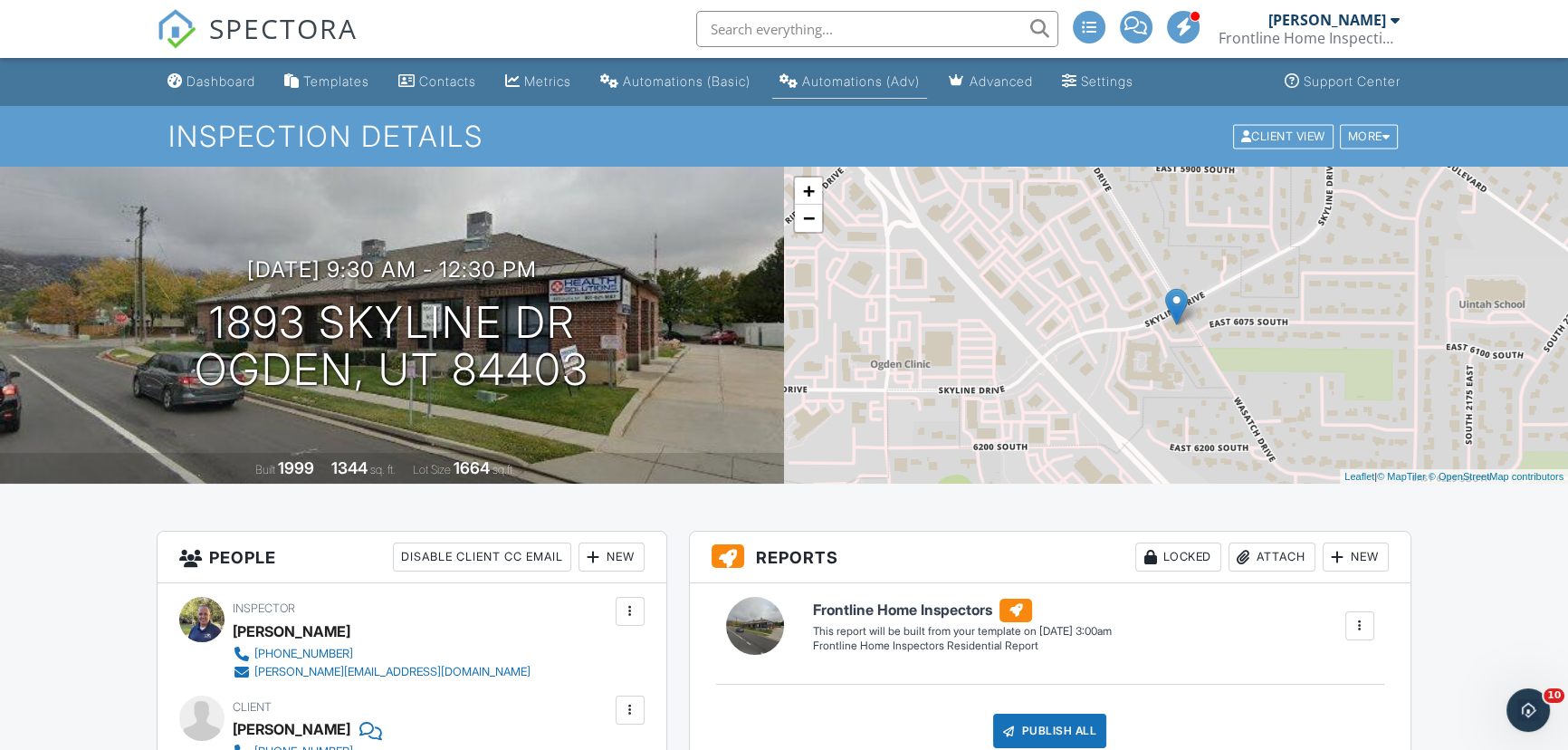
click at [867, 82] on div "Automations (Adv)" at bounding box center [861, 81] width 118 height 16
